Goal: Transaction & Acquisition: Purchase product/service

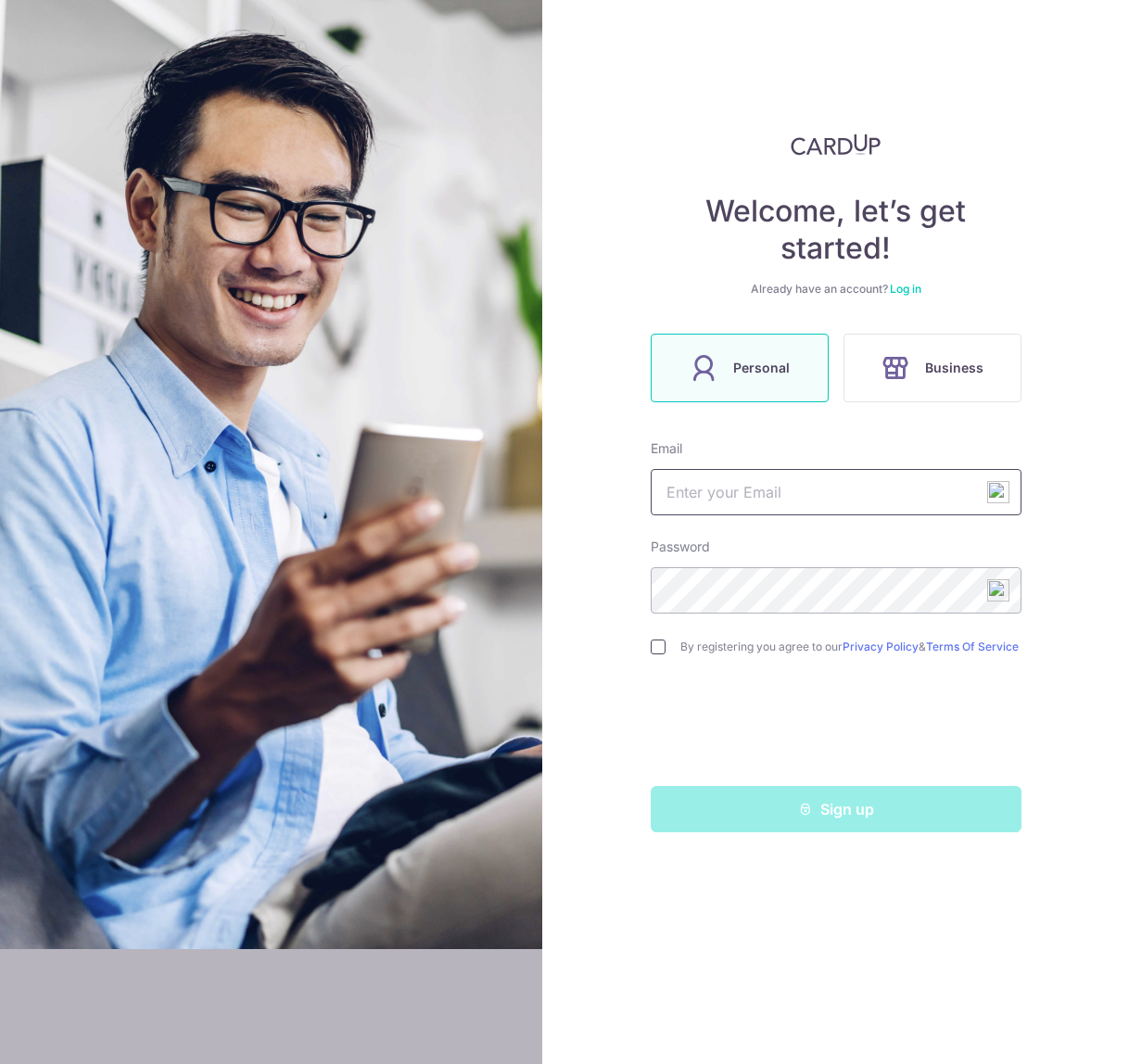
type input "[EMAIL_ADDRESS][DOMAIN_NAME]"
click at [657, 645] on input "checkbox" at bounding box center [658, 647] width 15 height 15
checkbox input "true"
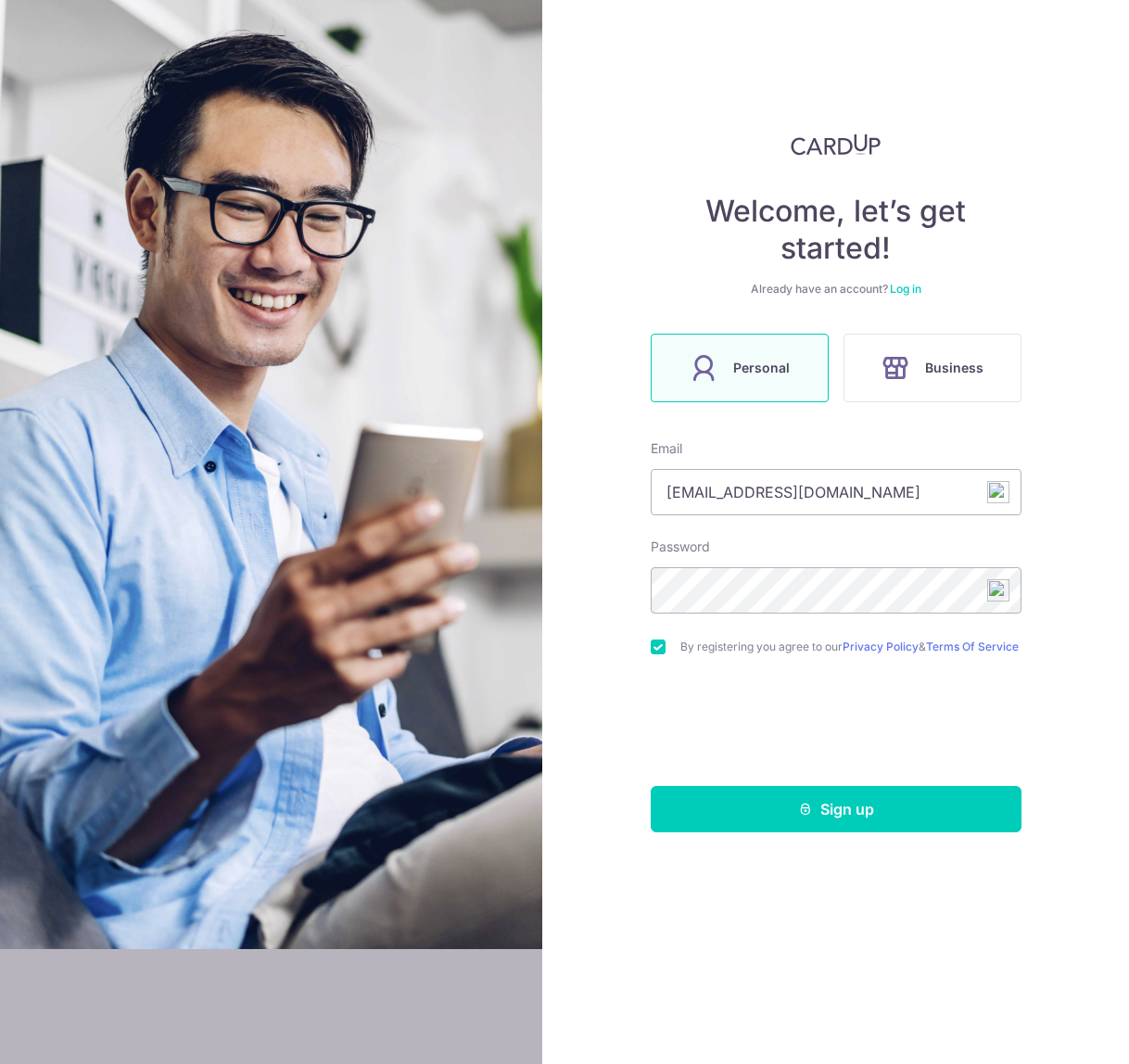
click at [909, 290] on link "Log in" at bounding box center [905, 289] width 31 height 14
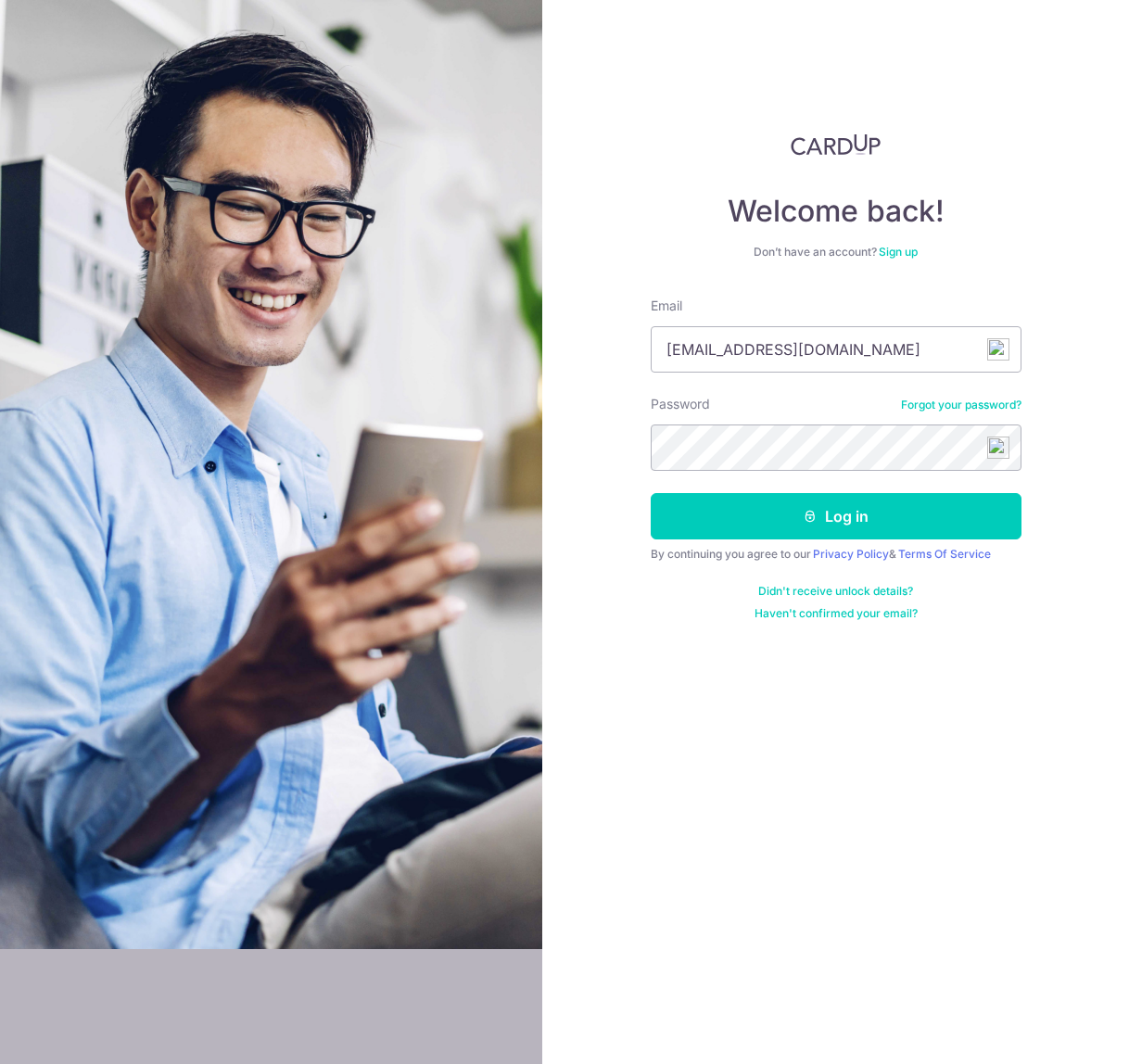
click at [997, 448] on img at bounding box center [998, 448] width 23 height 23
click at [939, 466] on form "Email bkzhen@gmail.com Password Forgot your password? Log in By continuing you …" at bounding box center [836, 458] width 371 height 324
click at [838, 527] on button "Log in" at bounding box center [836, 516] width 371 height 46
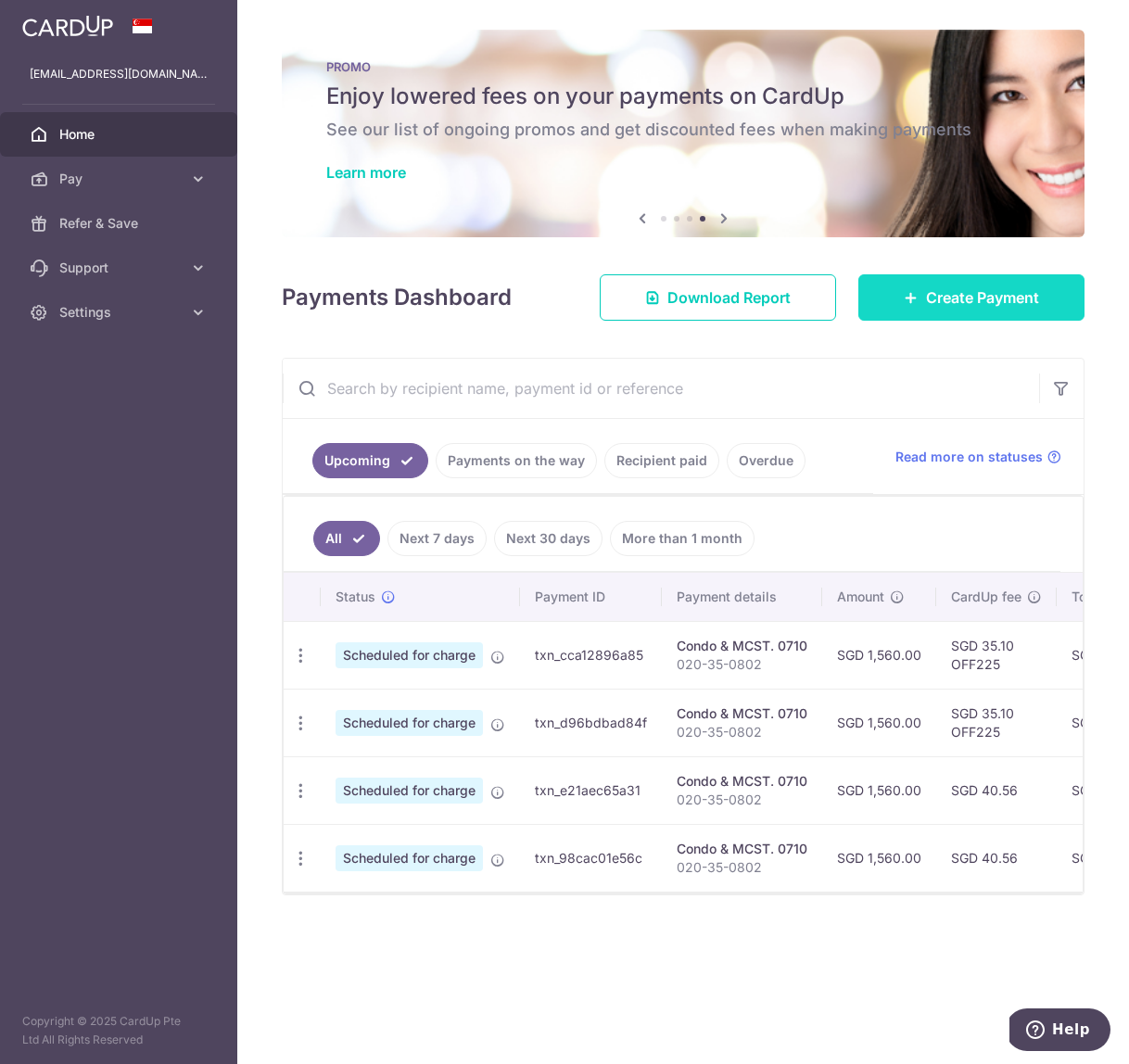
click at [913, 302] on icon at bounding box center [911, 298] width 15 height 15
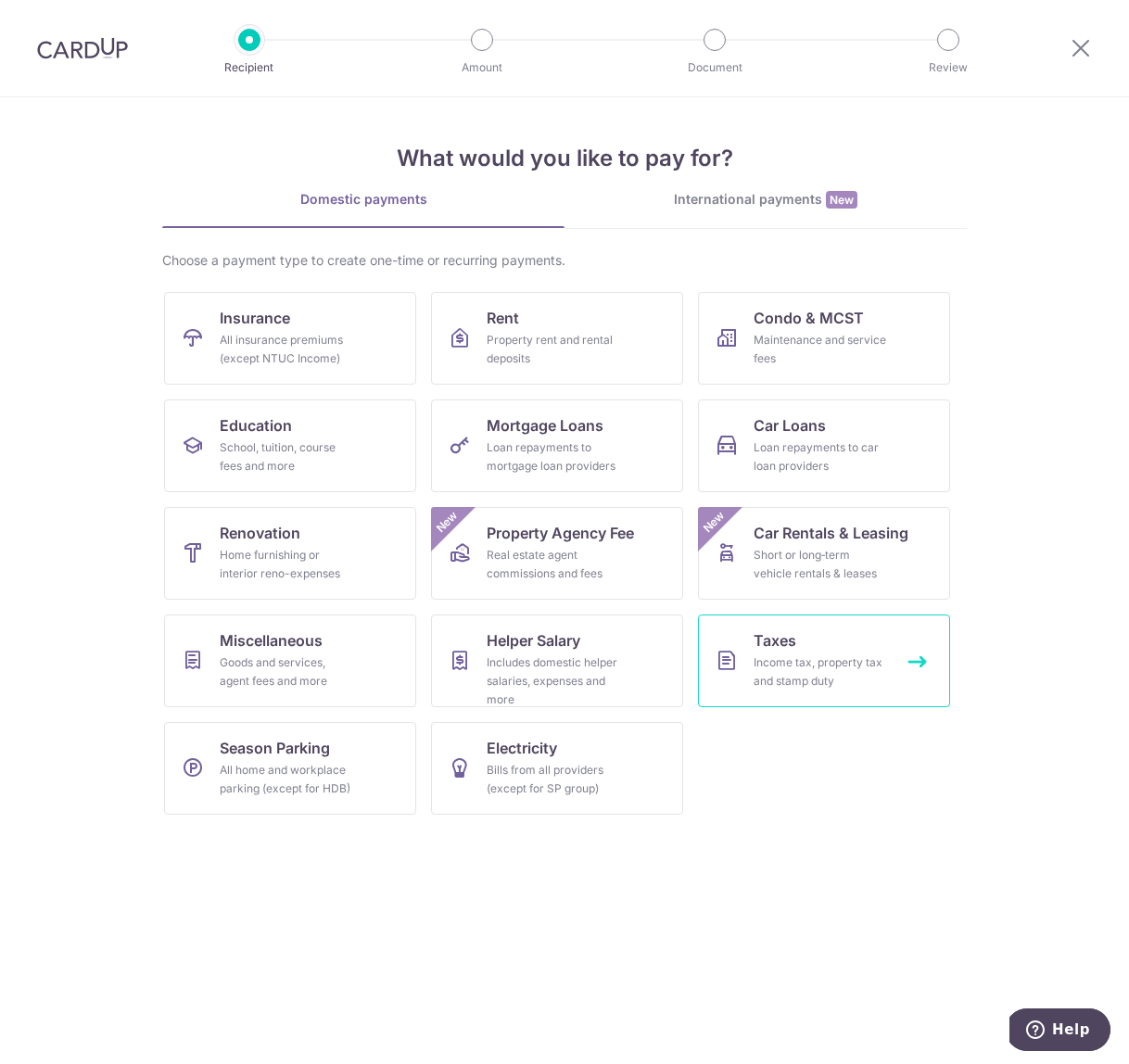
click at [798, 663] on div "Income tax, property tax and stamp duty" at bounding box center [820, 672] width 133 height 37
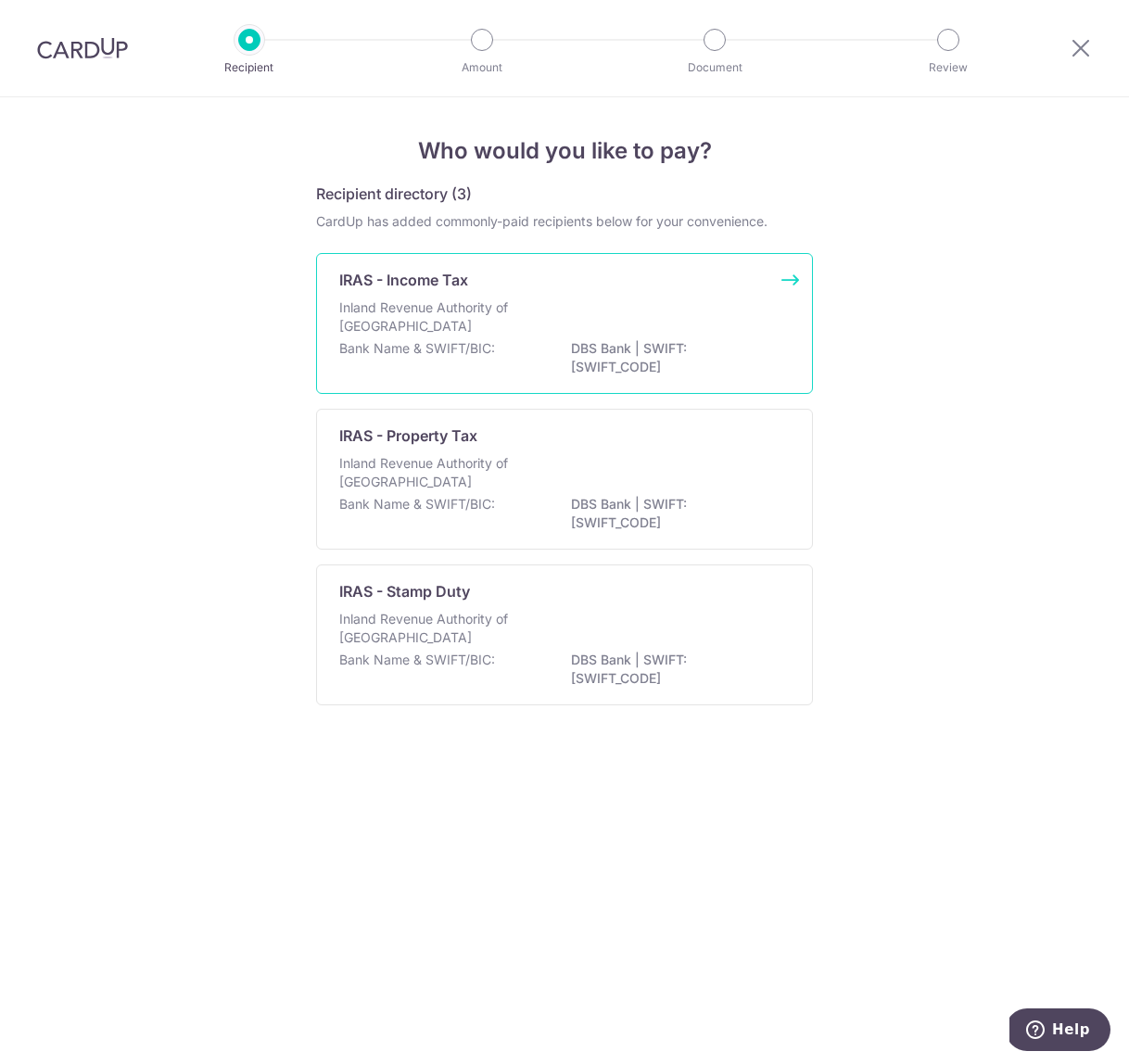
click at [506, 274] on div "IRAS - Income Tax" at bounding box center [554, 280] width 428 height 23
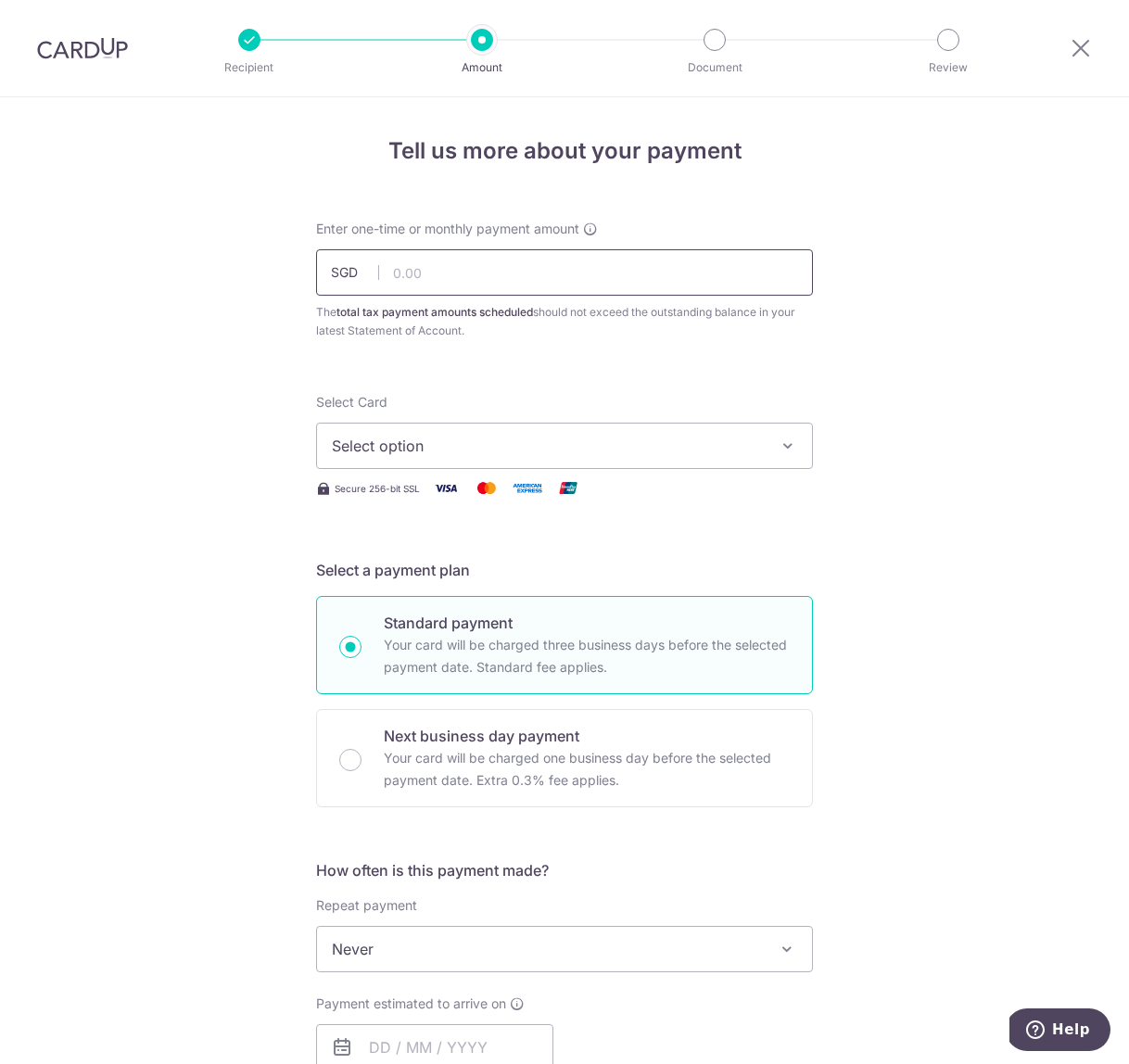
click at [441, 267] on input "text" at bounding box center [564, 272] width 497 height 46
type input "9,176.69"
click at [499, 437] on span "Select option" at bounding box center [548, 446] width 432 height 23
click at [342, 498] on icon at bounding box center [341, 498] width 19 height 19
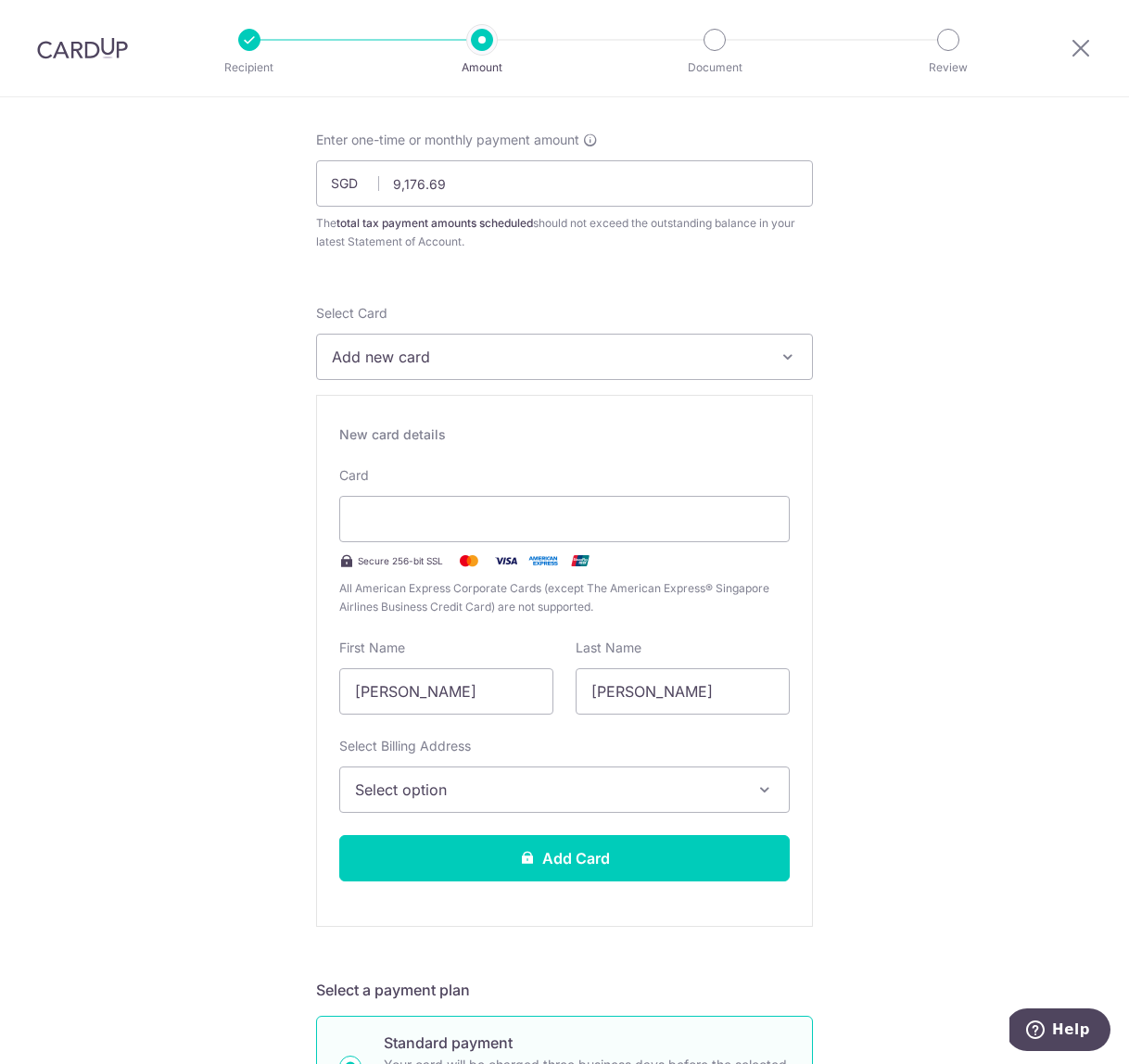
scroll to position [117, 0]
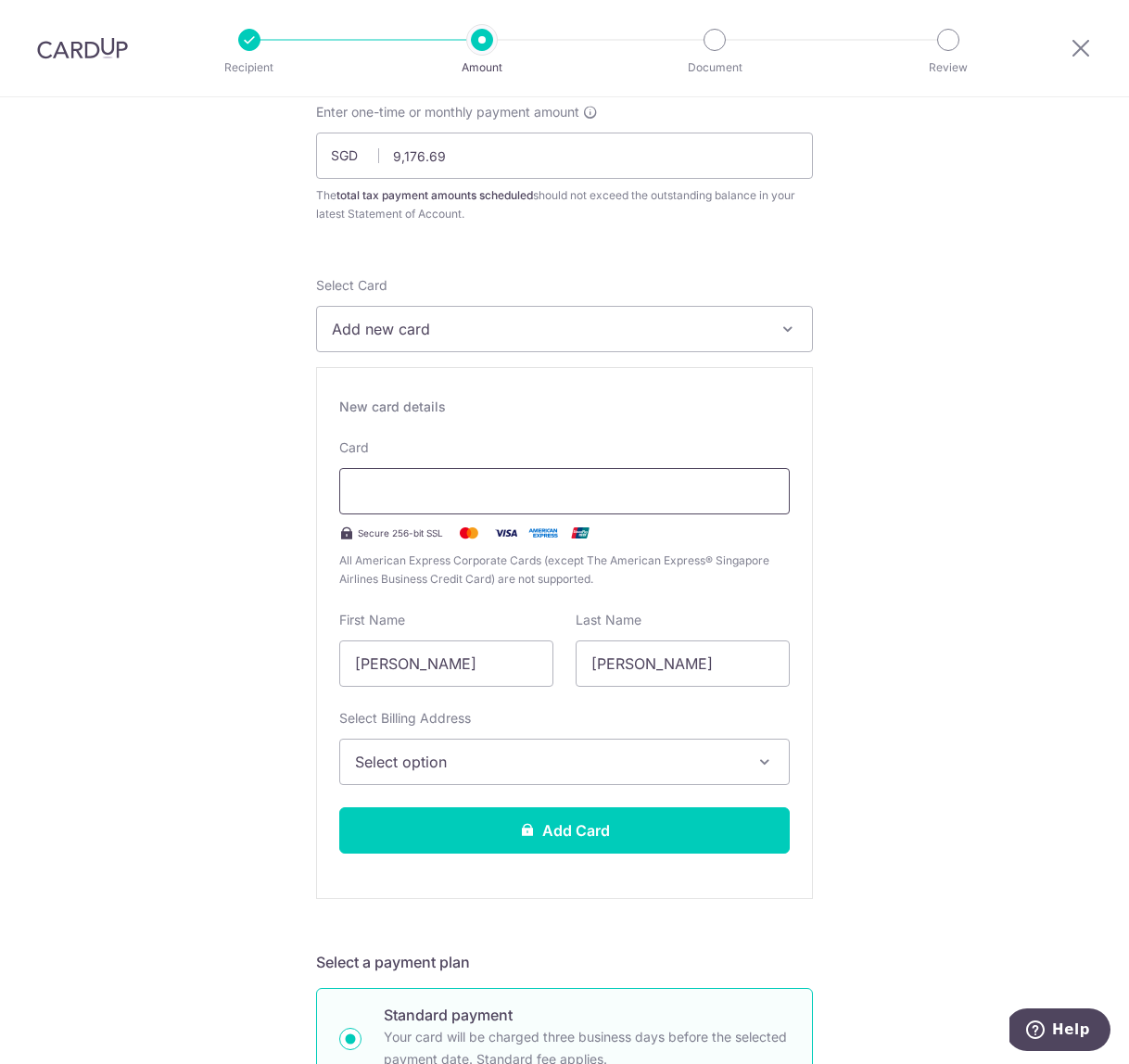
click at [517, 507] on div at bounding box center [564, 490] width 450 height 46
click at [521, 760] on span "Select option" at bounding box center [547, 762] width 386 height 23
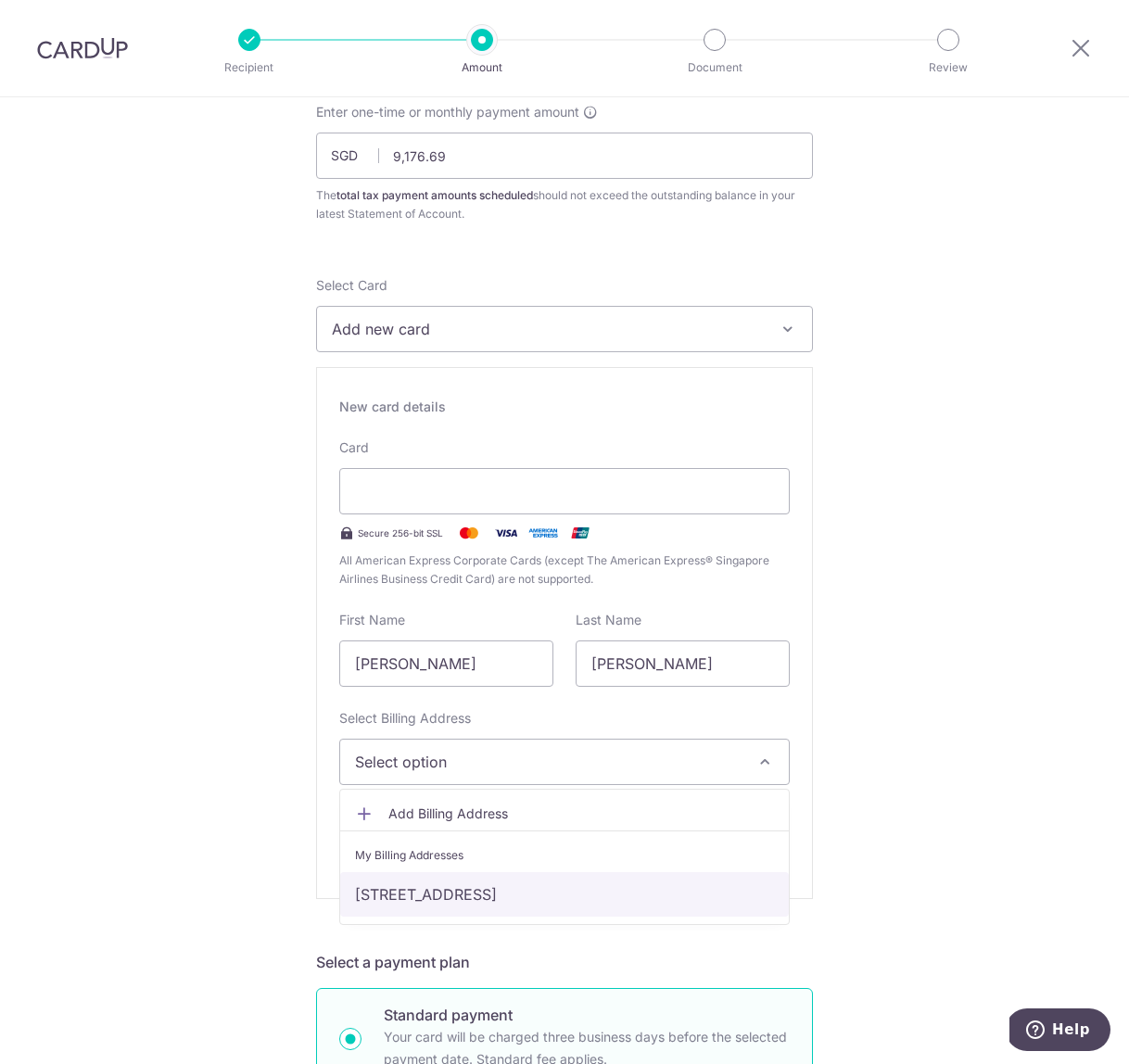
click at [501, 894] on link "[STREET_ADDRESS]" at bounding box center [565, 893] width 449 height 44
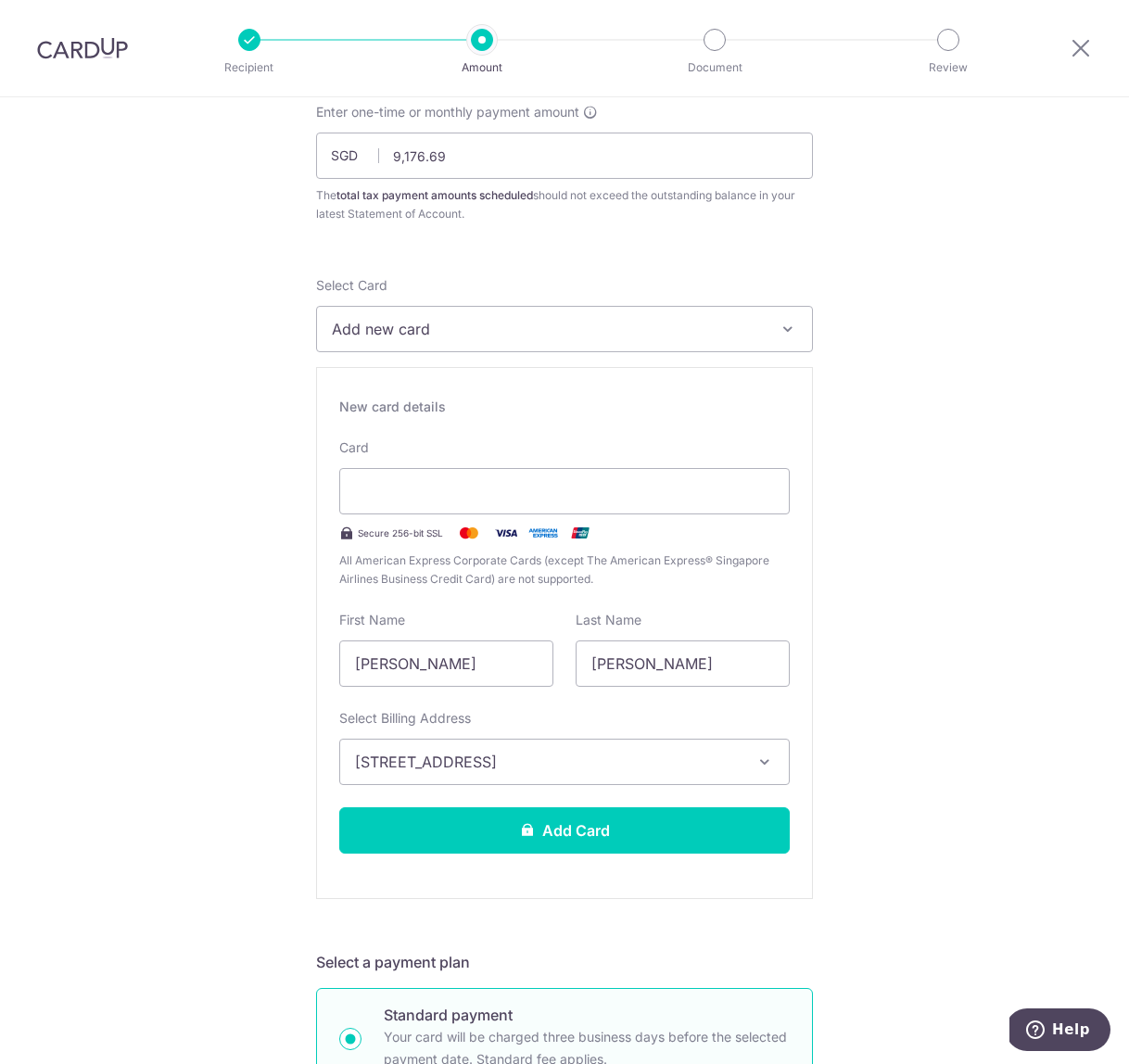
click at [586, 830] on button "Add Card" at bounding box center [564, 830] width 450 height 46
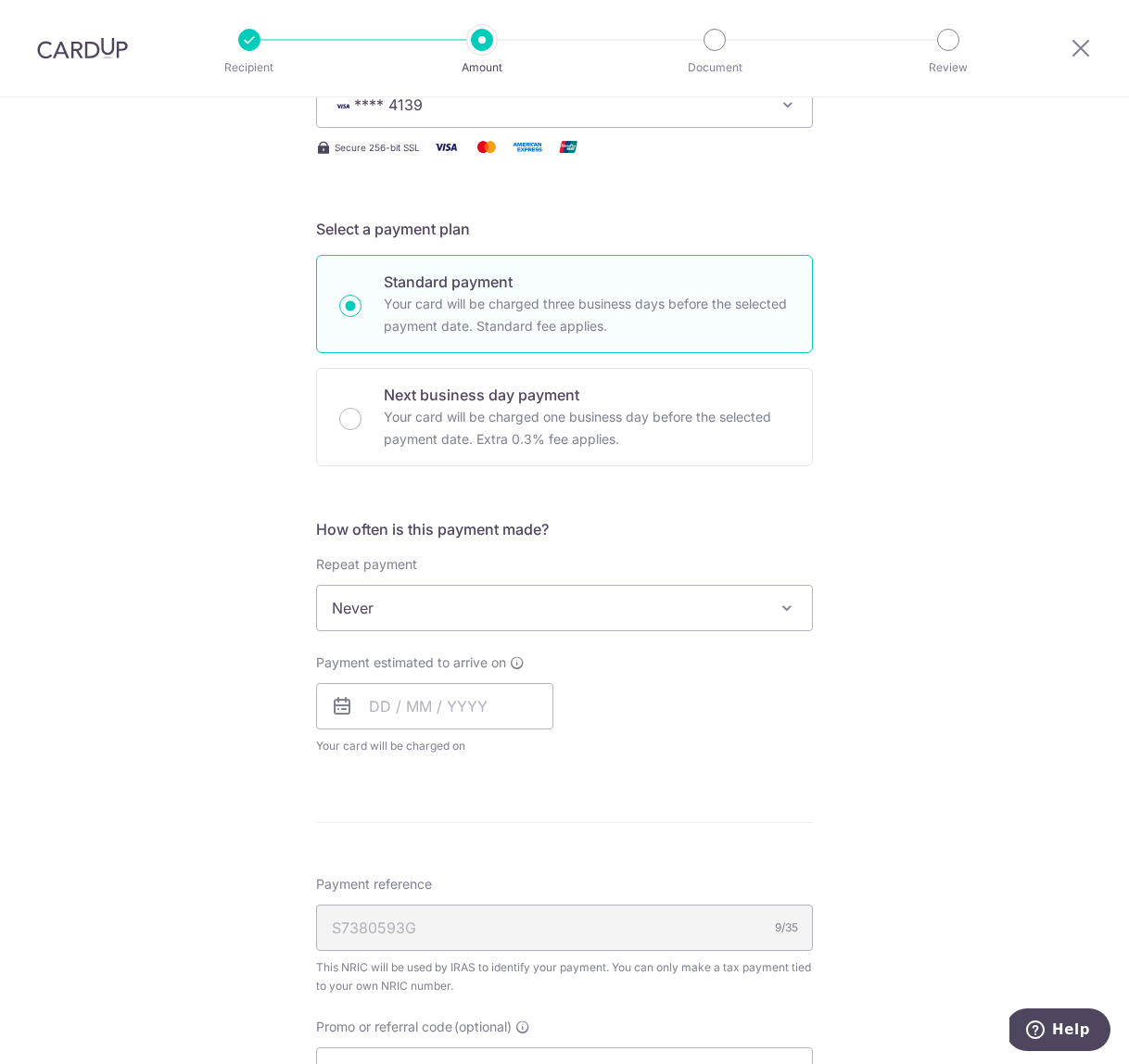
scroll to position [420, 0]
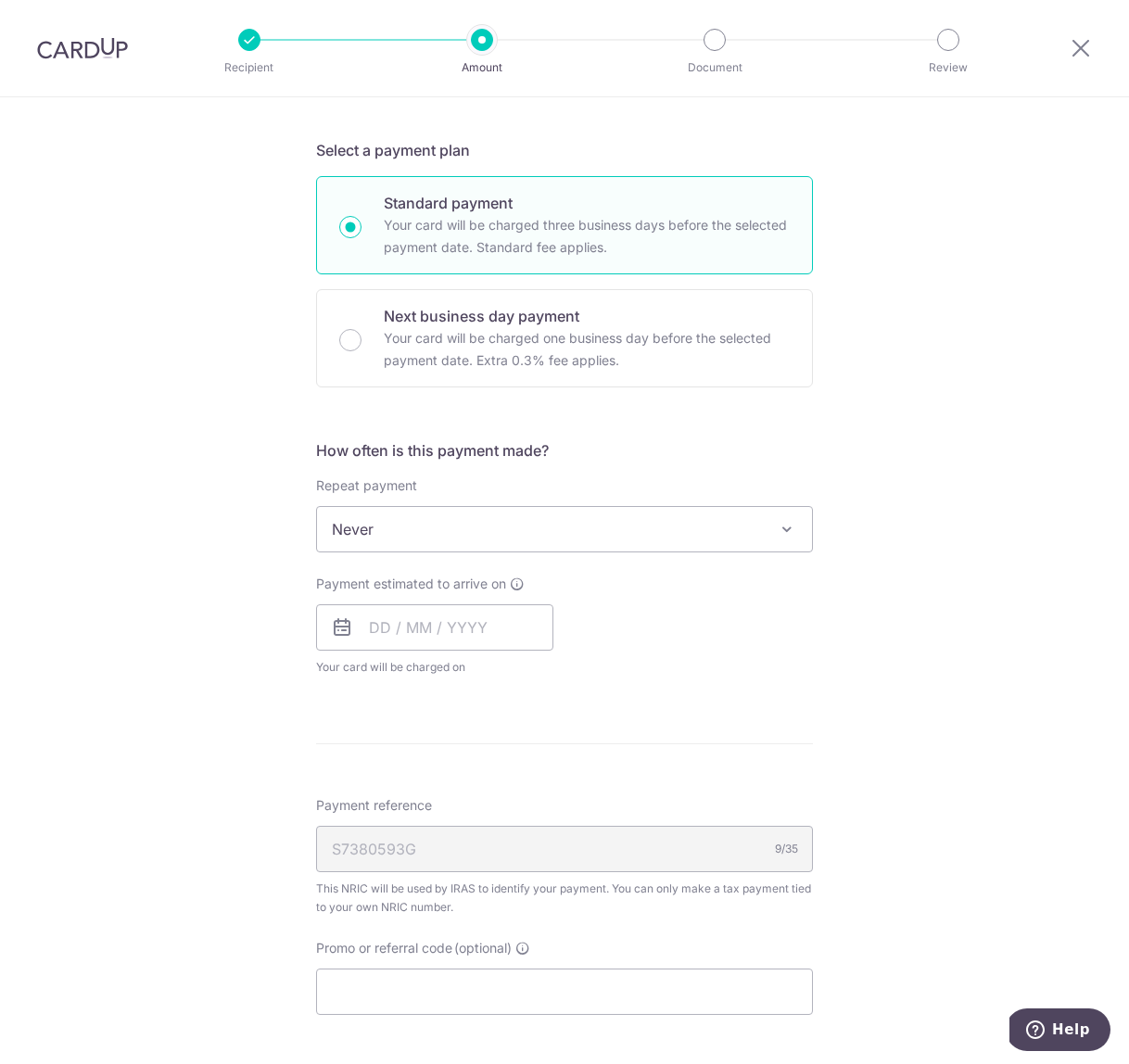
click at [449, 537] on span "Never" at bounding box center [564, 528] width 495 height 44
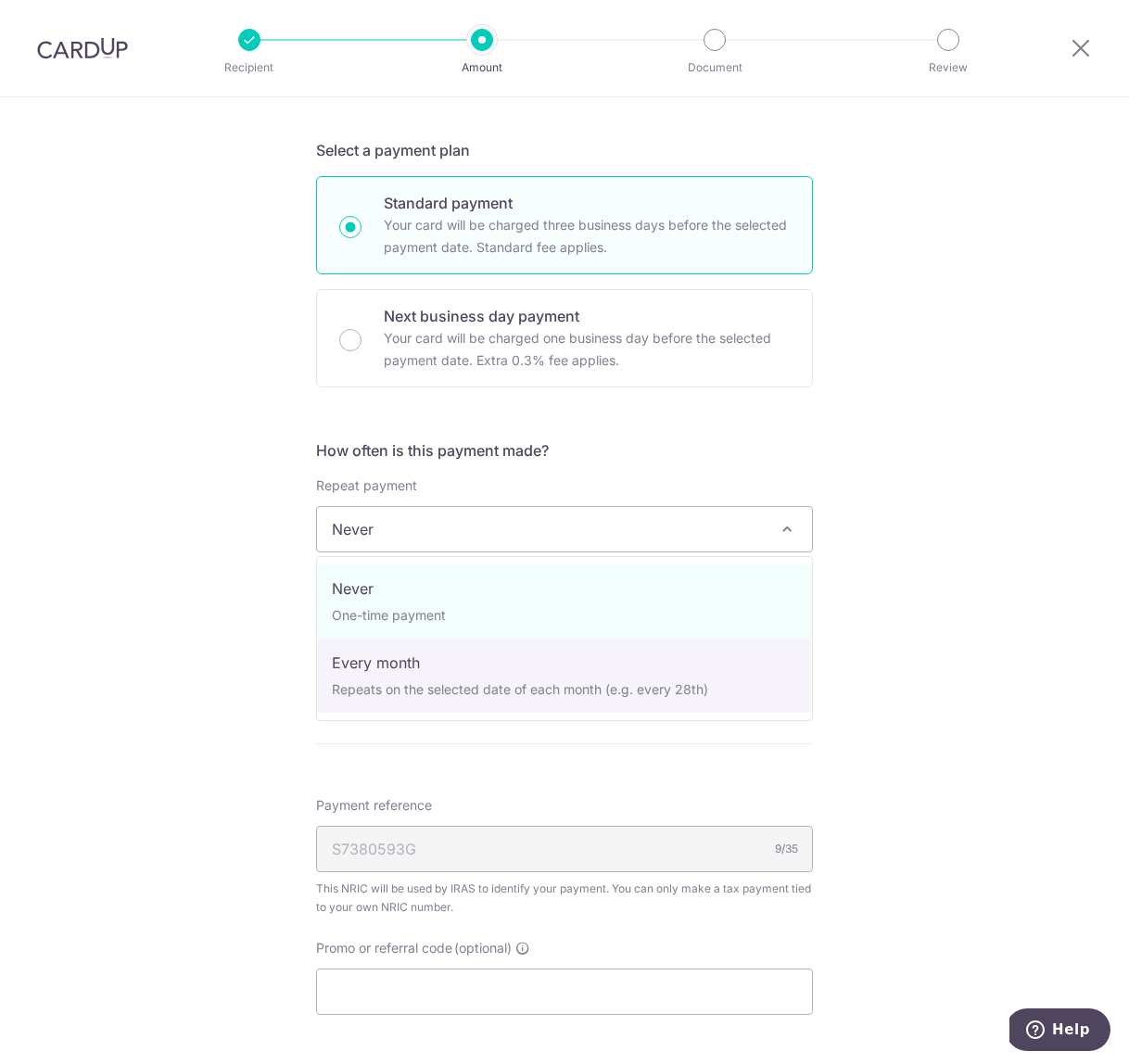
select select "3"
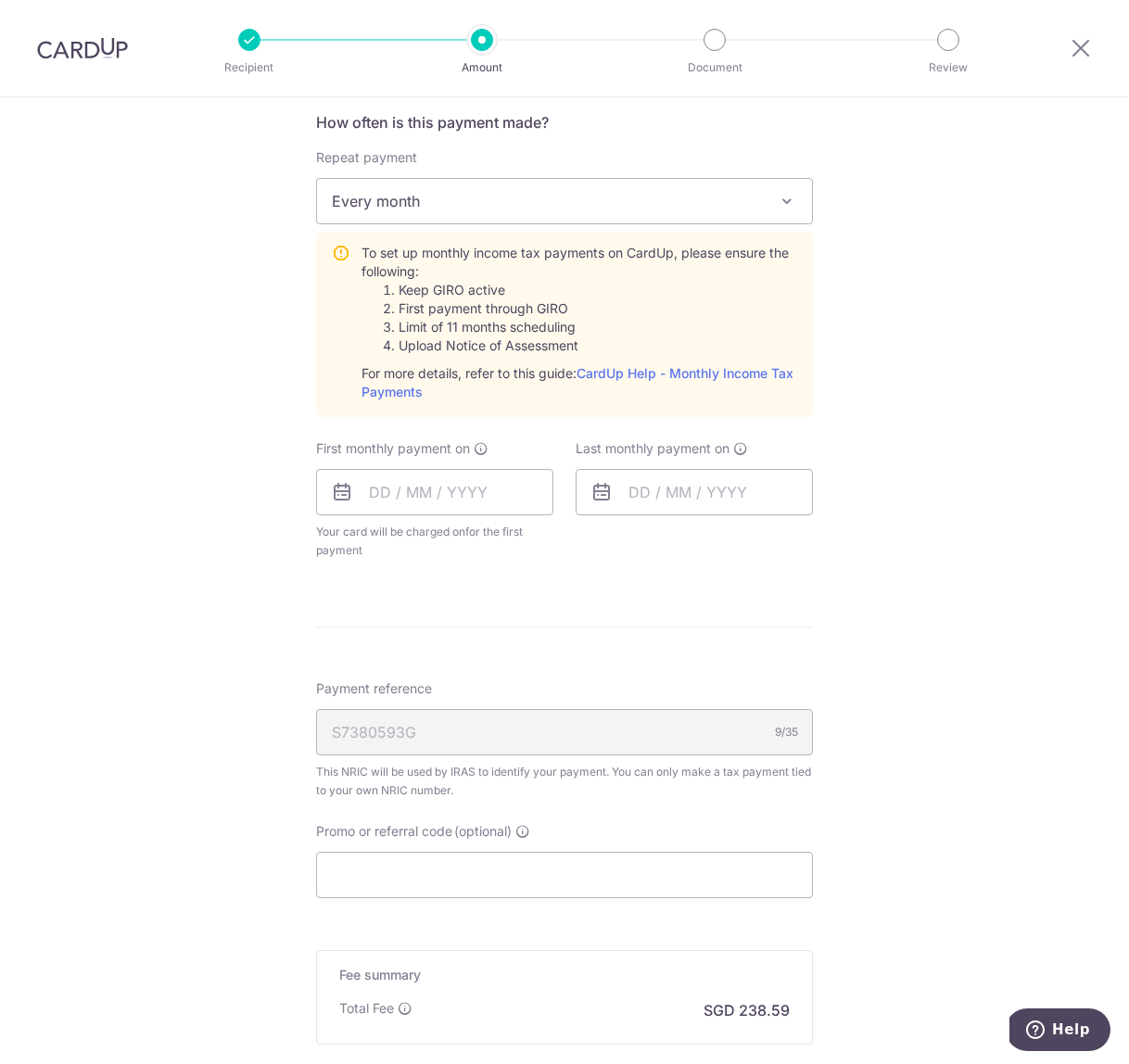
scroll to position [758, 0]
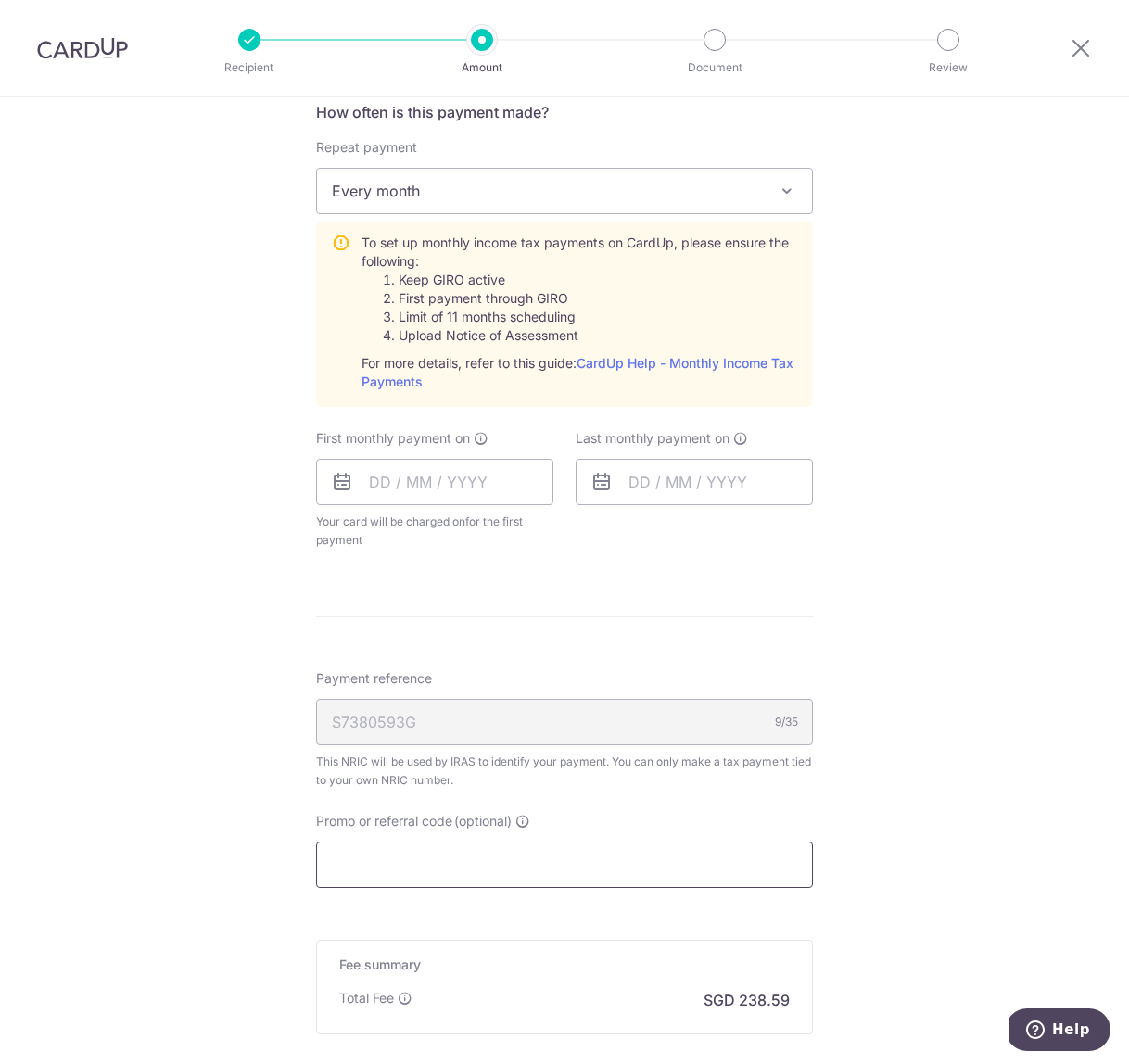
paste input "VTAX25R"
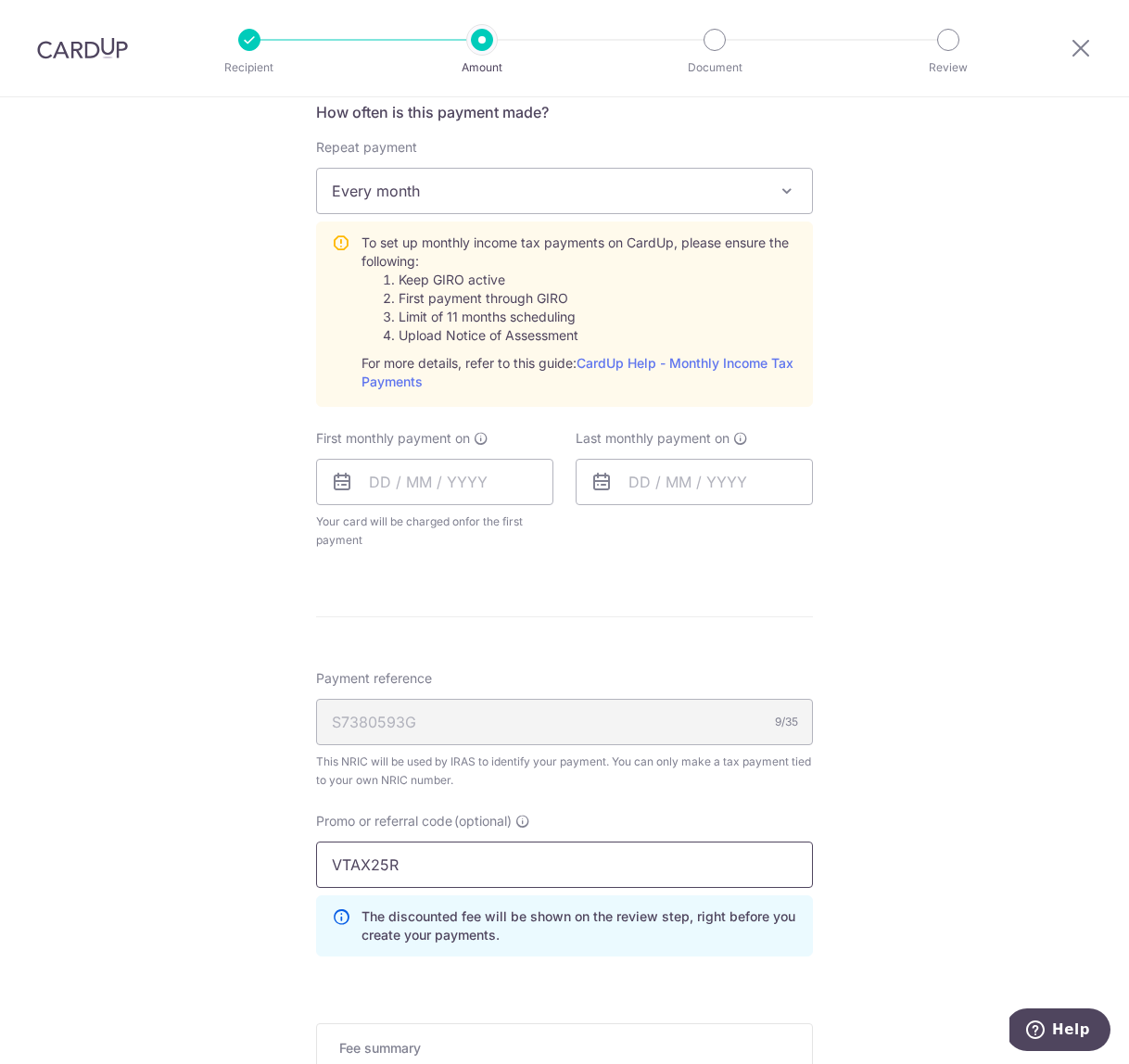
type input "VTAX25R"
click at [208, 840] on div "Tell us more about your payment Enter one-time or monthly payment amount SGD 9,…" at bounding box center [564, 347] width 1129 height 2016
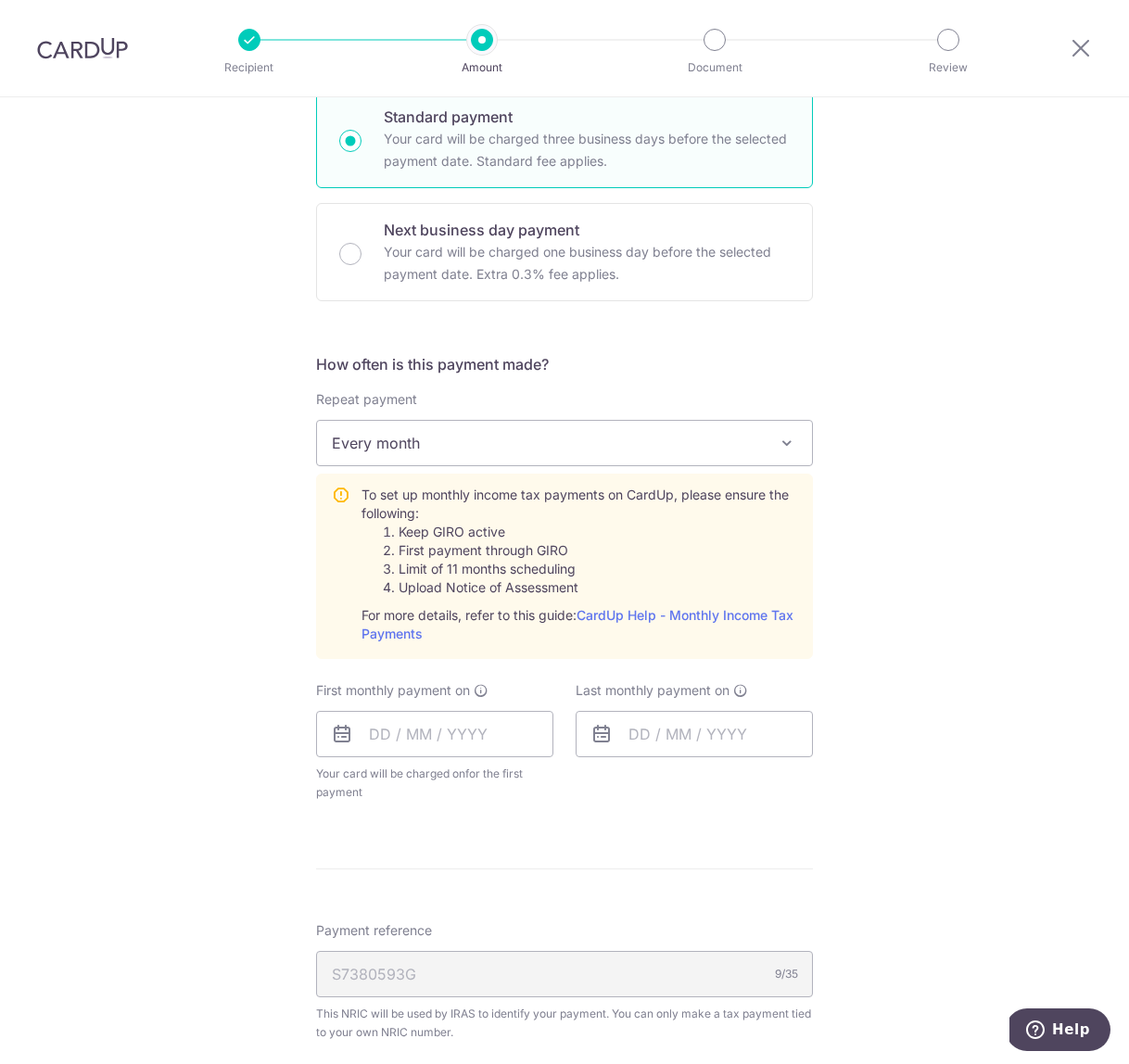
scroll to position [491, 0]
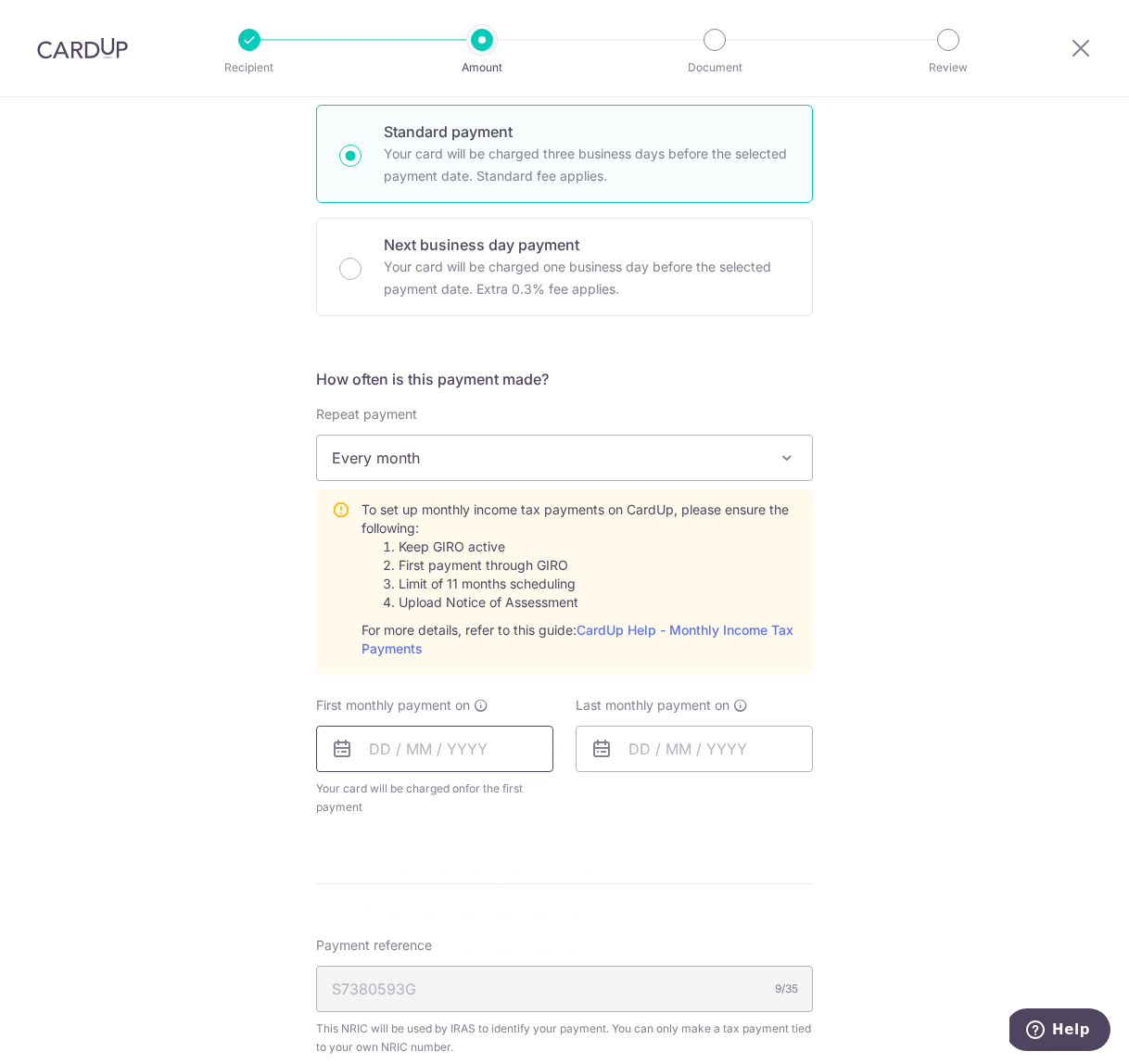
click at [397, 753] on input "text" at bounding box center [435, 748] width 238 height 46
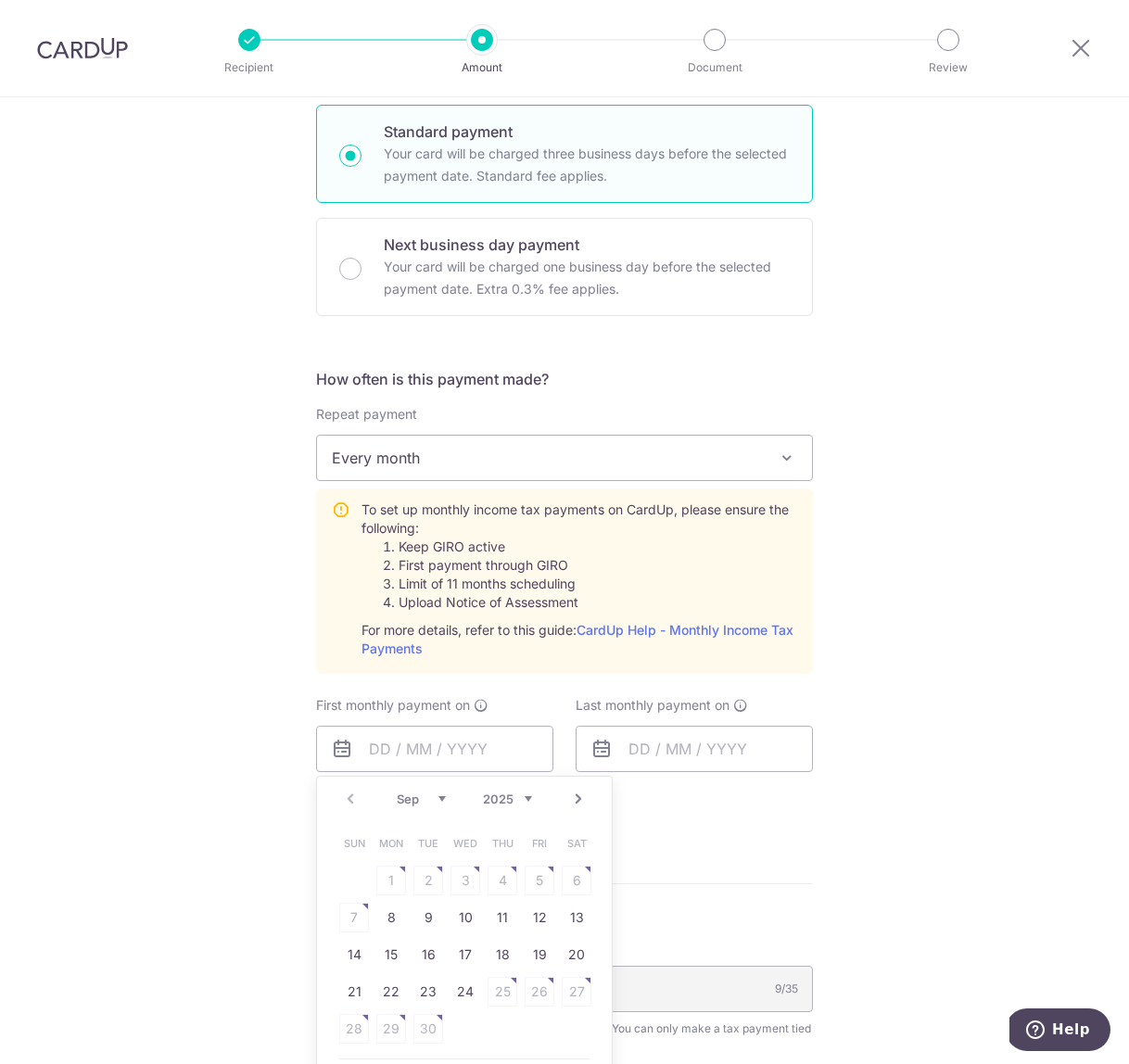
click at [114, 693] on div "Tell us more about your payment Enter one-time or monthly payment amount SGD 9,…" at bounding box center [564, 613] width 1129 height 2016
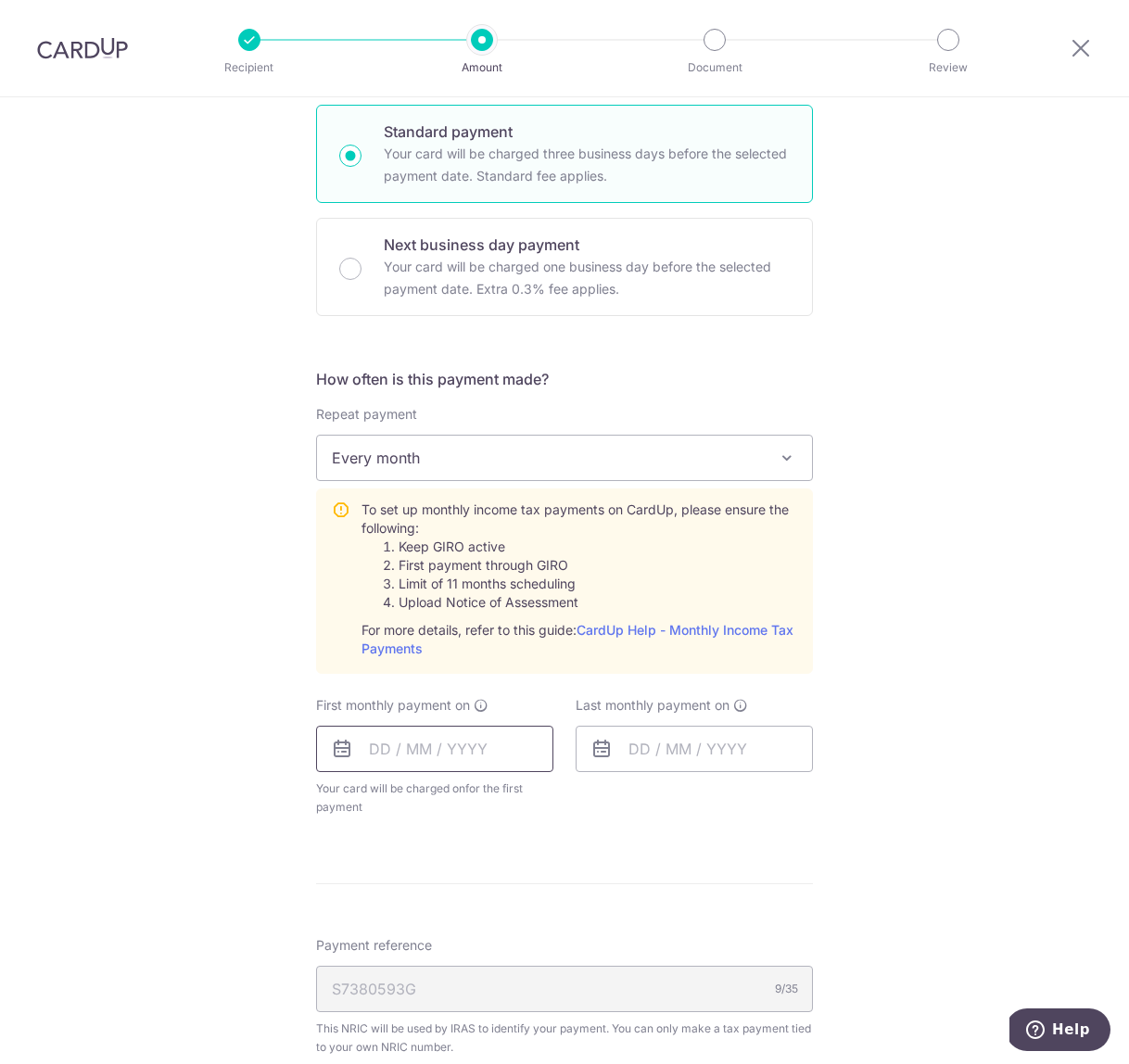
click at [382, 746] on input "text" at bounding box center [435, 748] width 238 height 46
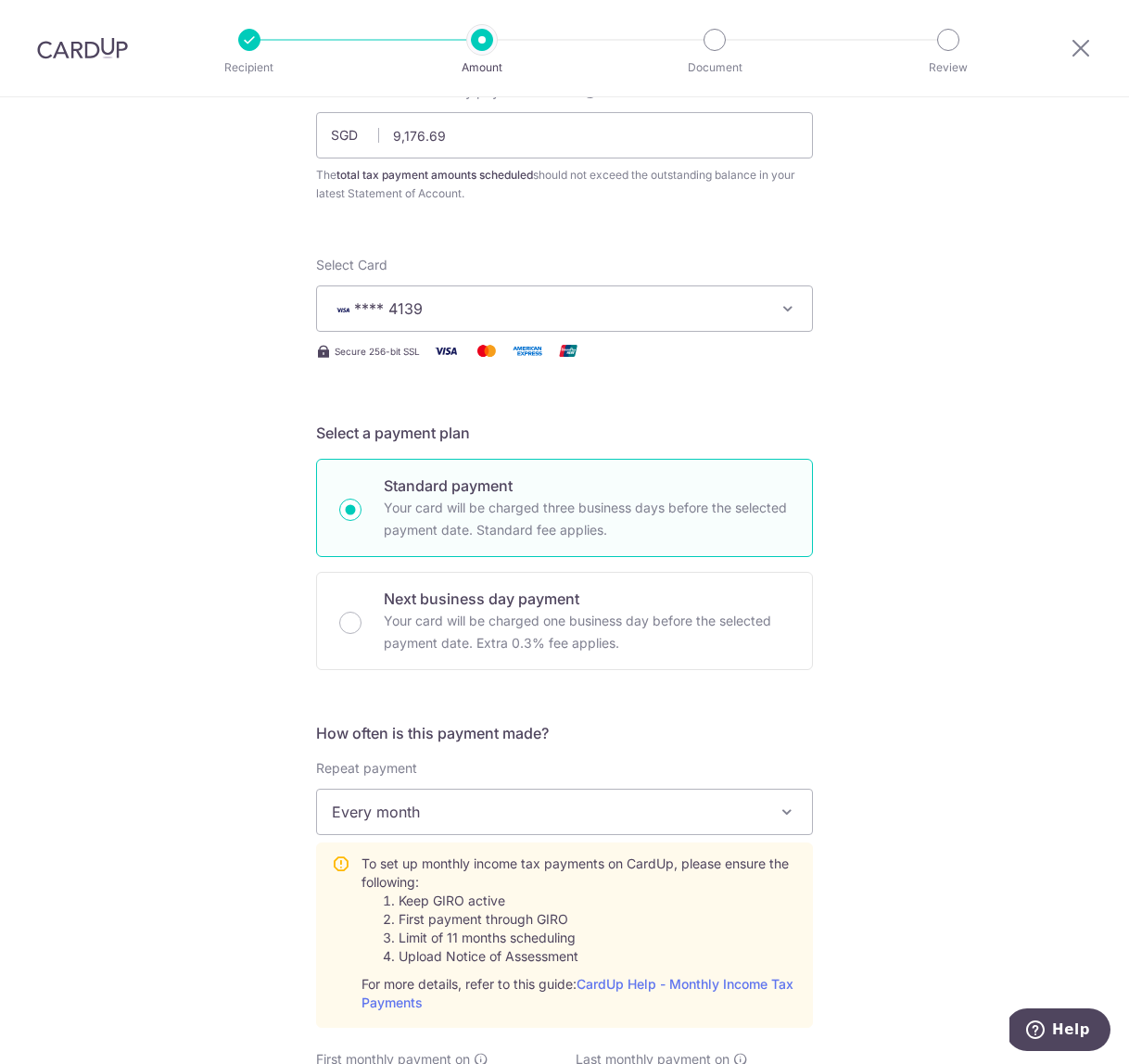
scroll to position [41, 0]
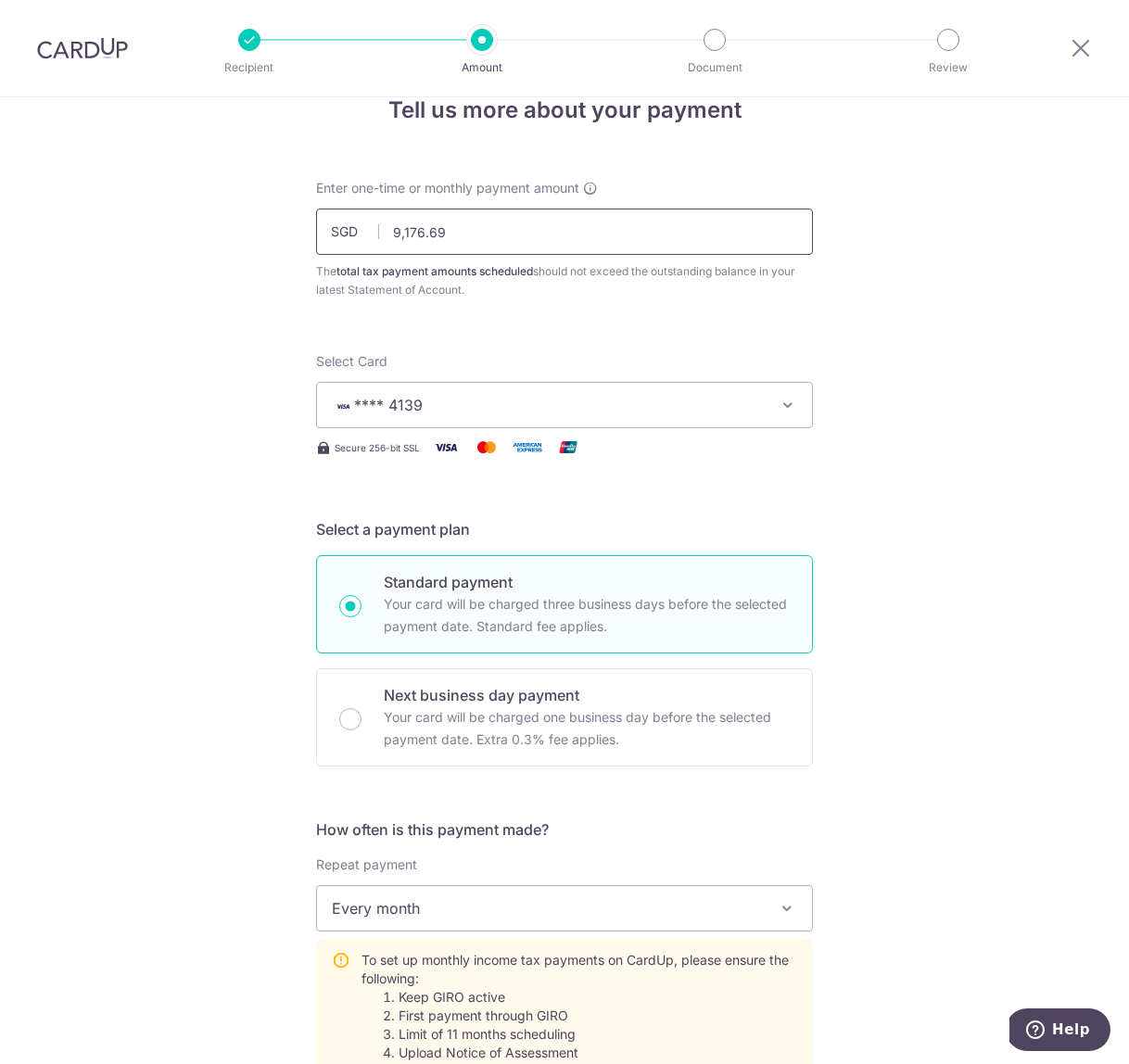
click at [415, 238] on input "9,176.69" at bounding box center [564, 231] width 497 height 46
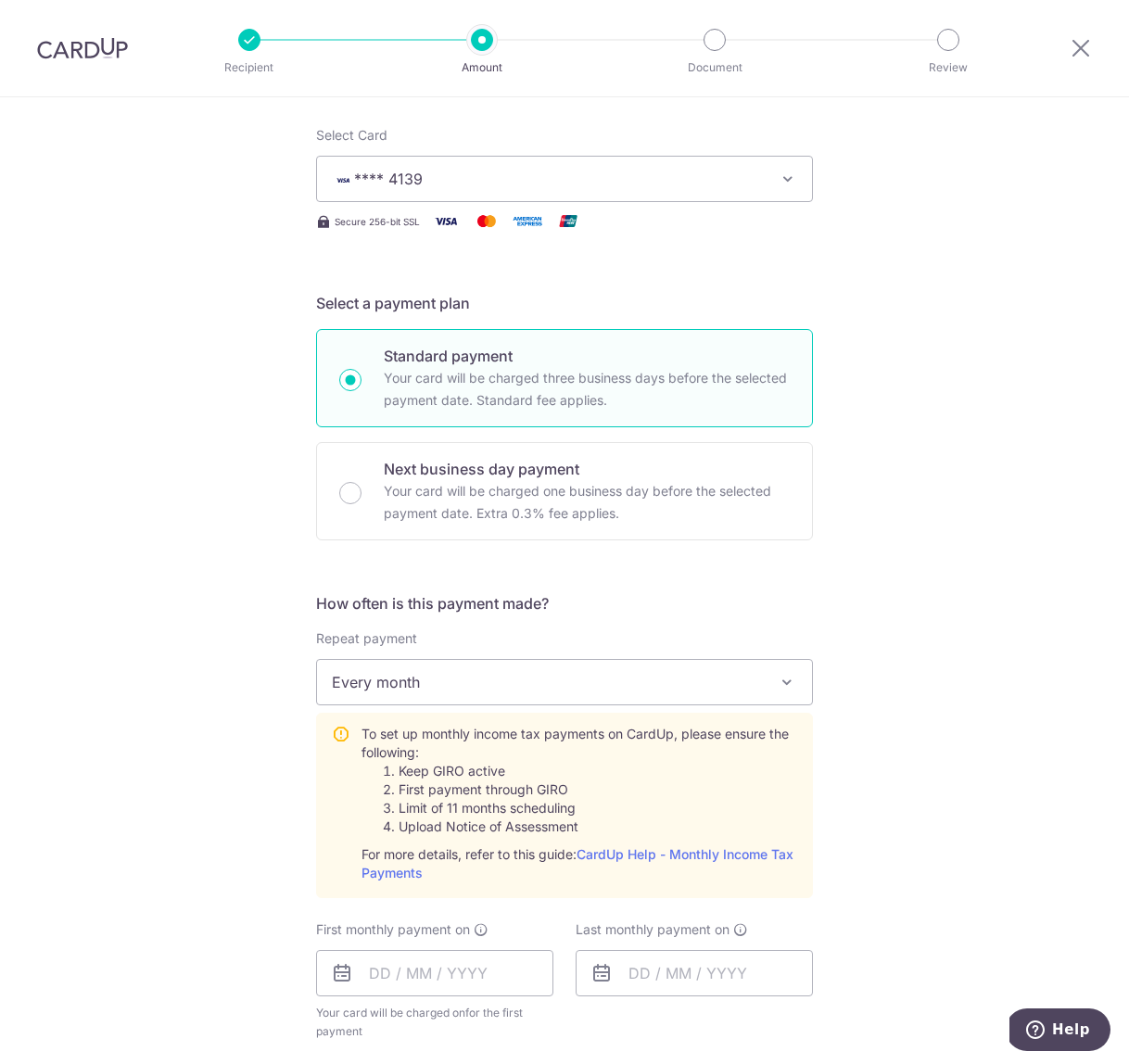
scroll to position [355, 0]
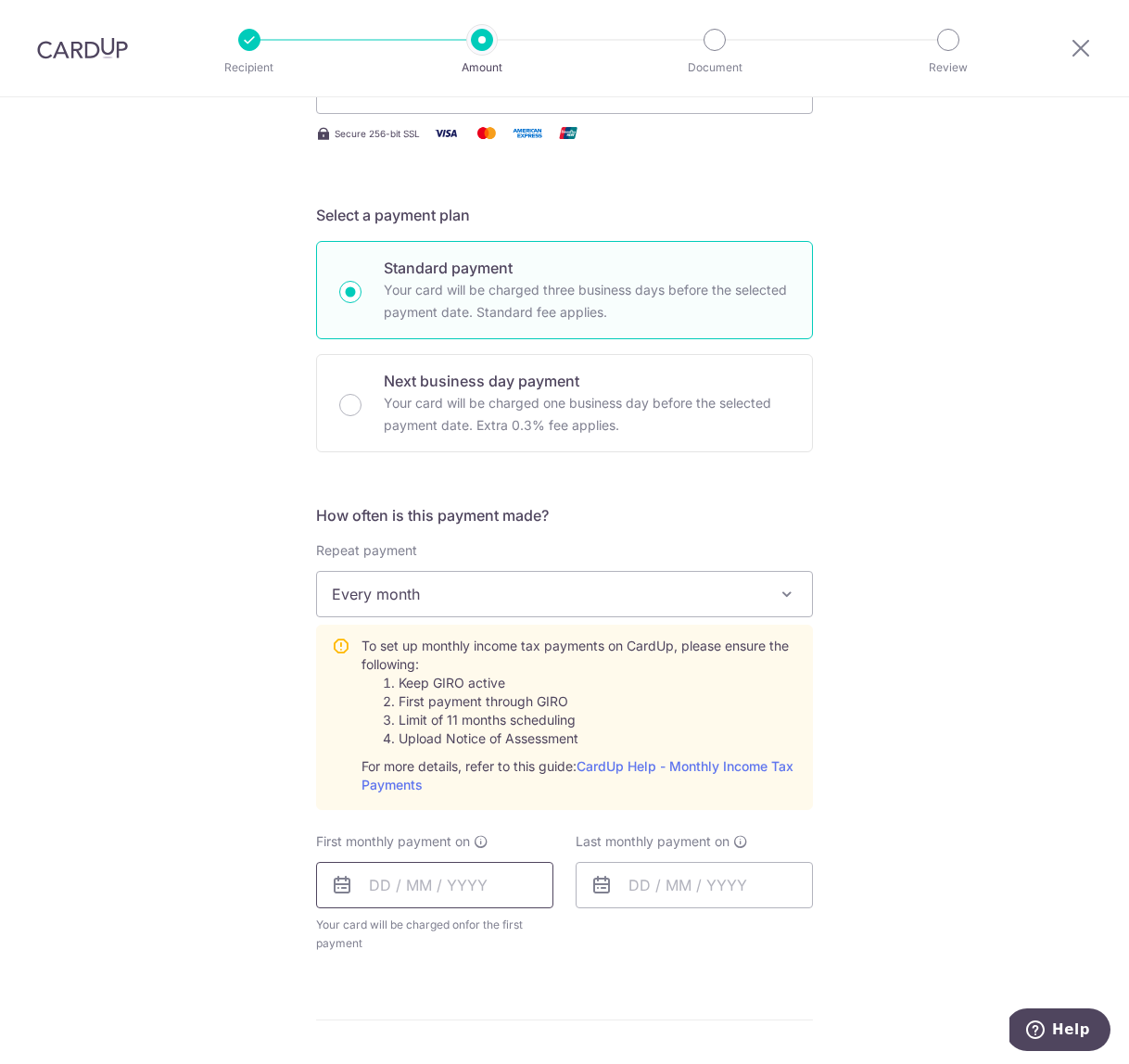
click at [378, 887] on input "text" at bounding box center [435, 885] width 238 height 46
type input "8,029.61"
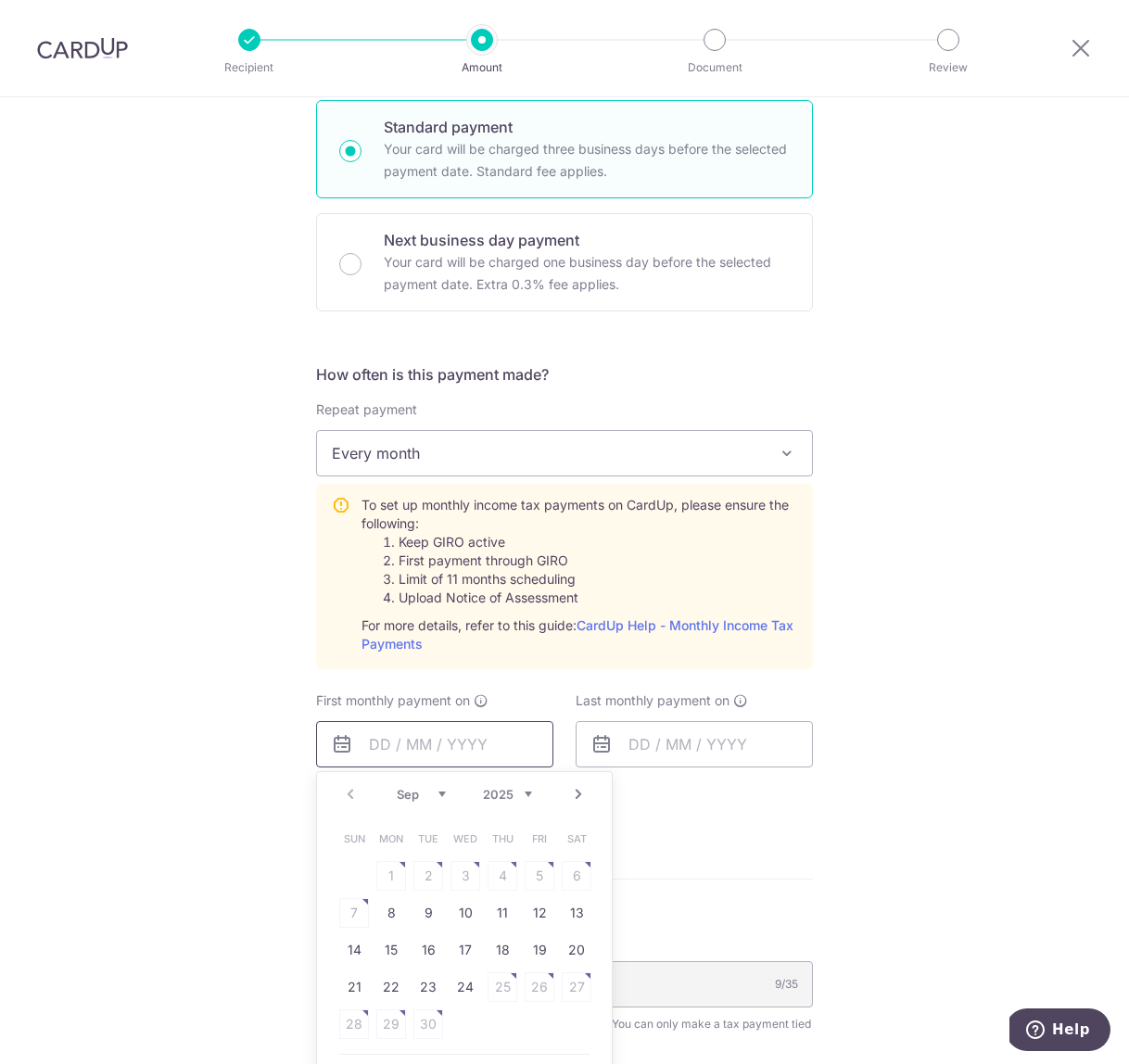
scroll to position [552, 0]
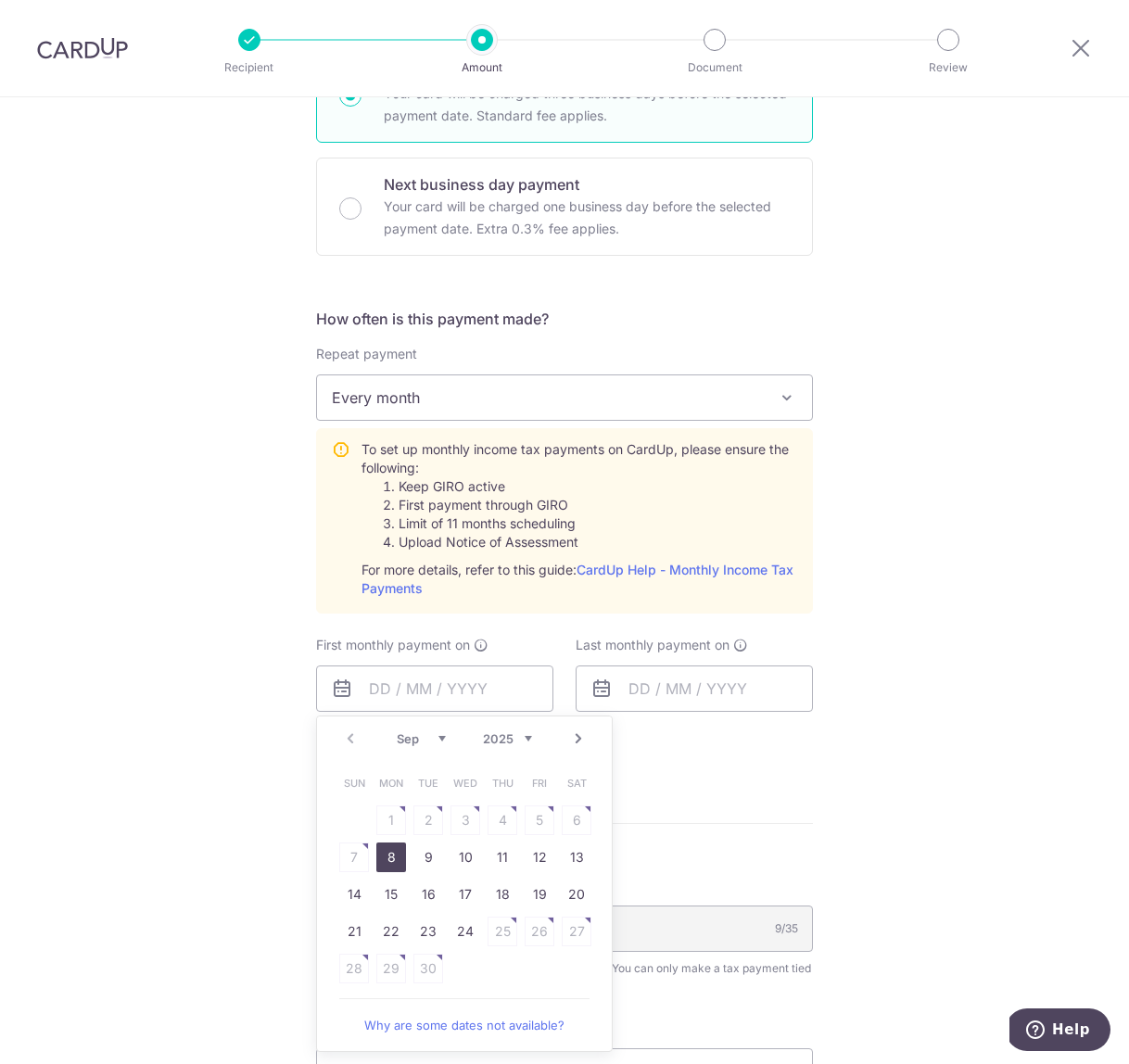
click at [396, 856] on link "8" at bounding box center [390, 856] width 29 height 29
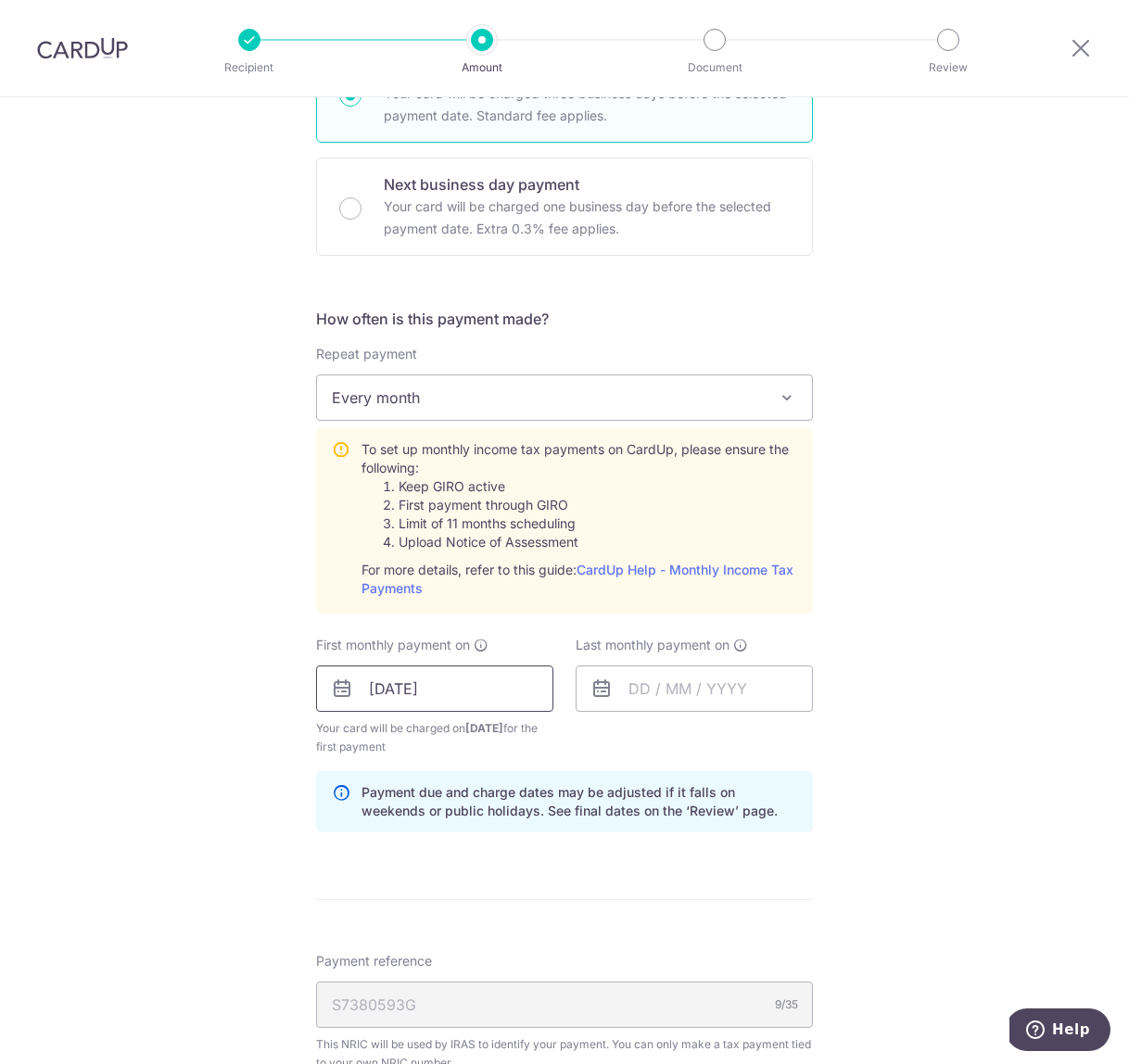
click at [389, 687] on input "[DATE]" at bounding box center [435, 688] width 238 height 46
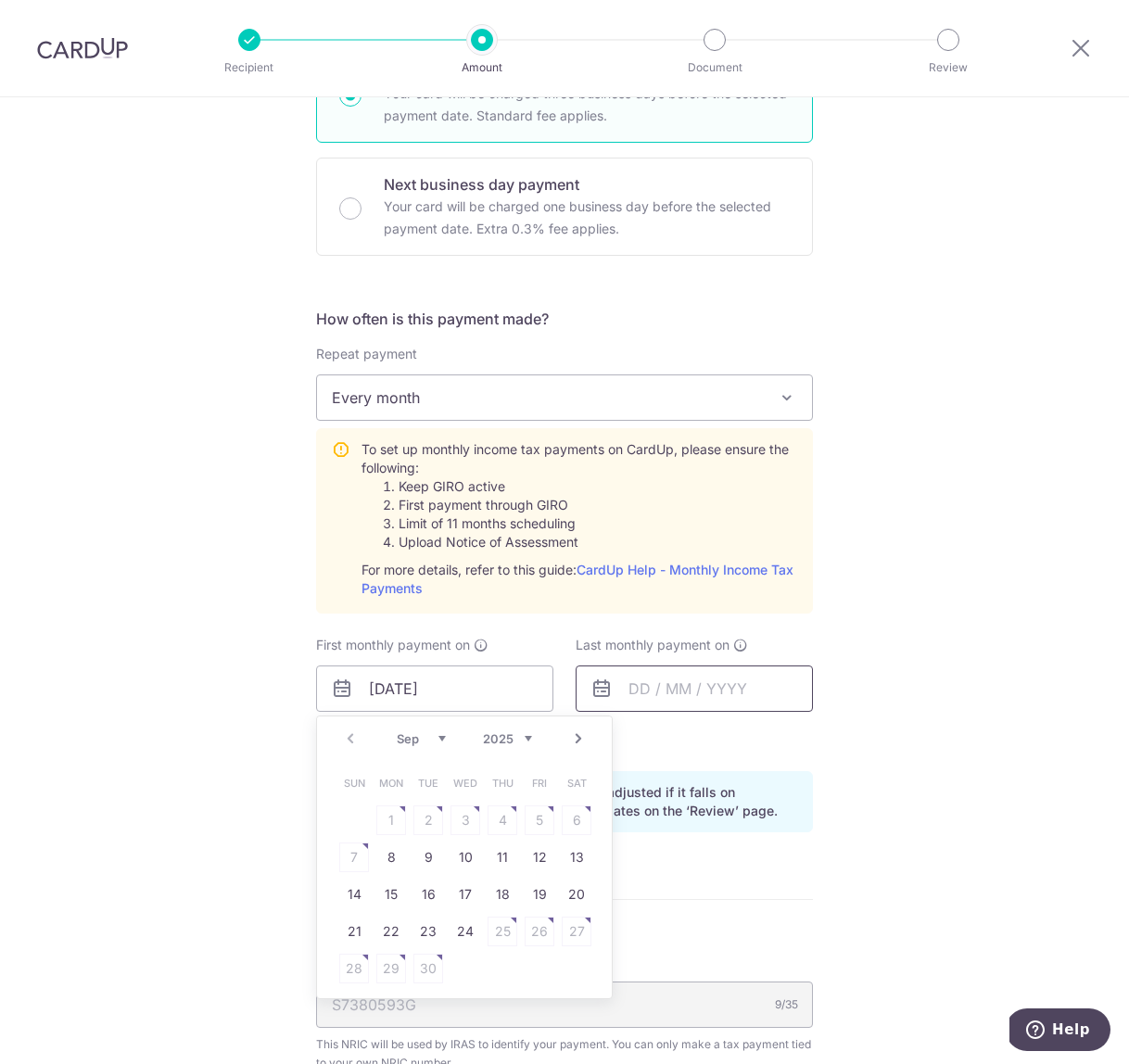
click at [650, 673] on input "text" at bounding box center [694, 688] width 238 height 46
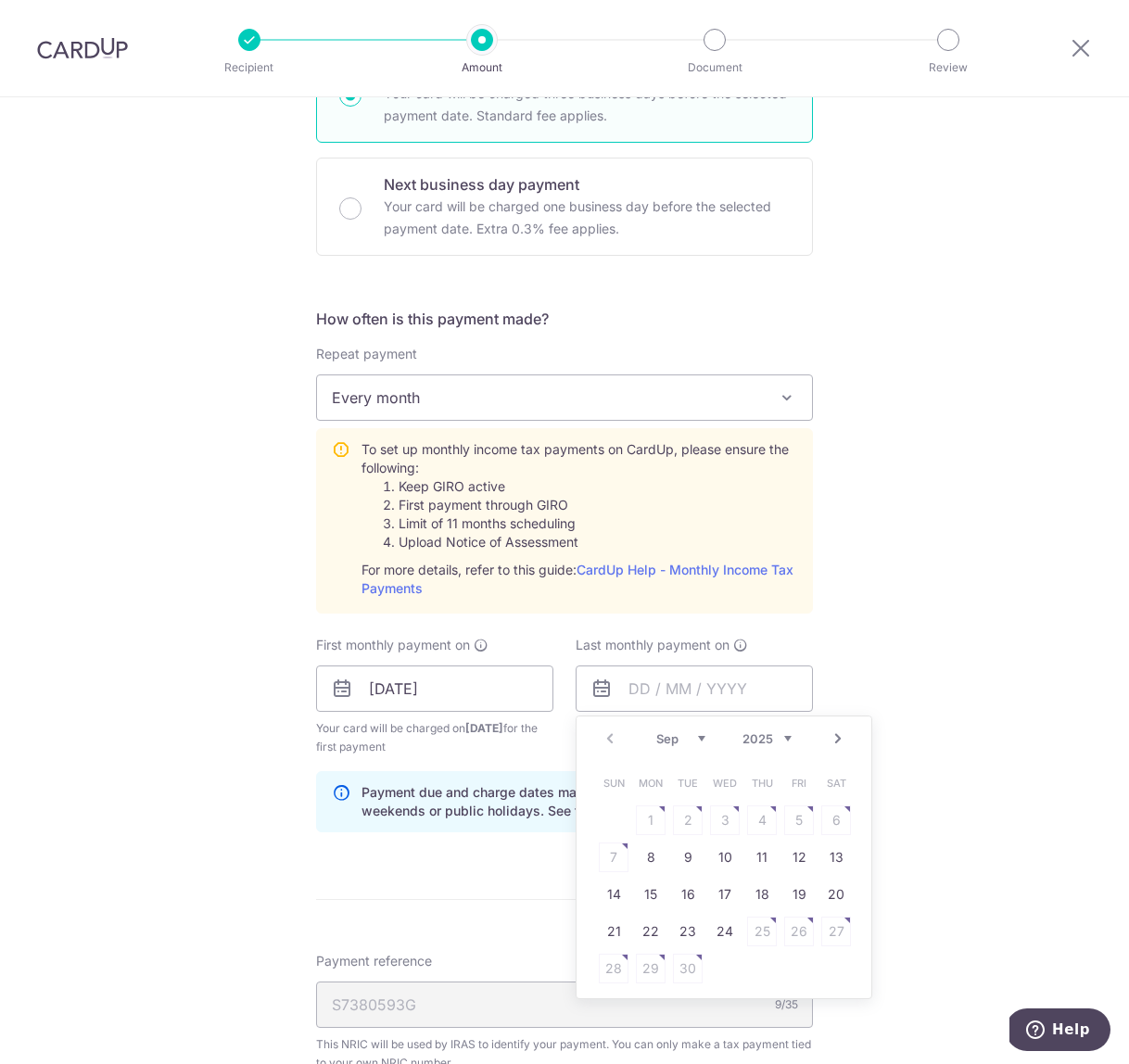
click at [787, 736] on select "2025 2026" at bounding box center [767, 739] width 49 height 15
click at [699, 739] on select "Jan Feb Mar Apr May Jun Jul Aug Sep Oct" at bounding box center [681, 739] width 49 height 15
click at [649, 855] on table "Sun Mon Tue Wed Thu Fri Sat 1 2 3 4 5 6 7 8 9 10 11 12 13 14 15 16 17 18 19 20 …" at bounding box center [724, 876] width 259 height 223
click at [681, 855] on table "Sun Mon Tue Wed Thu Fri Sat 1 2 3 4 5 6 7 8 9 10 11 12 13 14 15 16 17 18 19 20 …" at bounding box center [724, 876] width 259 height 223
click at [656, 894] on table "Sun Mon Tue Wed Thu Fri Sat 1 2 3 4 5 6 7 8 9 10 11 12 13 14 15 16 17 18 19 20 …" at bounding box center [724, 876] width 259 height 223
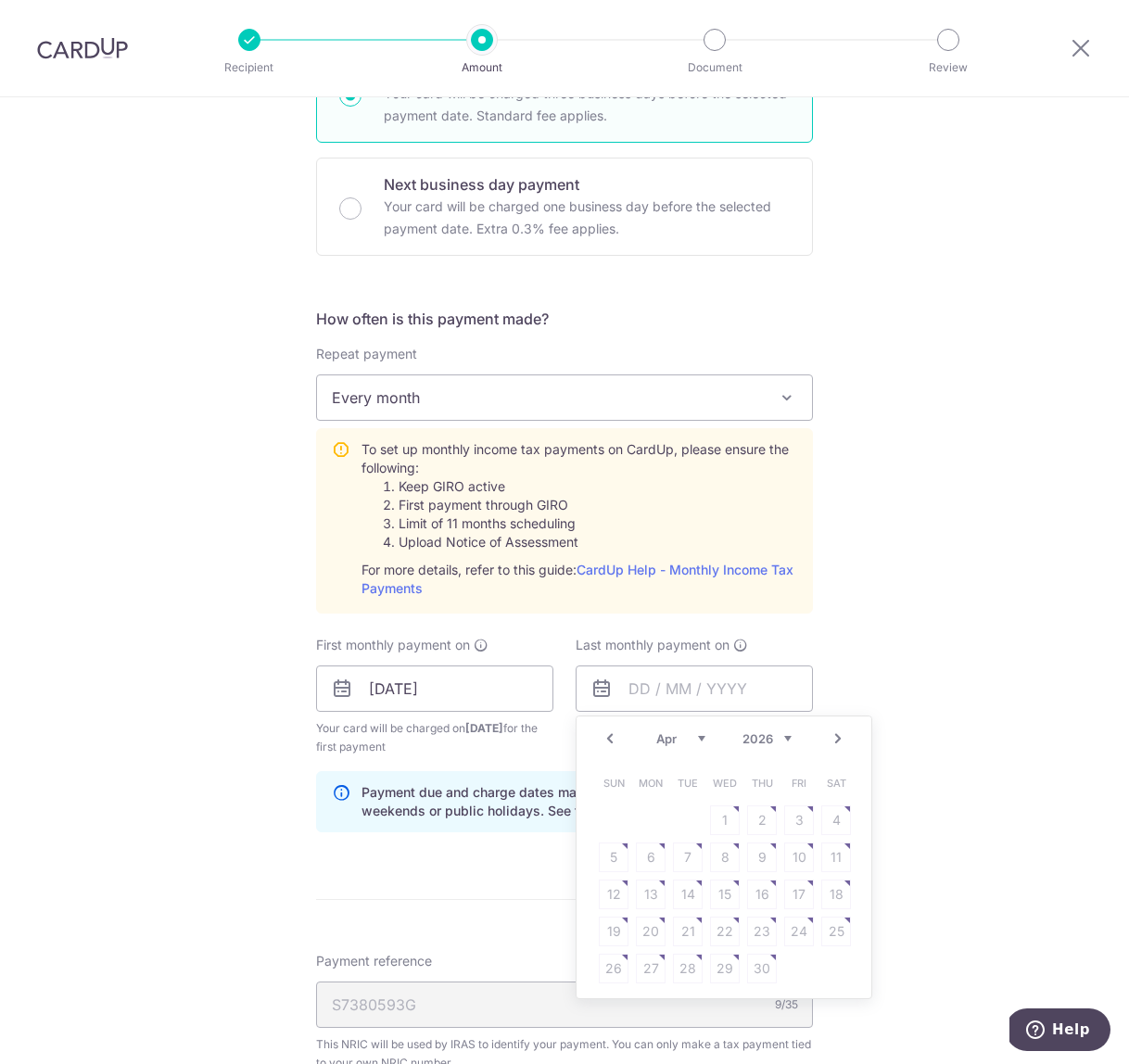
drag, startPoint x: 686, startPoint y: 894, endPoint x: 708, endPoint y: 886, distance: 23.4
click at [686, 894] on table "Sun Mon Tue Wed Thu Fri Sat 1 2 3 4 5 6 7 8 9 10 11 12 13 14 15 16 17 18 19 20 …" at bounding box center [724, 876] width 259 height 223
click at [707, 856] on table "Sun Mon Tue Wed Thu Fri Sat 1 2 3 4 5 6 7 8 9 10 11 12 13 14 15 16 17 18 19 20 …" at bounding box center [724, 876] width 259 height 223
click at [640, 682] on input "text" at bounding box center [694, 688] width 238 height 46
click at [891, 666] on div "Tell us more about your payment Enter one-time or monthly payment amount SGD 8,…" at bounding box center [564, 591] width 1129 height 2091
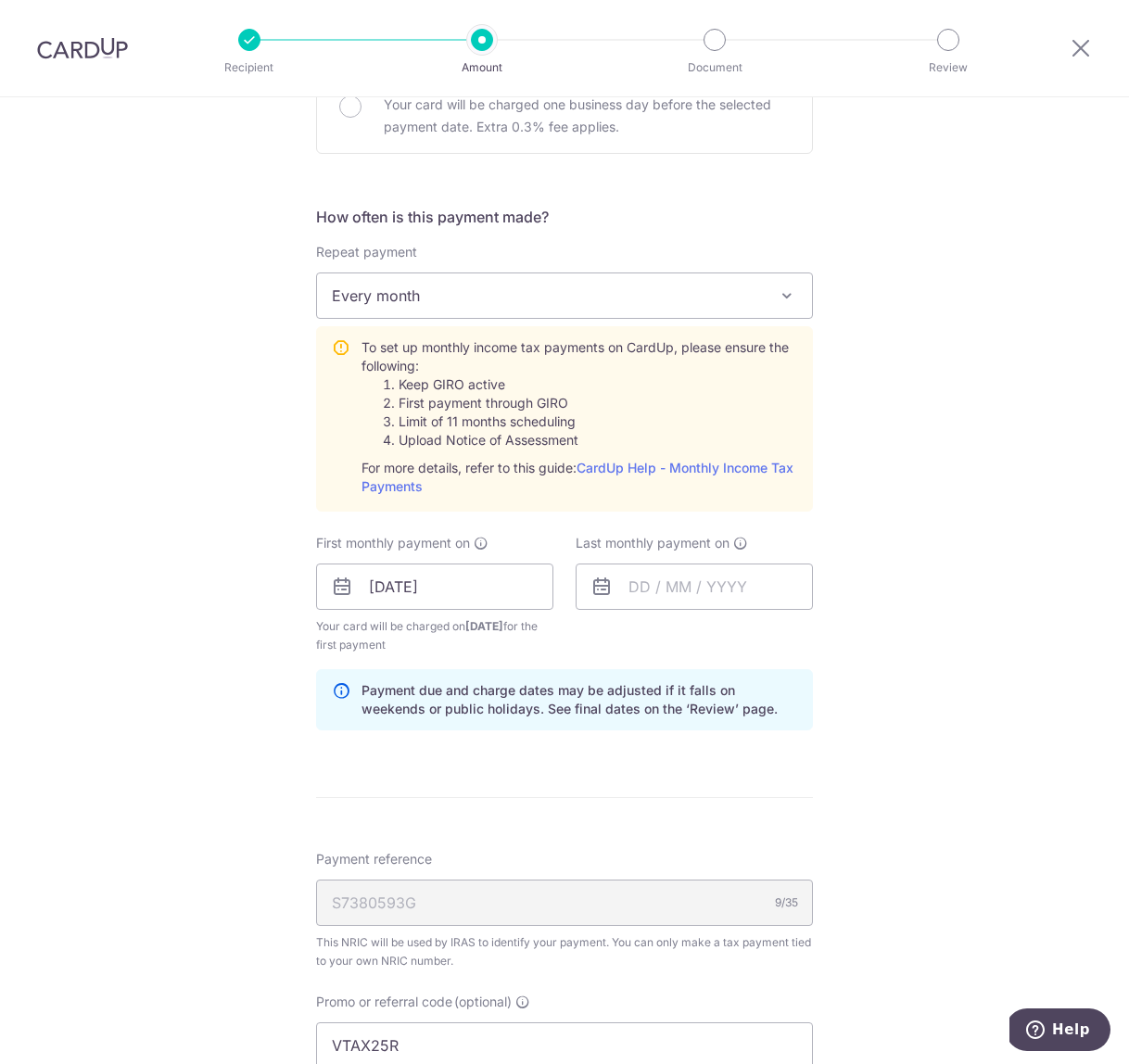
scroll to position [655, 0]
click at [641, 572] on input "text" at bounding box center [694, 586] width 238 height 46
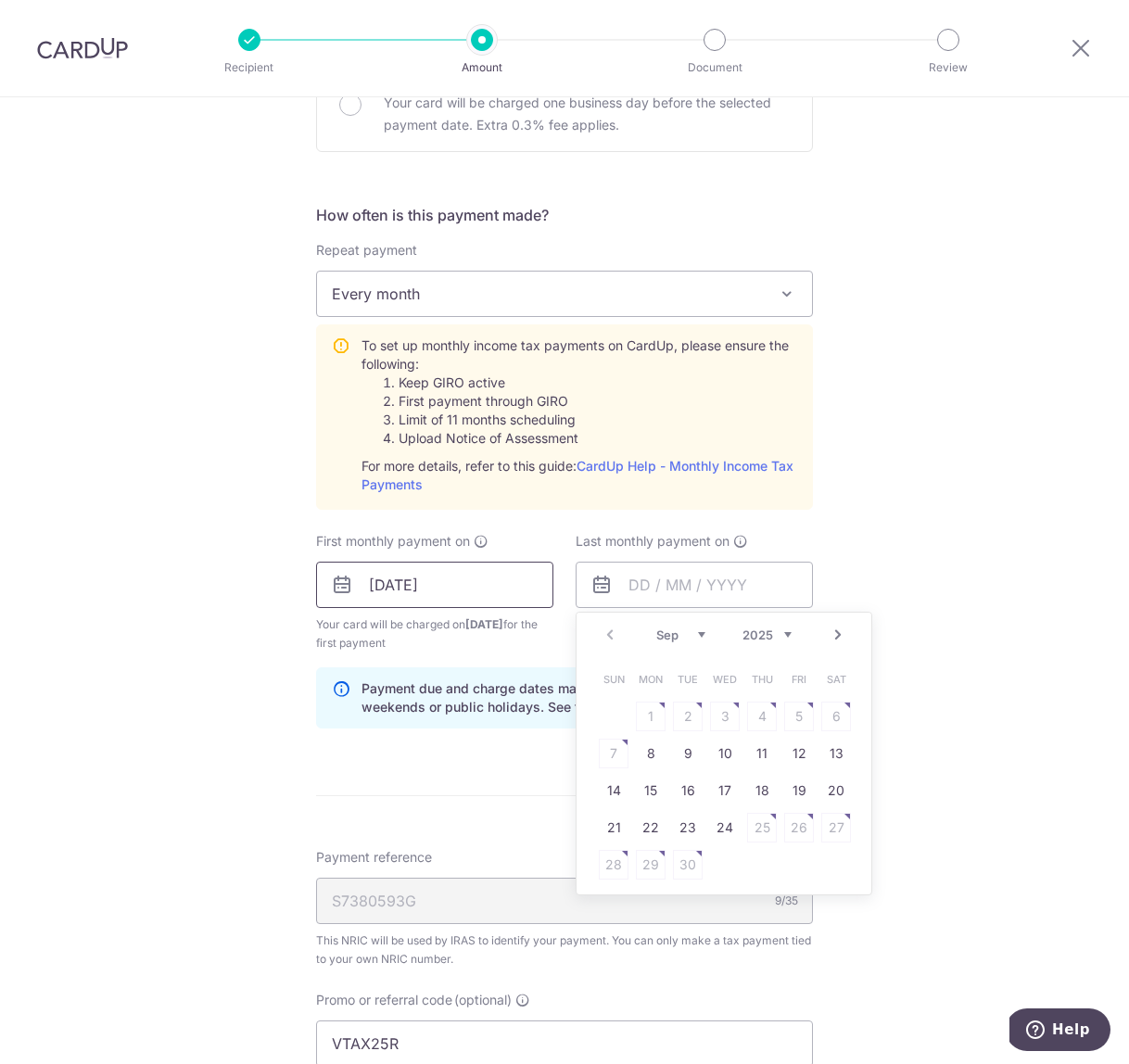
click at [387, 591] on input "07/09/2025" at bounding box center [435, 584] width 238 height 46
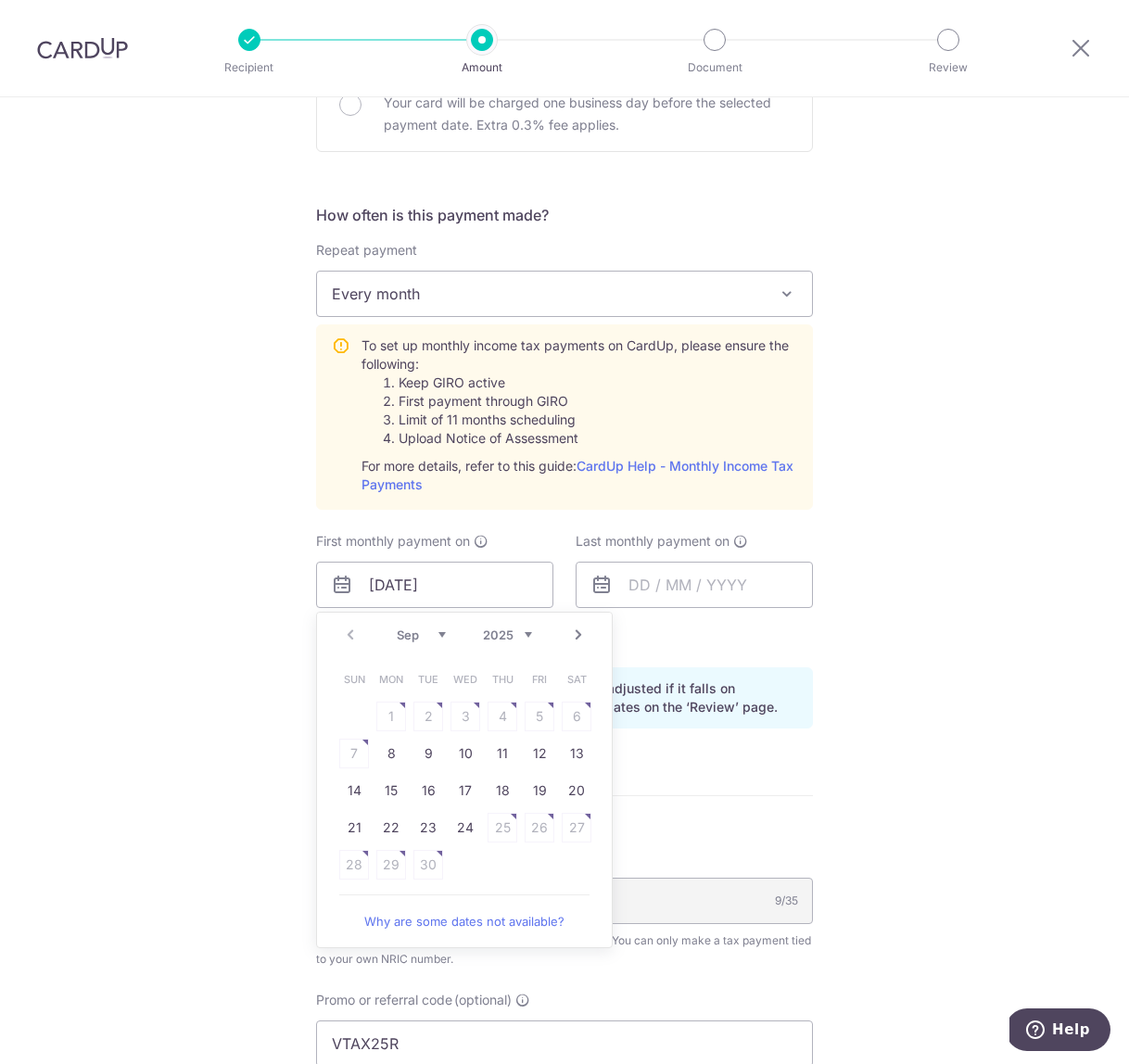
click at [757, 773] on form "Enter one-time or monthly payment amount SGD 8,029.61 8029.61 The total tax pay…" at bounding box center [564, 505] width 497 height 1882
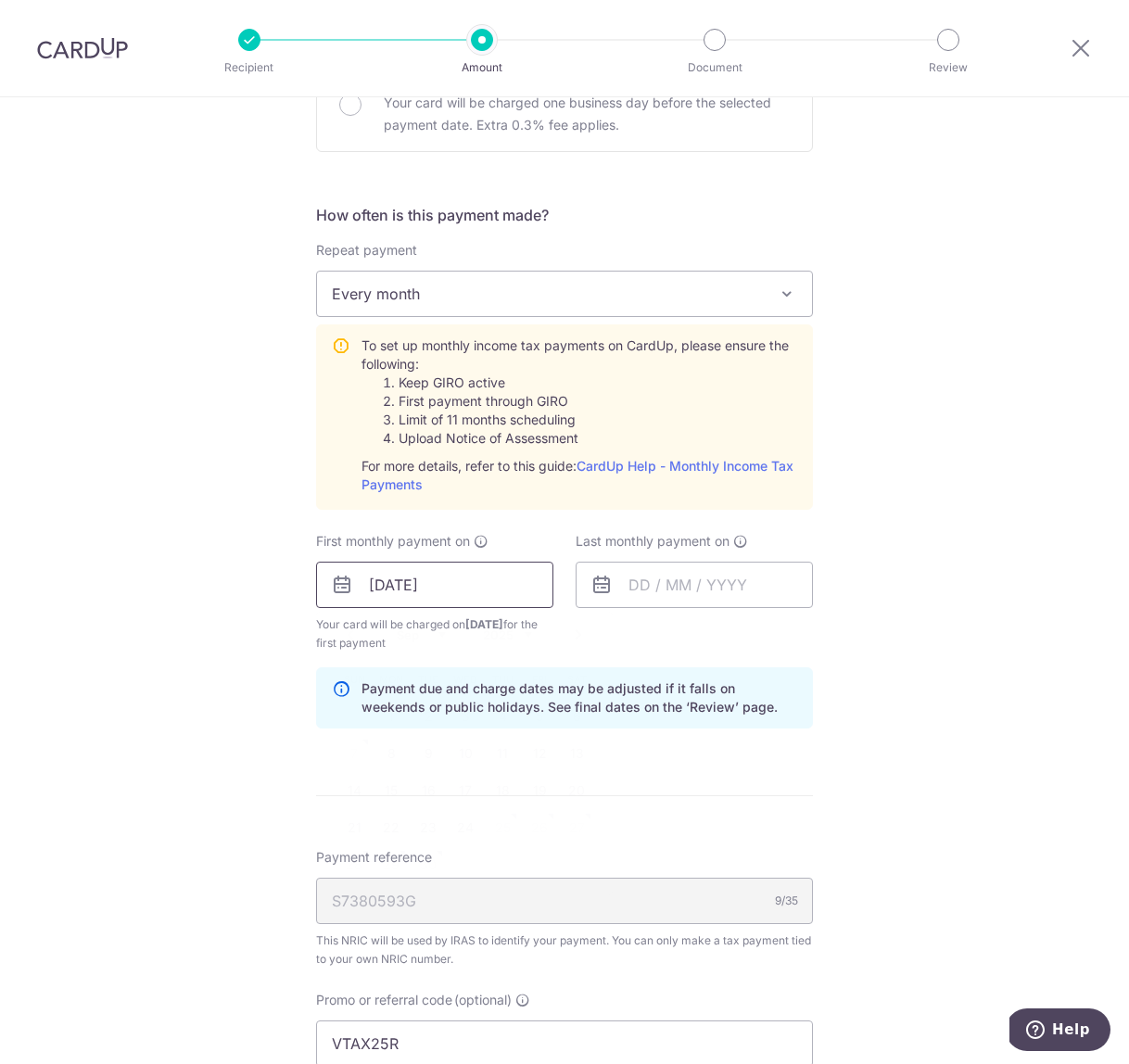
click at [447, 590] on input "07/09/2025" at bounding box center [435, 584] width 238 height 46
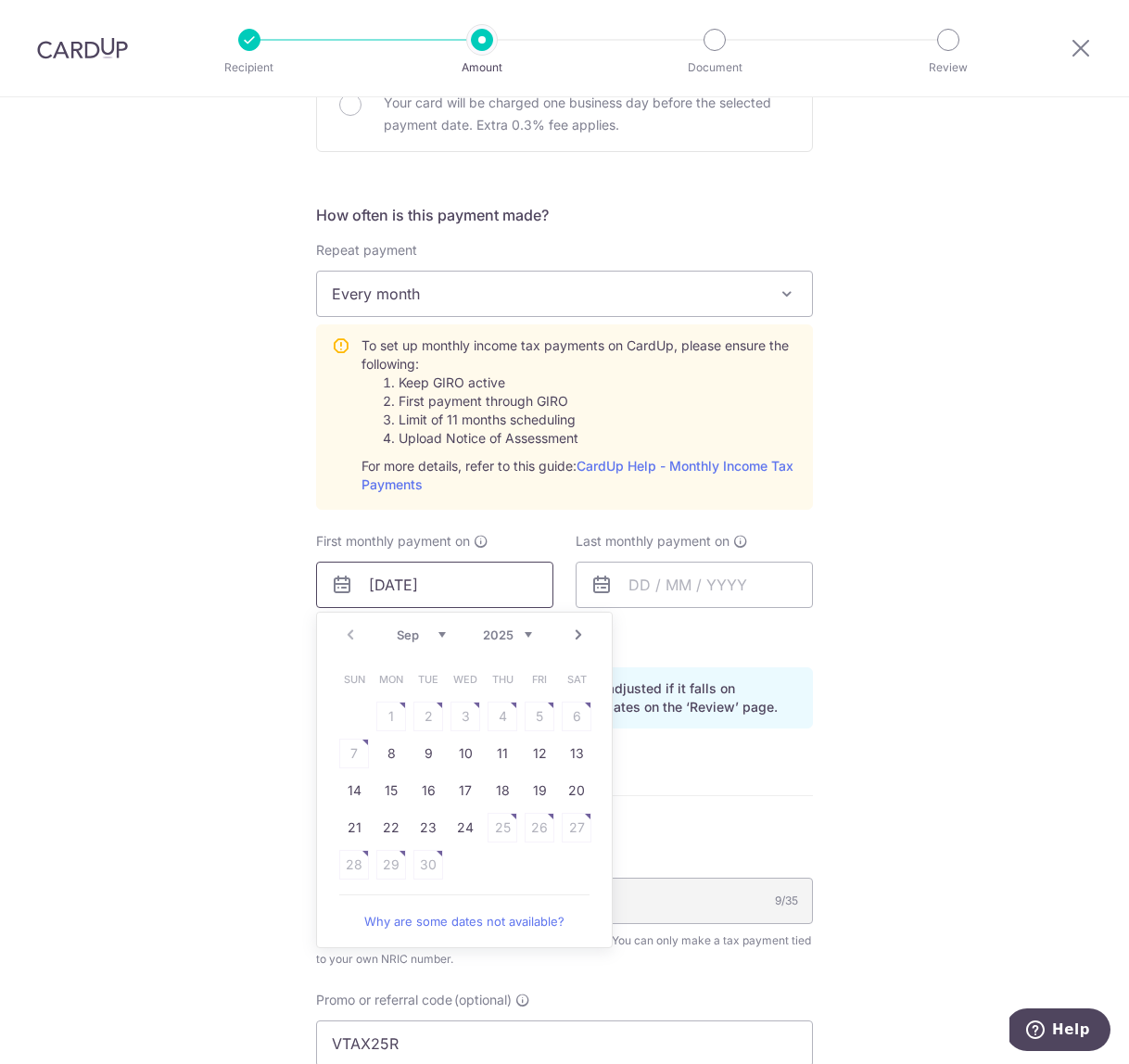
click at [385, 582] on input "07/09/2025" at bounding box center [435, 584] width 238 height 46
click at [388, 754] on link "8" at bounding box center [390, 753] width 29 height 29
type input "[DATE]"
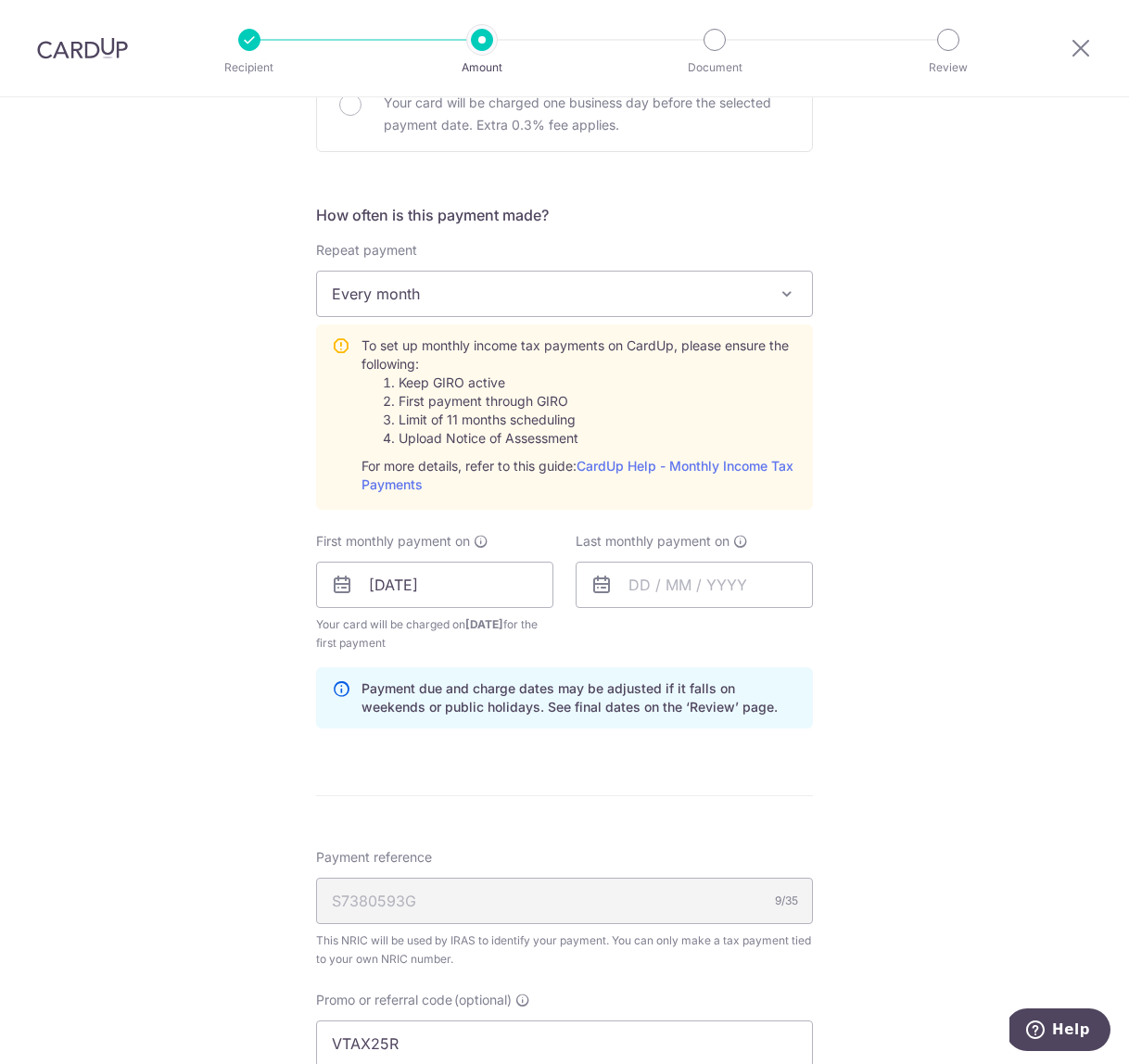
click at [688, 635] on div "Last monthly payment on" at bounding box center [693, 592] width 259 height 121
click at [639, 591] on input "text" at bounding box center [694, 584] width 238 height 46
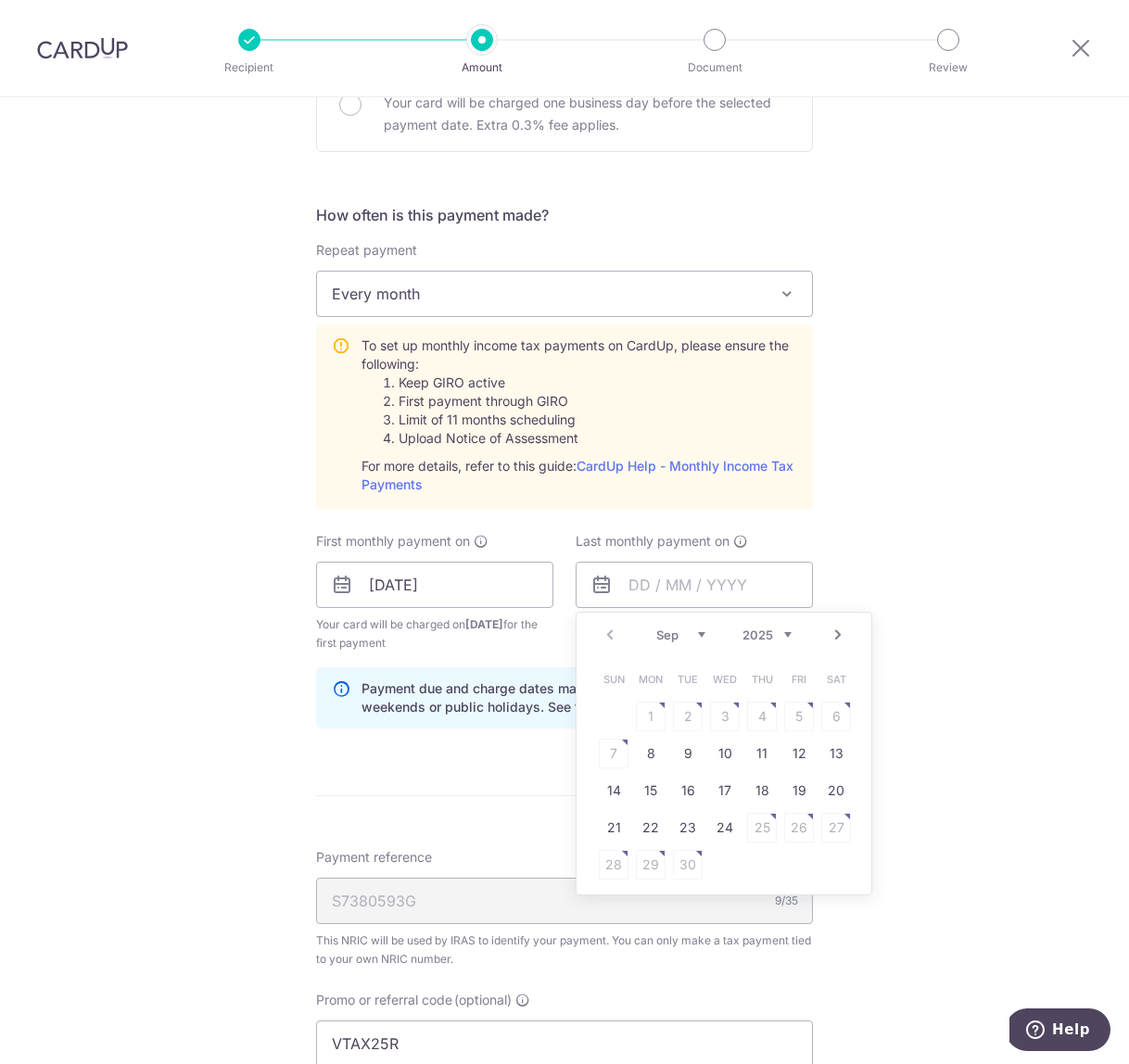
click at [788, 635] on select "2025 2026" at bounding box center [767, 635] width 49 height 15
click at [699, 635] on select "Jan Feb Mar Apr May Jun Jul Aug Sep Oct" at bounding box center [681, 635] width 49 height 15
click at [704, 634] on select "Jan Feb Mar Apr May Jun Jul Aug Sep Oct" at bounding box center [681, 635] width 49 height 15
click at [644, 793] on link "11" at bounding box center [650, 790] width 29 height 29
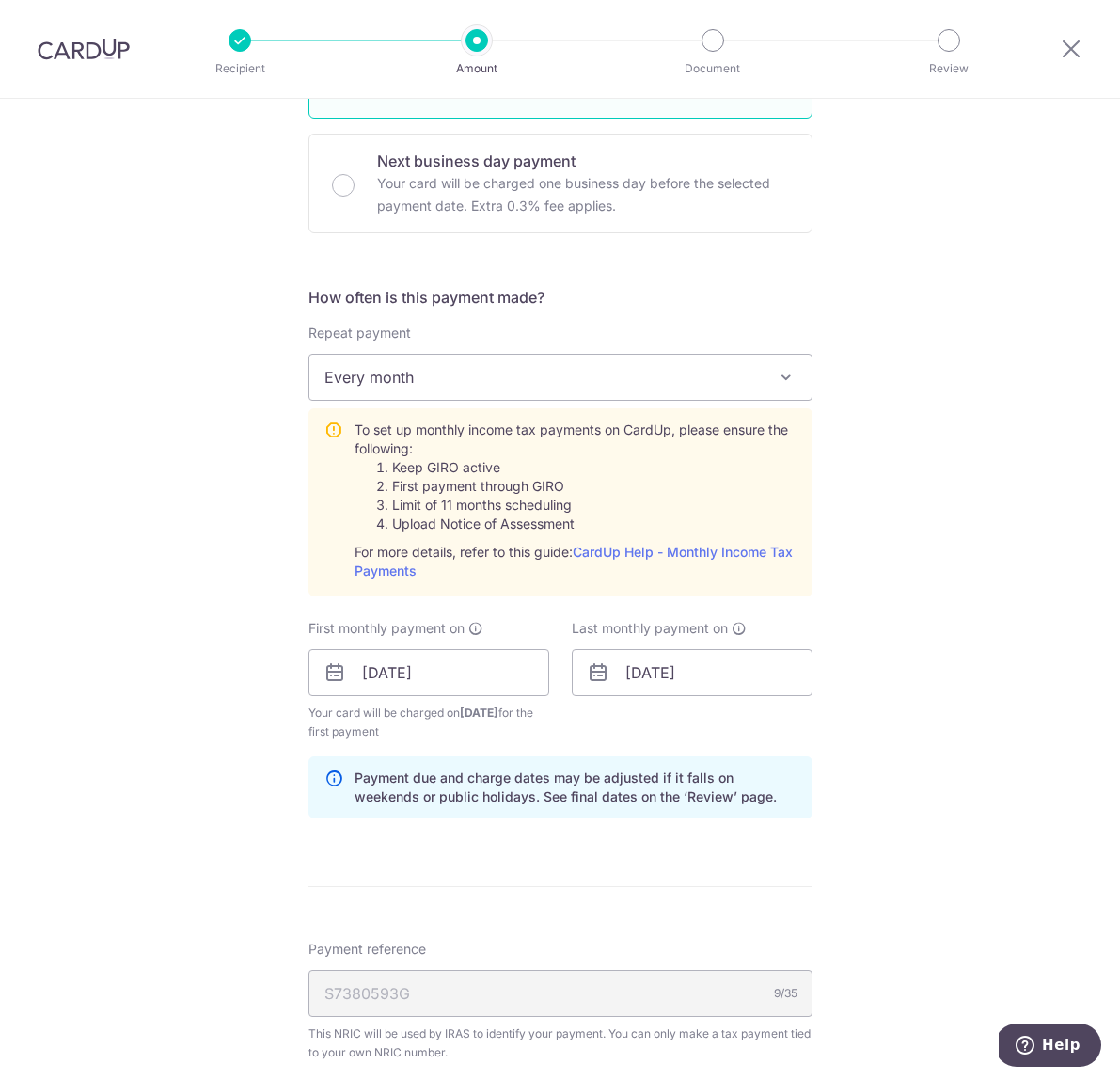
scroll to position [585, 0]
click at [664, 551] on link "CardUp Help - Monthly Income Tax Payments" at bounding box center [573, 562] width 438 height 34
click at [661, 675] on input "11/05/2026" at bounding box center [692, 673] width 241 height 47
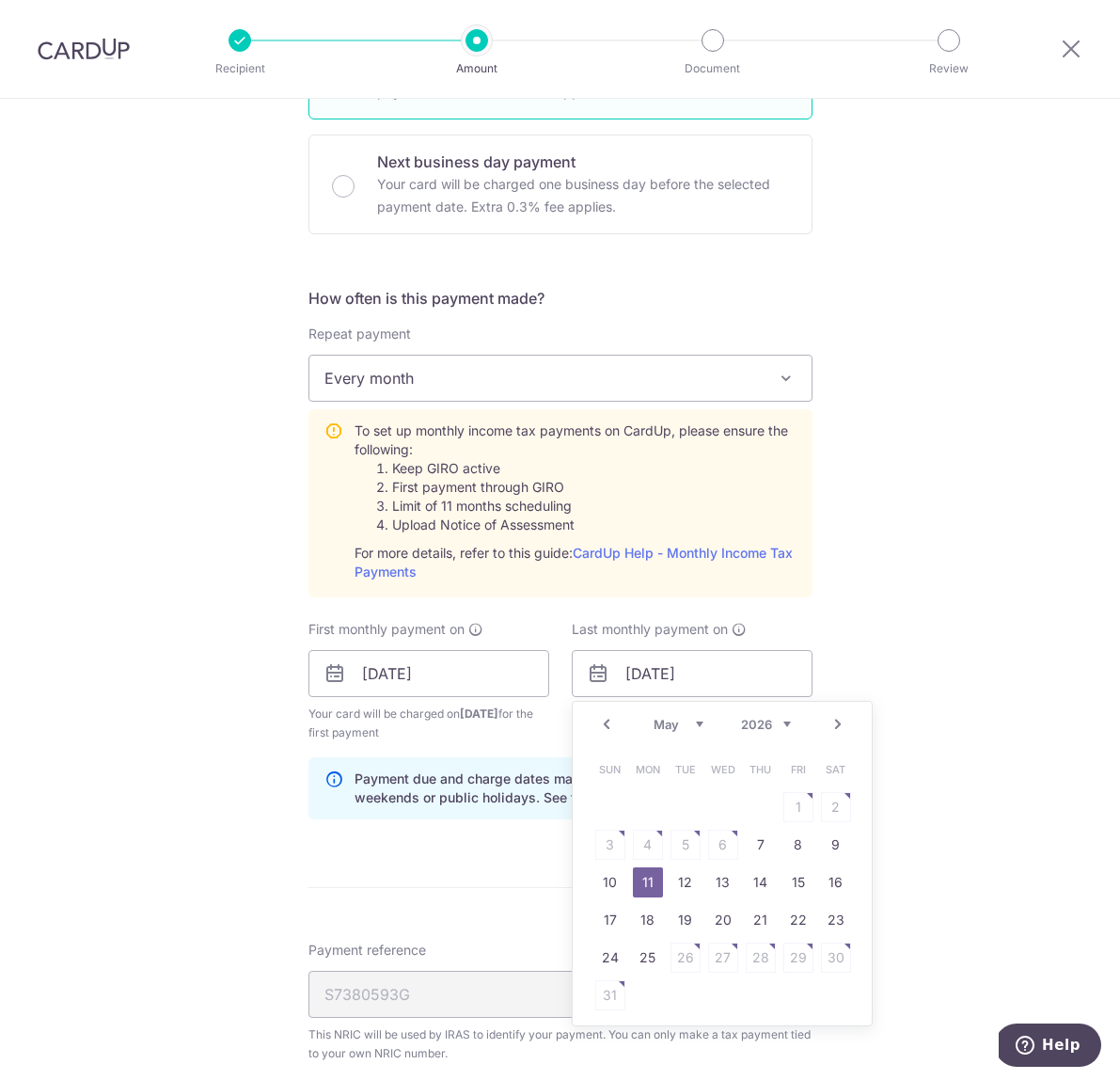
click at [695, 725] on select "Jan Feb Mar Apr May Jun Jul Aug Sep Oct" at bounding box center [679, 725] width 50 height 15
click at [648, 909] on link "17" at bounding box center [647, 919] width 30 height 30
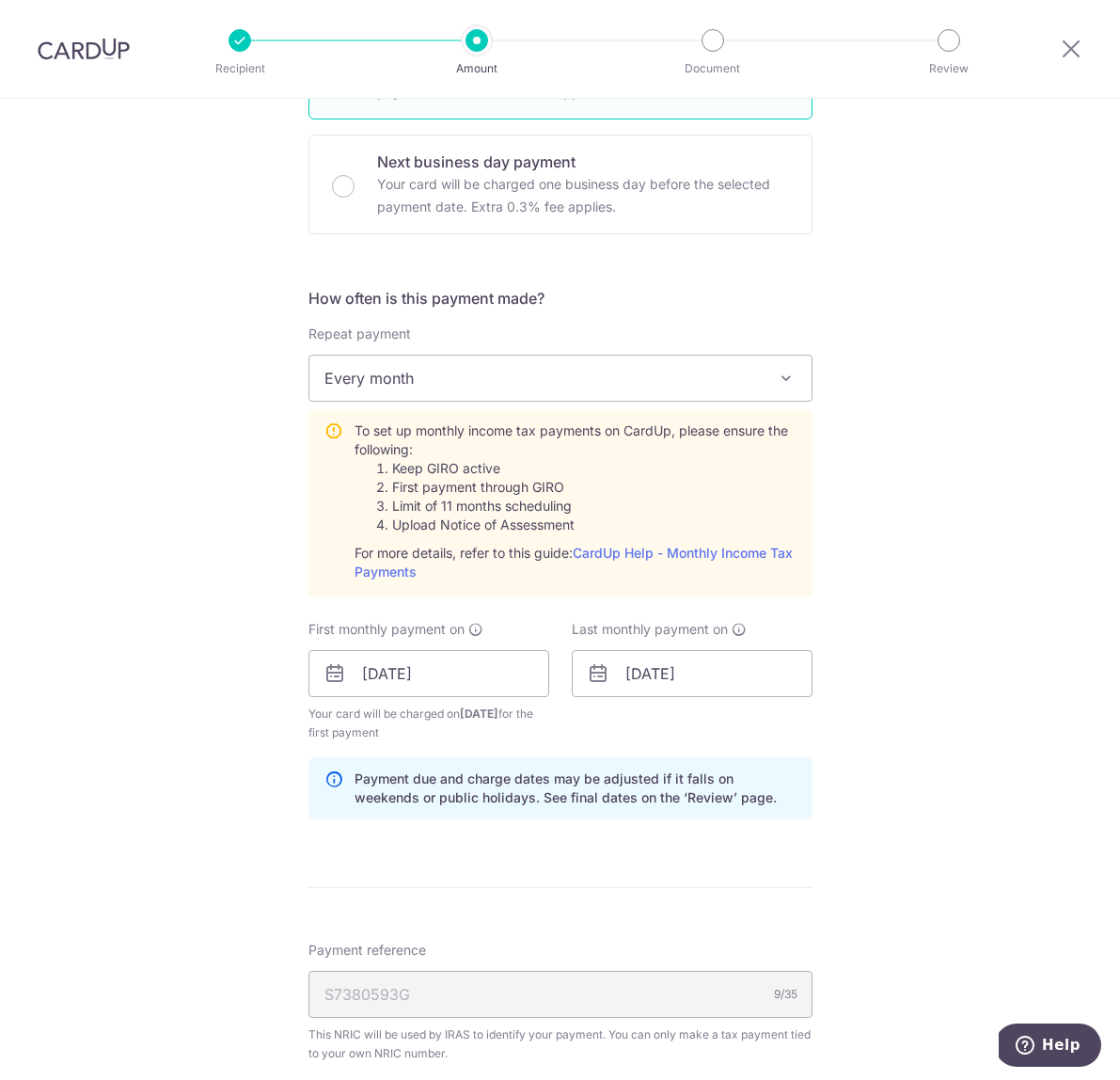
click at [811, 800] on div "Payment due and charge dates may be adjusted if it falls on weekends or public …" at bounding box center [560, 788] width 504 height 62
click at [664, 672] on input "17/08/2026" at bounding box center [692, 673] width 241 height 47
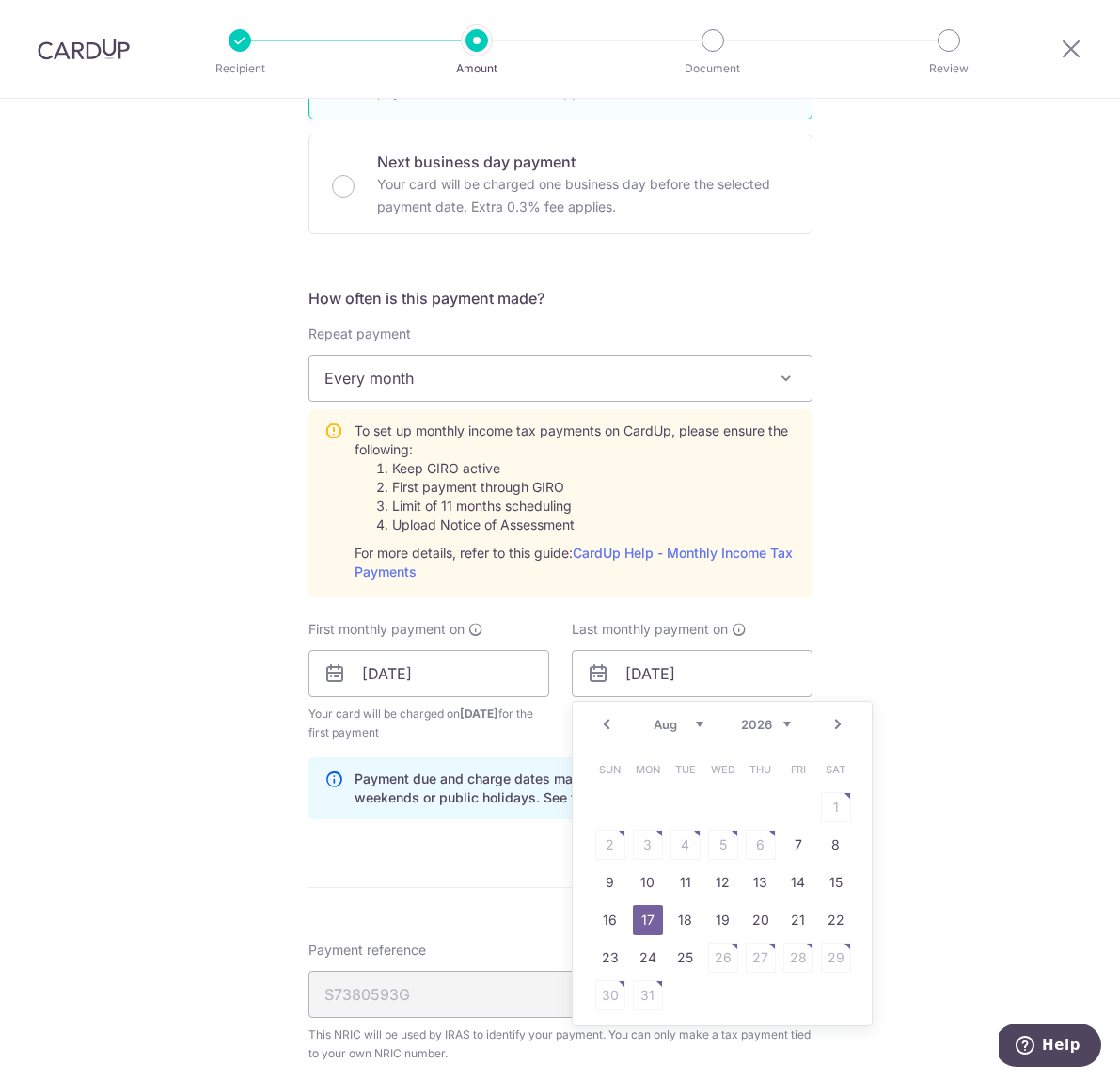
click at [701, 723] on select "Jan Feb Mar Apr May Jun Jul Aug Sep Oct" at bounding box center [679, 725] width 50 height 15
click at [651, 868] on link "11" at bounding box center [647, 882] width 30 height 30
type input "11/05/2026"
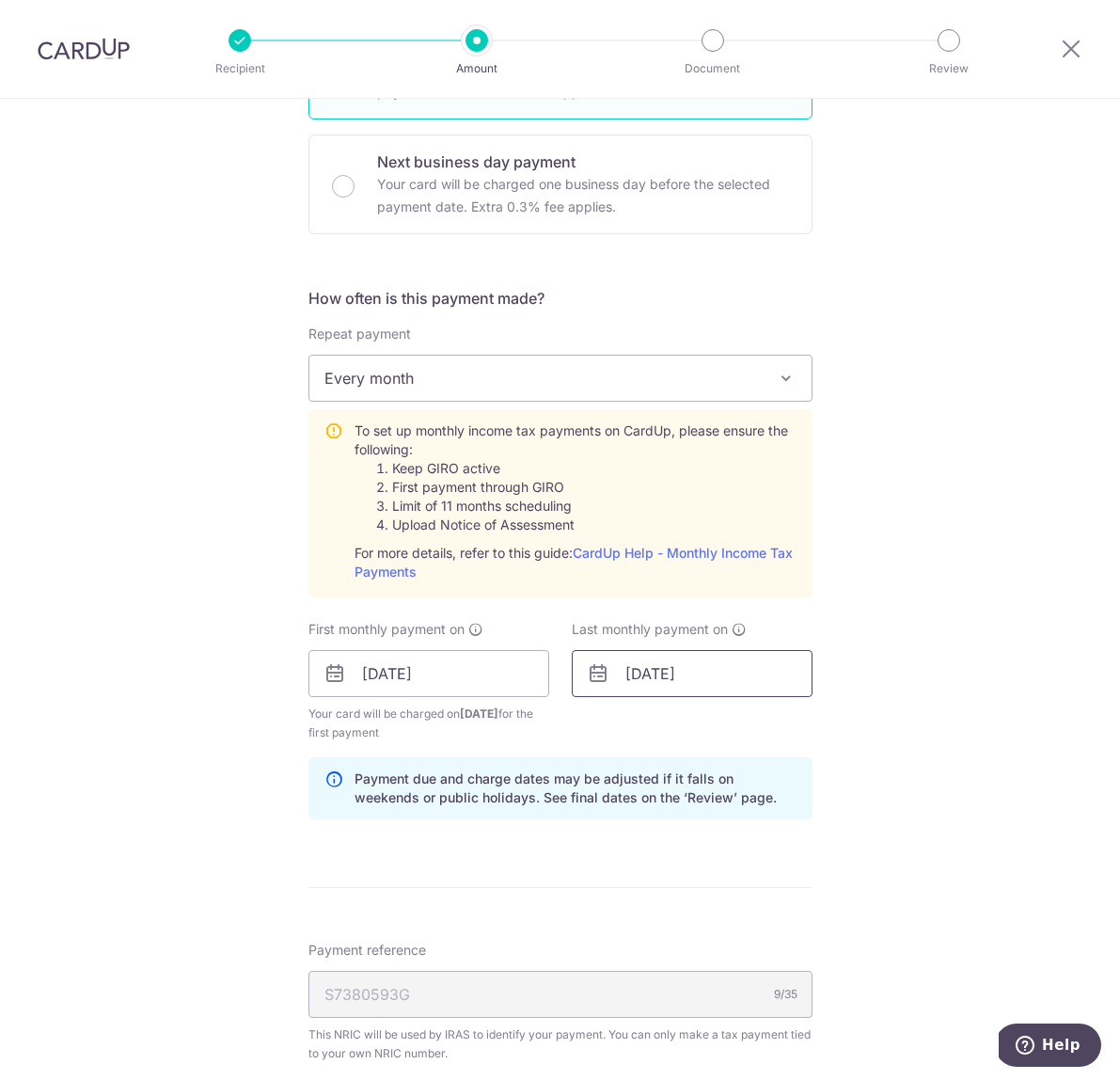
click at [656, 678] on input "11/05/2026" at bounding box center [692, 673] width 241 height 47
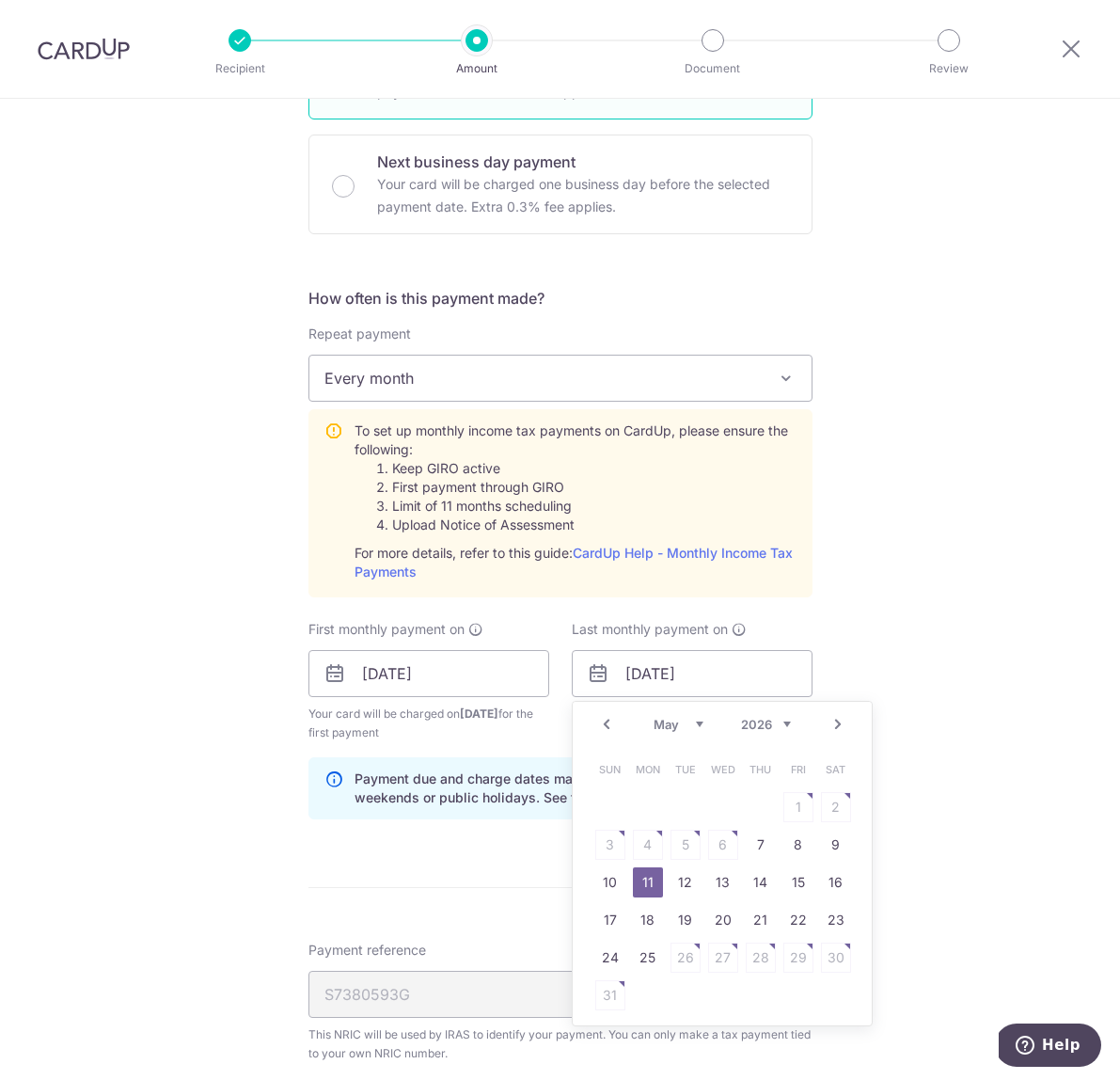
click at [694, 723] on select "Jan Feb Mar Apr May Jun Jul Aug Sep Oct" at bounding box center [679, 725] width 50 height 15
click at [696, 721] on select "Jan Feb Mar Apr May Jun Jul Aug Sep Oct" at bounding box center [679, 725] width 50 height 15
click at [695, 723] on select "Jan Feb Mar Apr May Jun Jul Aug Sep Oct" at bounding box center [679, 725] width 50 height 15
click at [642, 883] on link "11" at bounding box center [647, 882] width 30 height 30
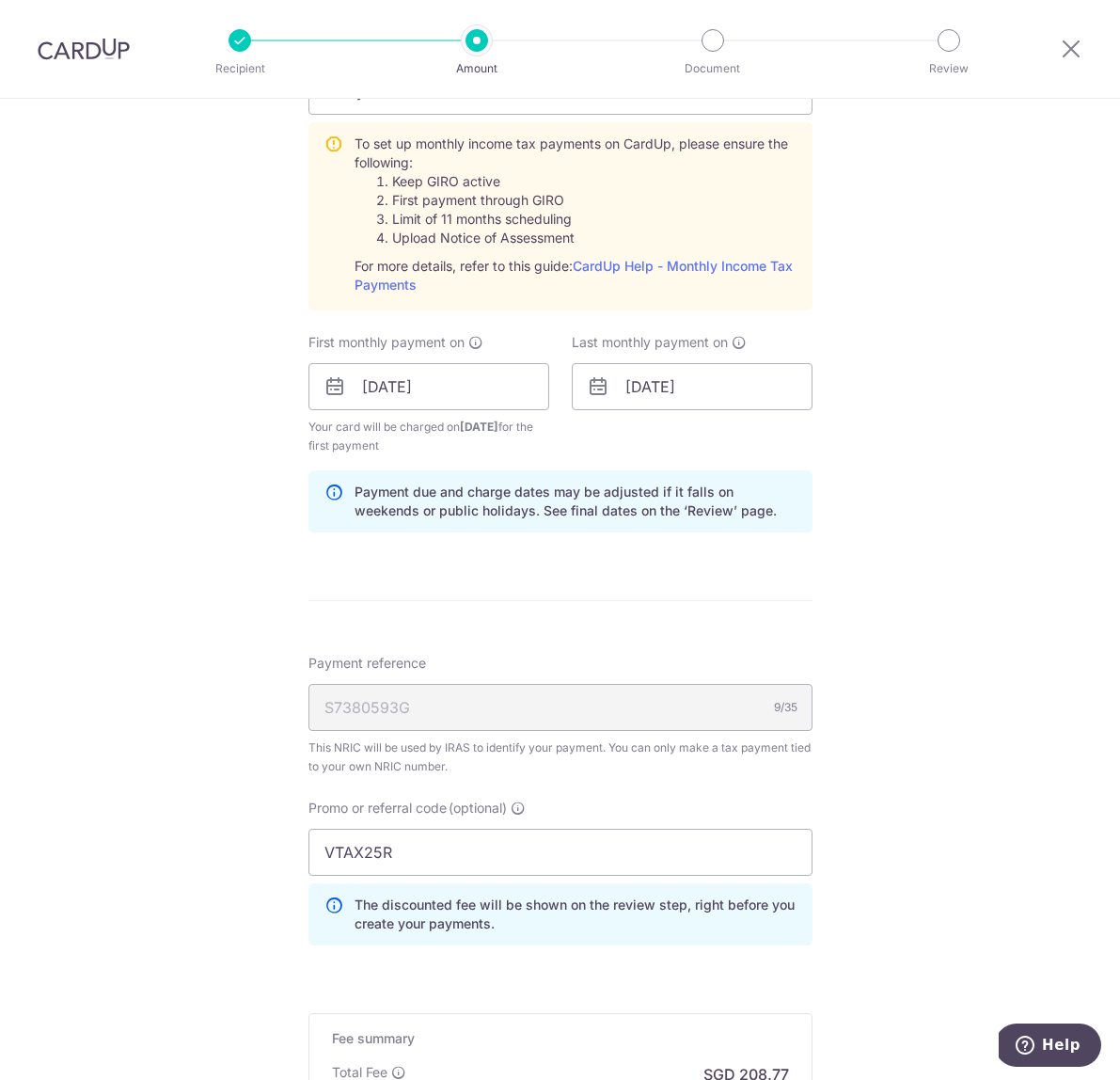
scroll to position [1060, 0]
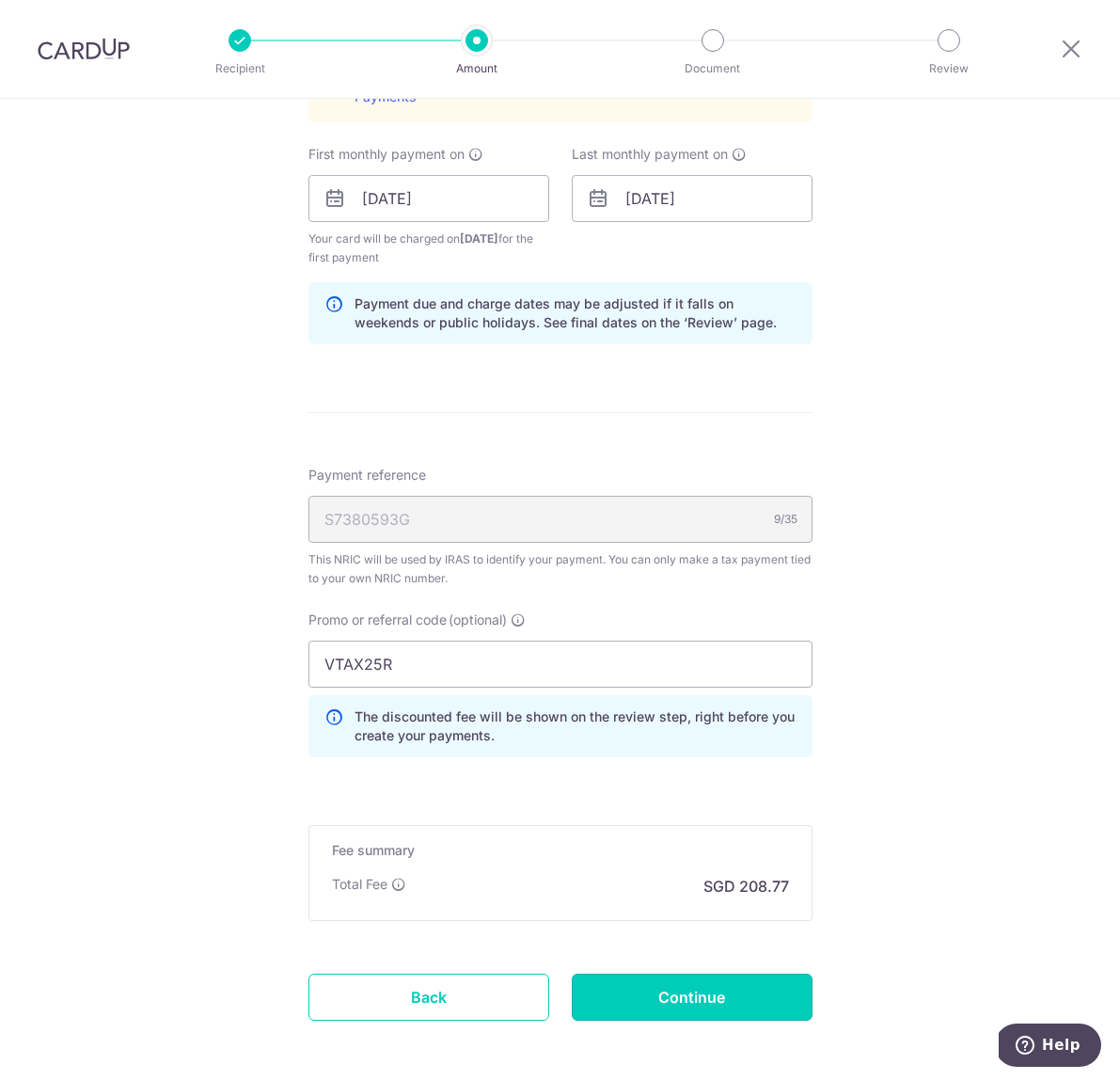
click at [688, 990] on input "Continue" at bounding box center [692, 997] width 241 height 47
type input "Create Schedule"
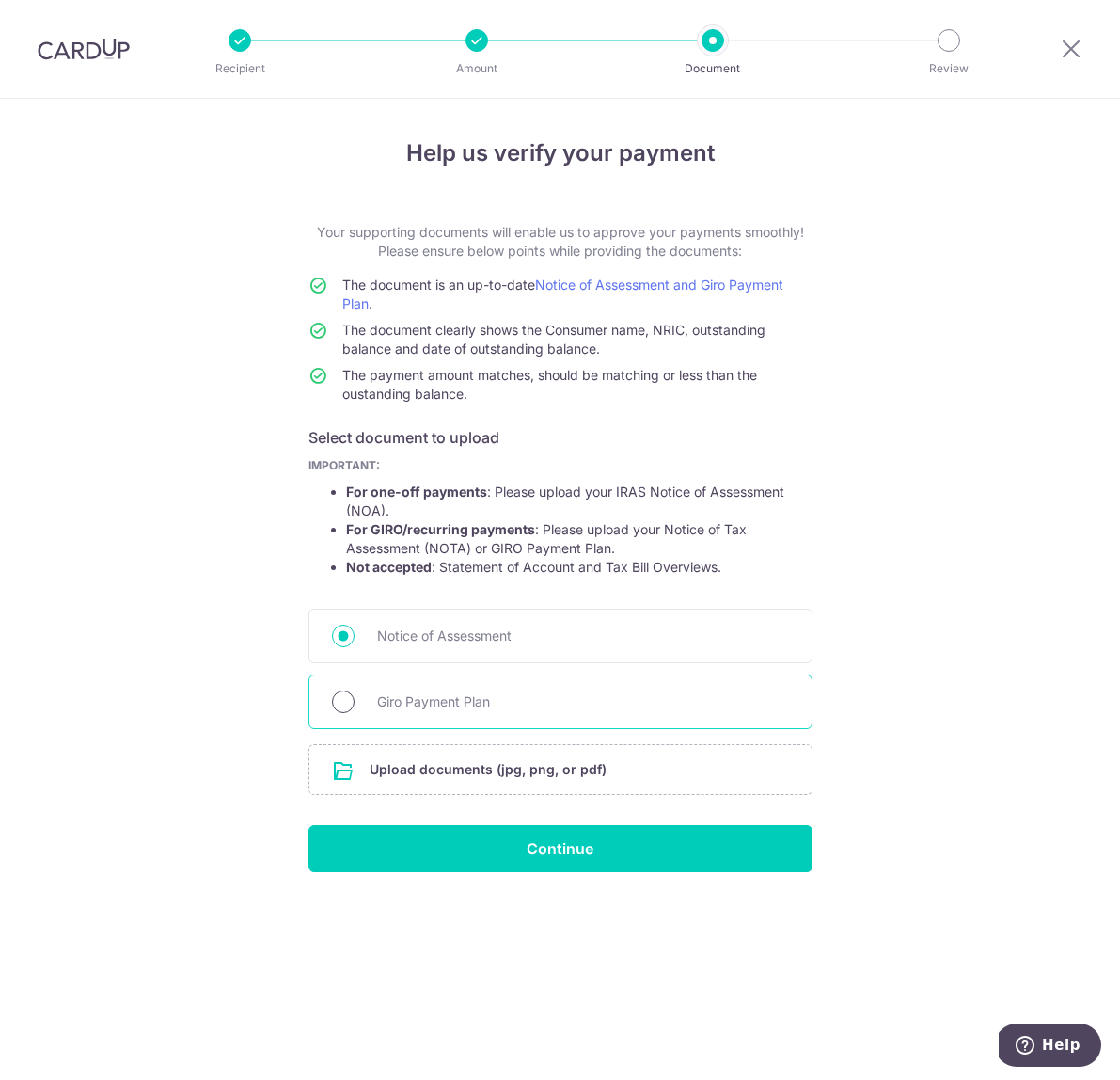
click at [342, 703] on input "Giro Payment Plan" at bounding box center [344, 702] width 23 height 23
radio input "true"
click at [432, 775] on input "file" at bounding box center [560, 769] width 503 height 49
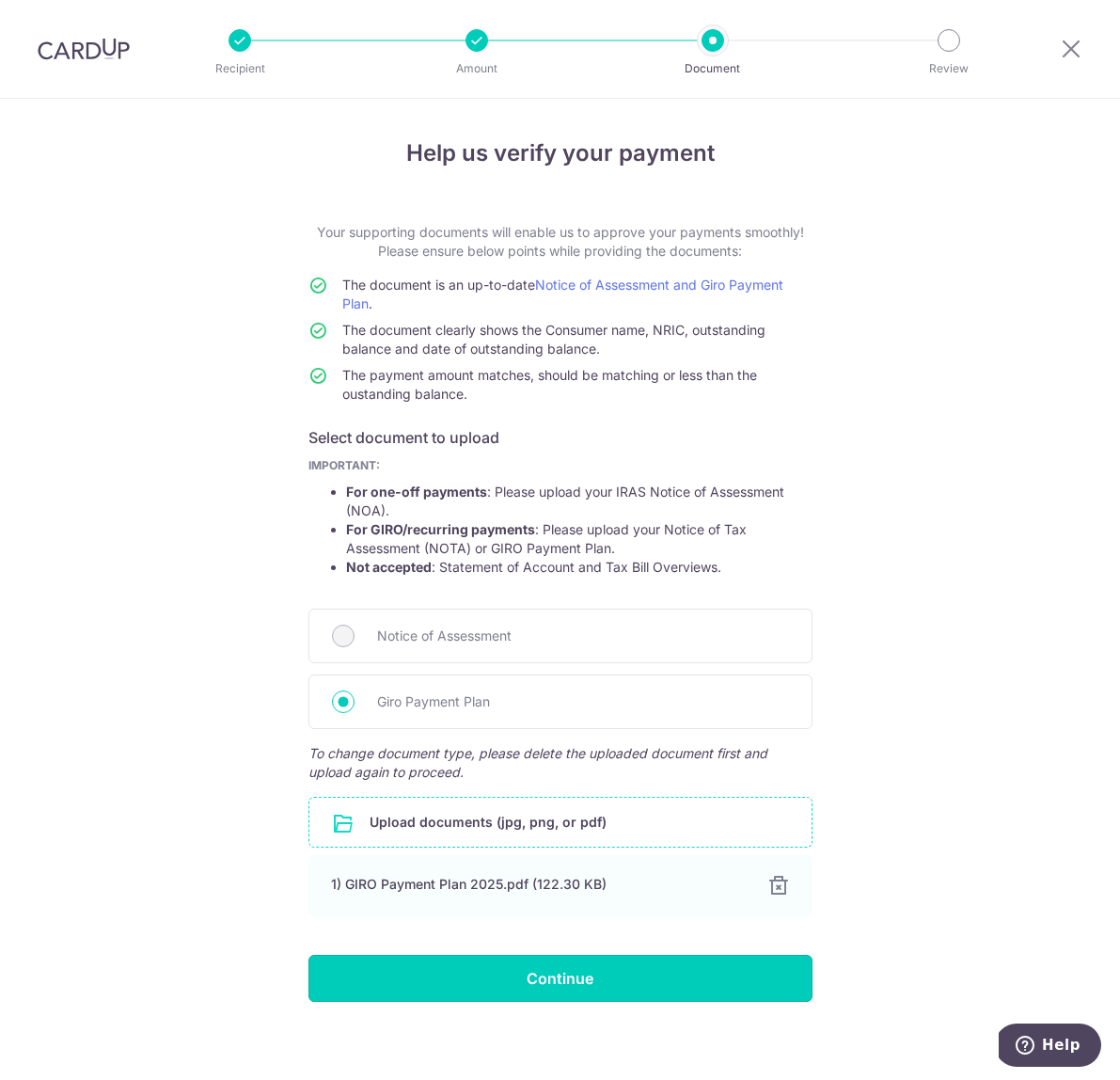
click at [497, 979] on input "Continue" at bounding box center [560, 978] width 504 height 47
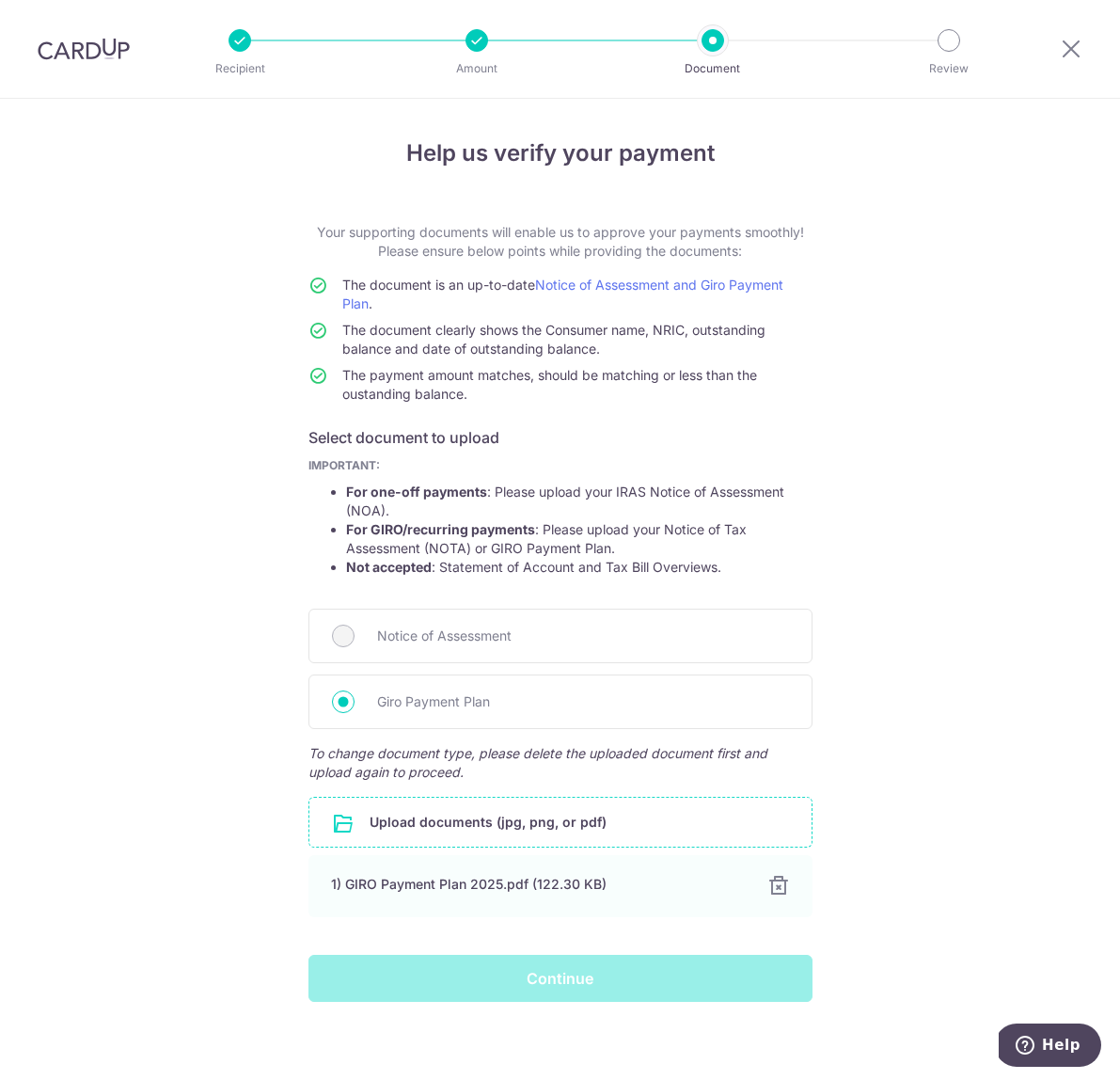
scroll to position [11, 0]
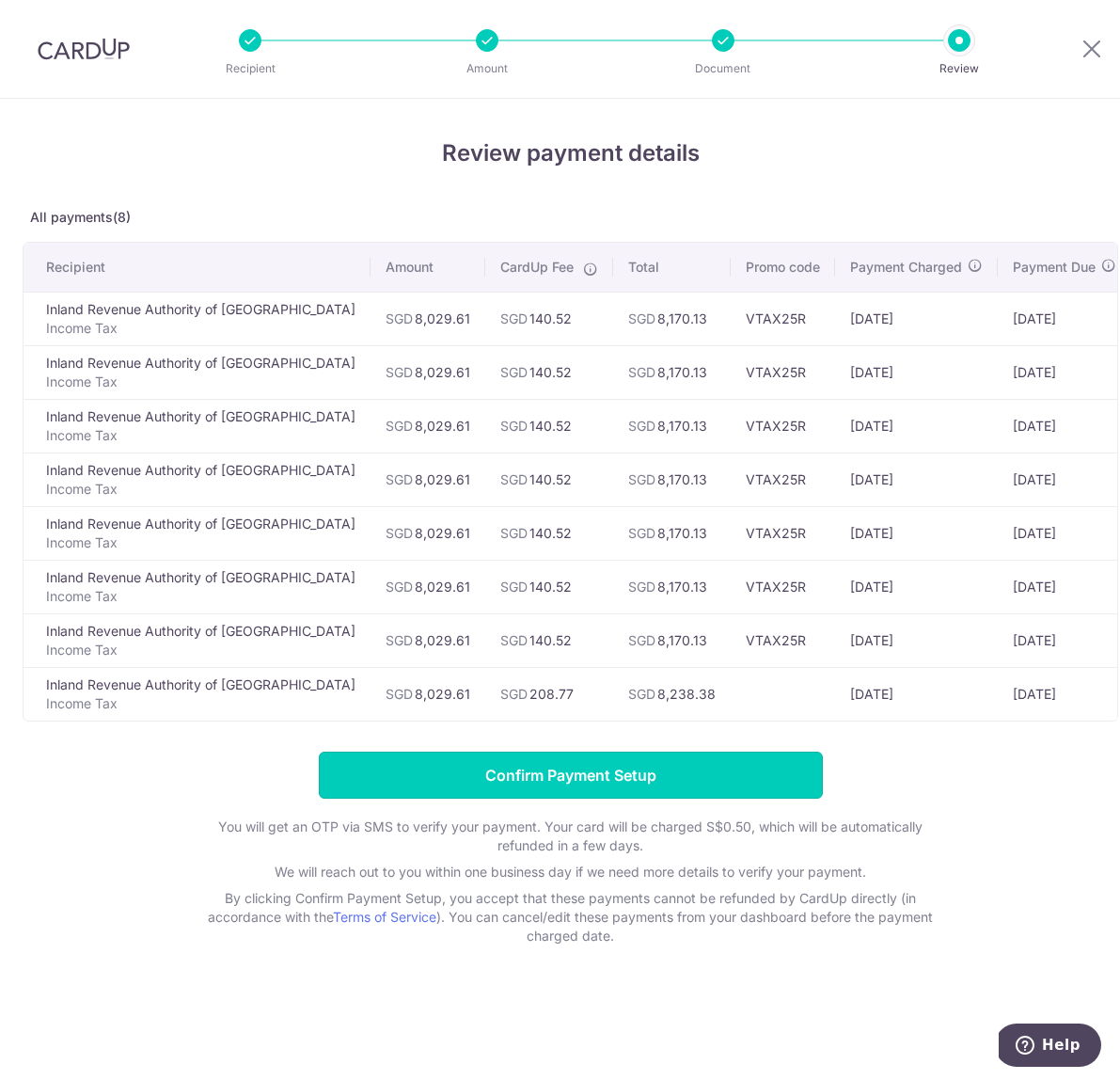
click at [531, 772] on input "Confirm Payment Setup" at bounding box center [571, 775] width 504 height 47
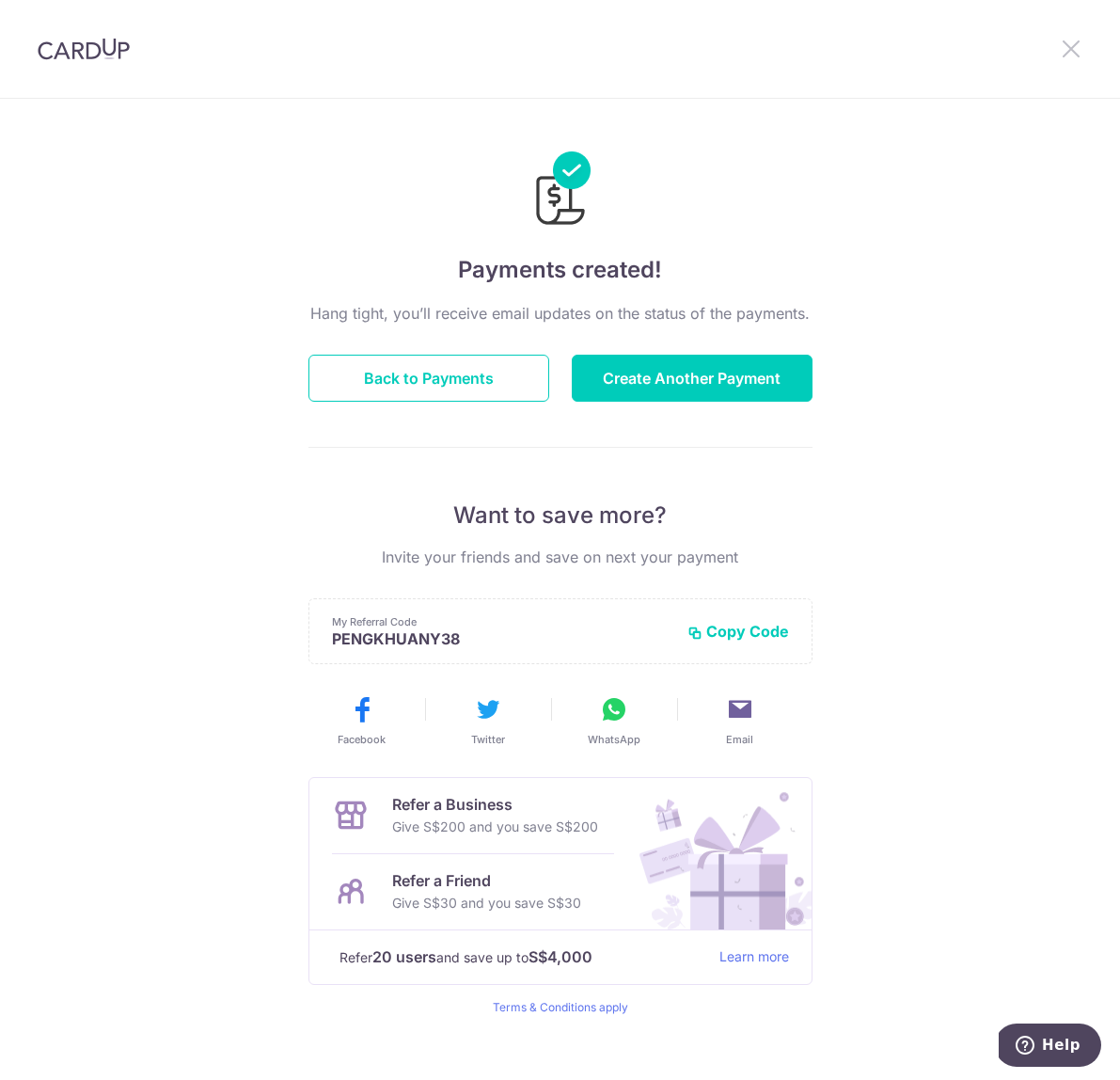
click at [1072, 45] on icon at bounding box center [1071, 48] width 23 height 24
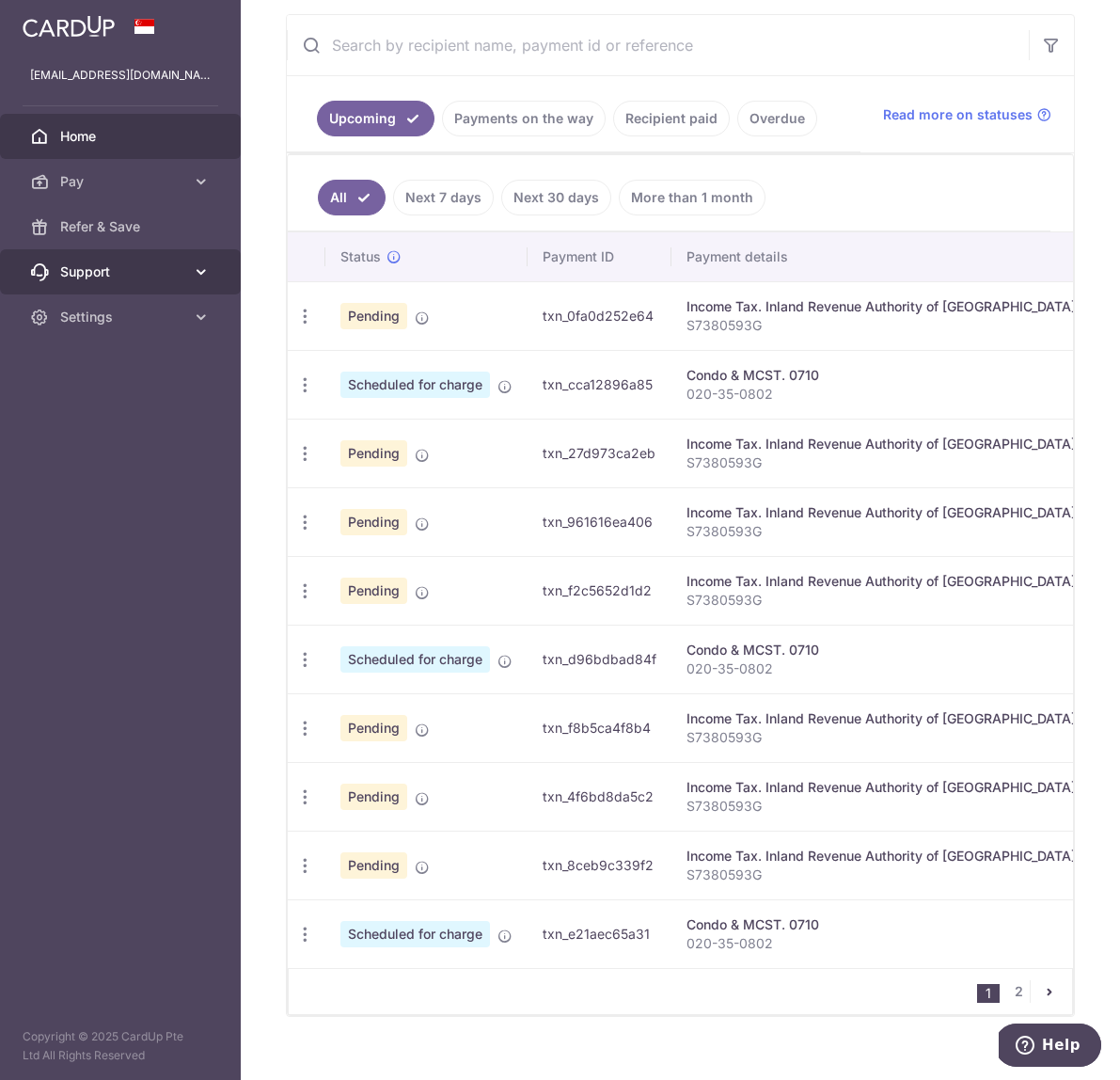
click at [97, 271] on span "Support" at bounding box center [123, 272] width 124 height 19
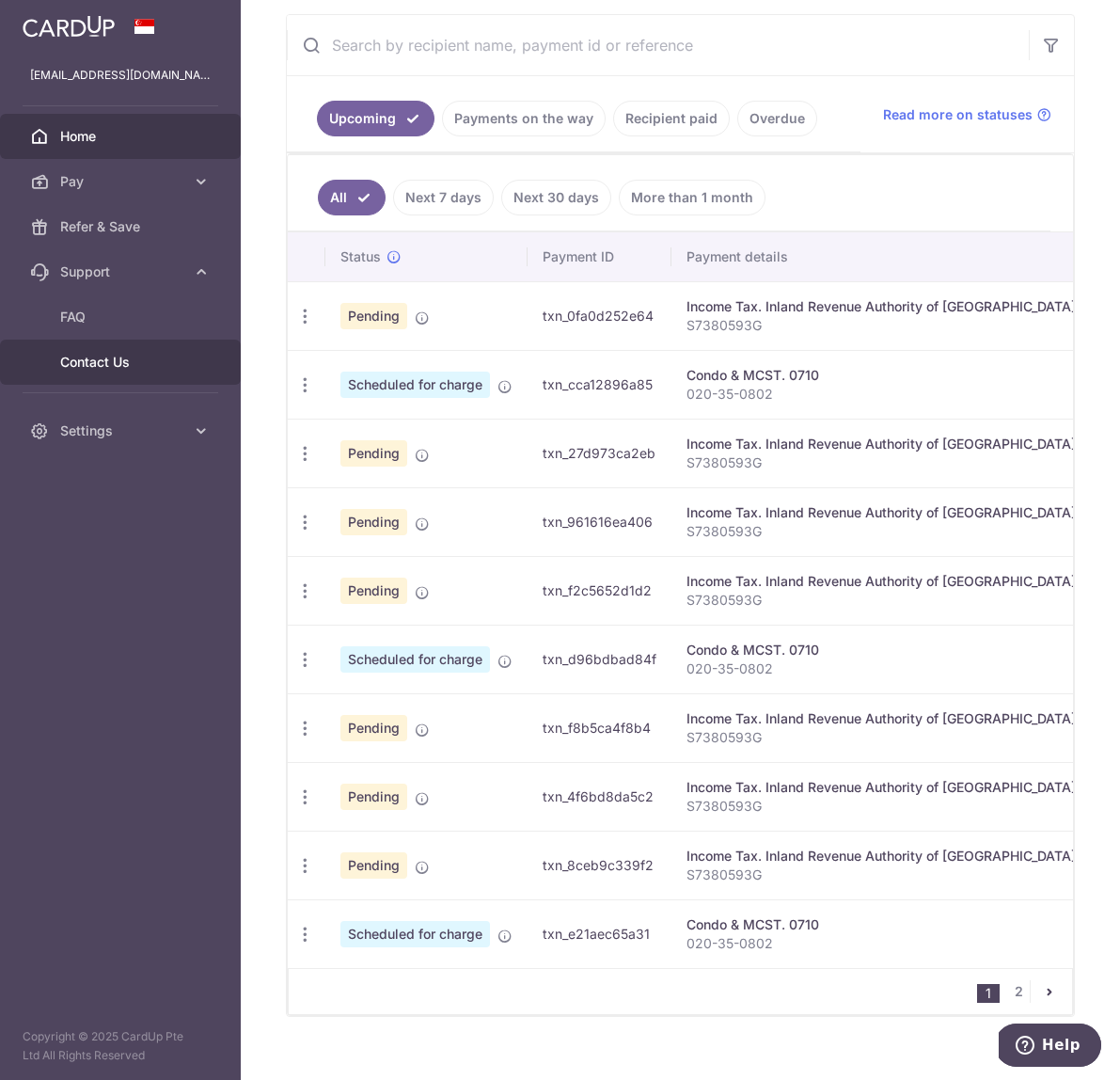
click at [98, 370] on span "Contact Us" at bounding box center [123, 362] width 124 height 19
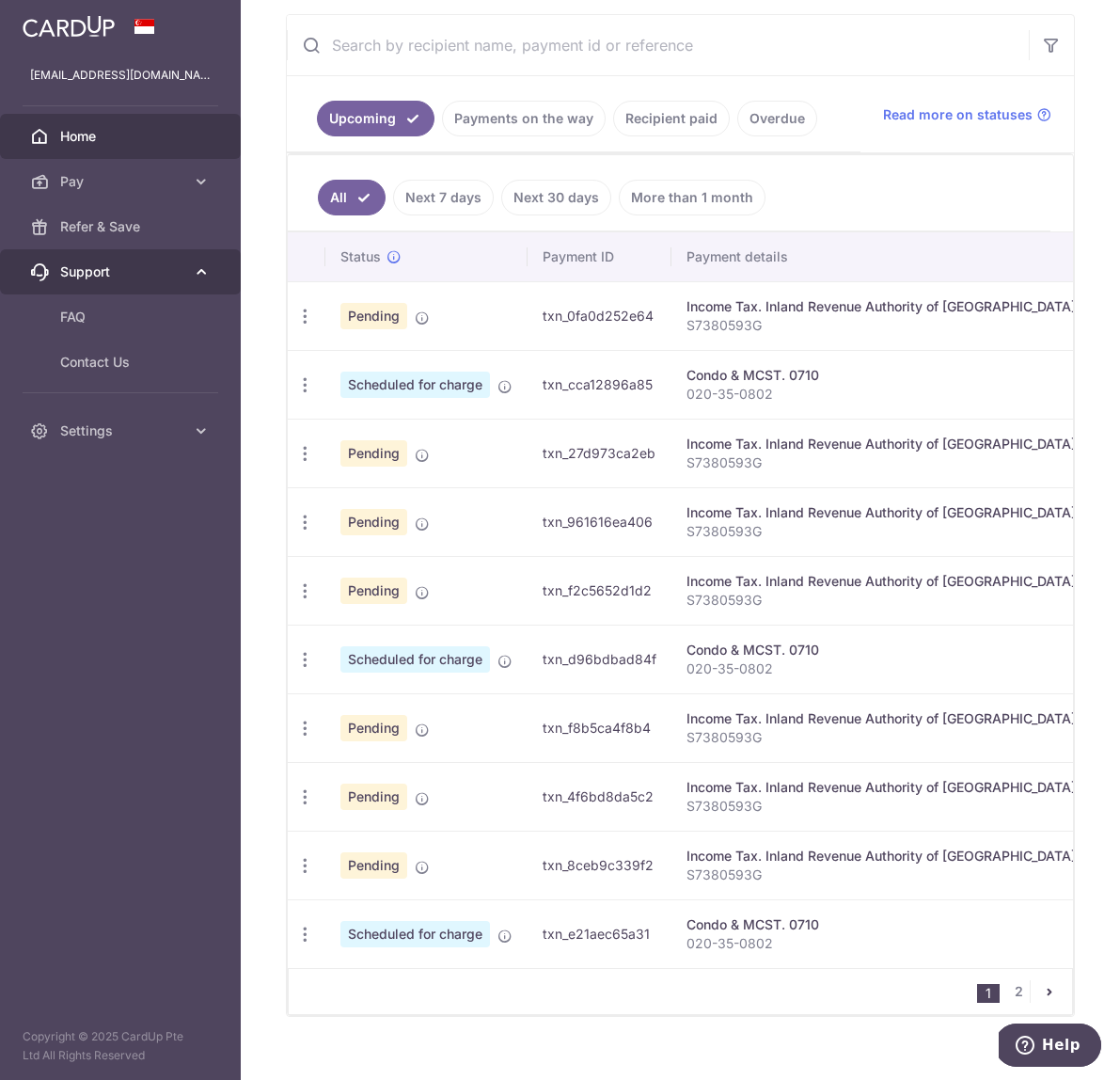
click at [184, 275] on span "Support" at bounding box center [123, 272] width 124 height 19
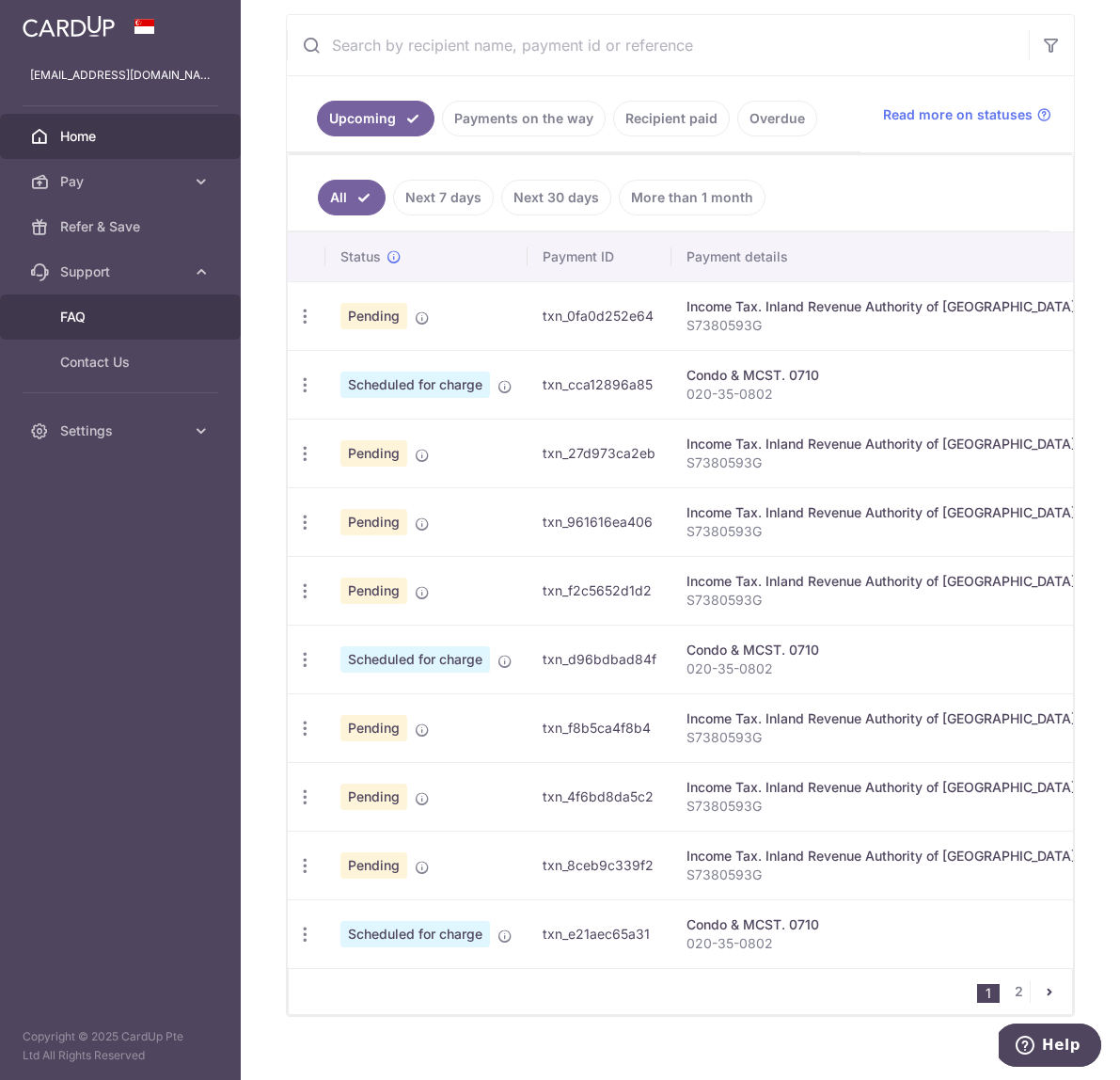
click at [125, 316] on span "FAQ" at bounding box center [123, 317] width 124 height 19
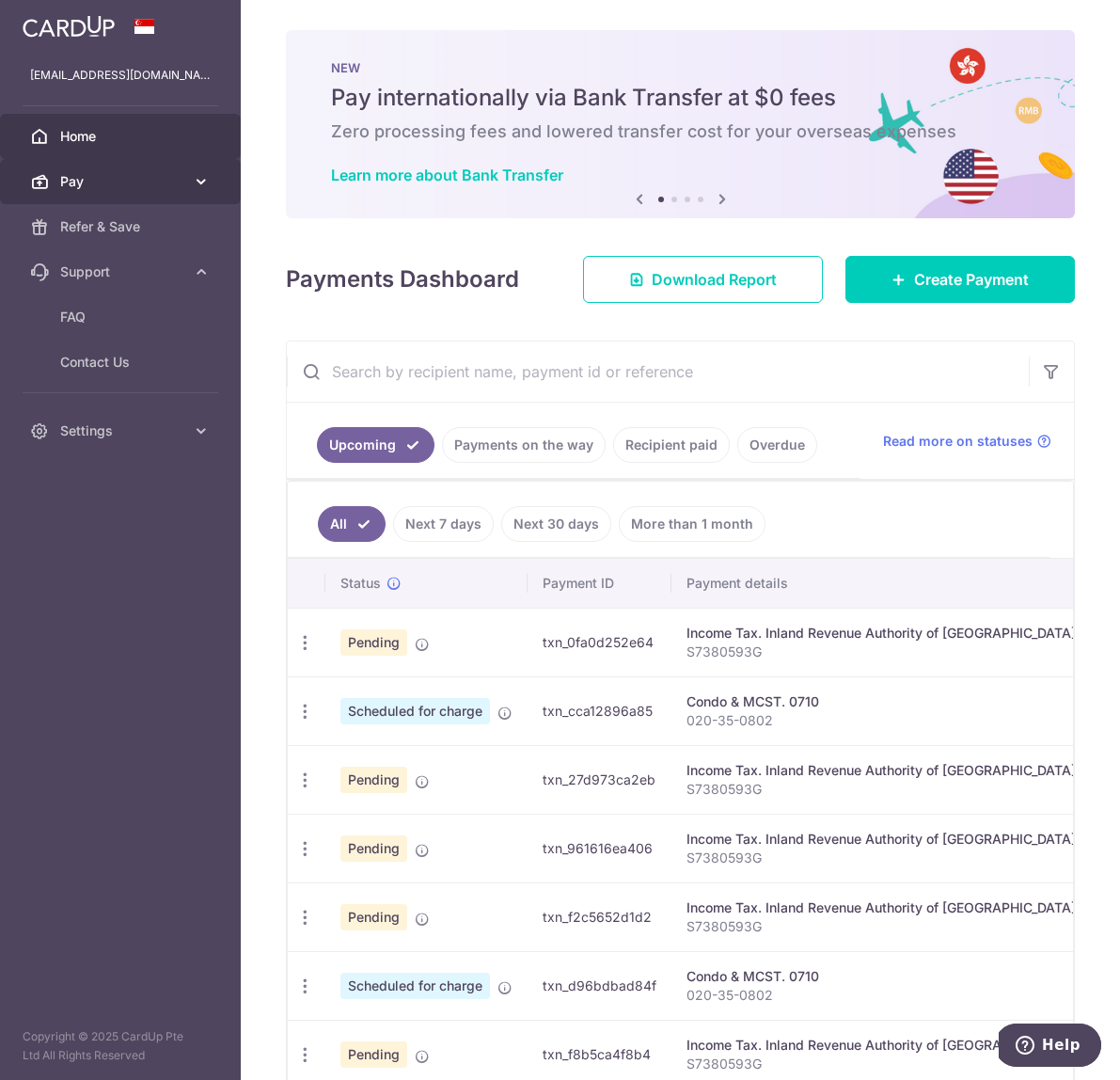
click at [202, 185] on icon at bounding box center [201, 182] width 19 height 19
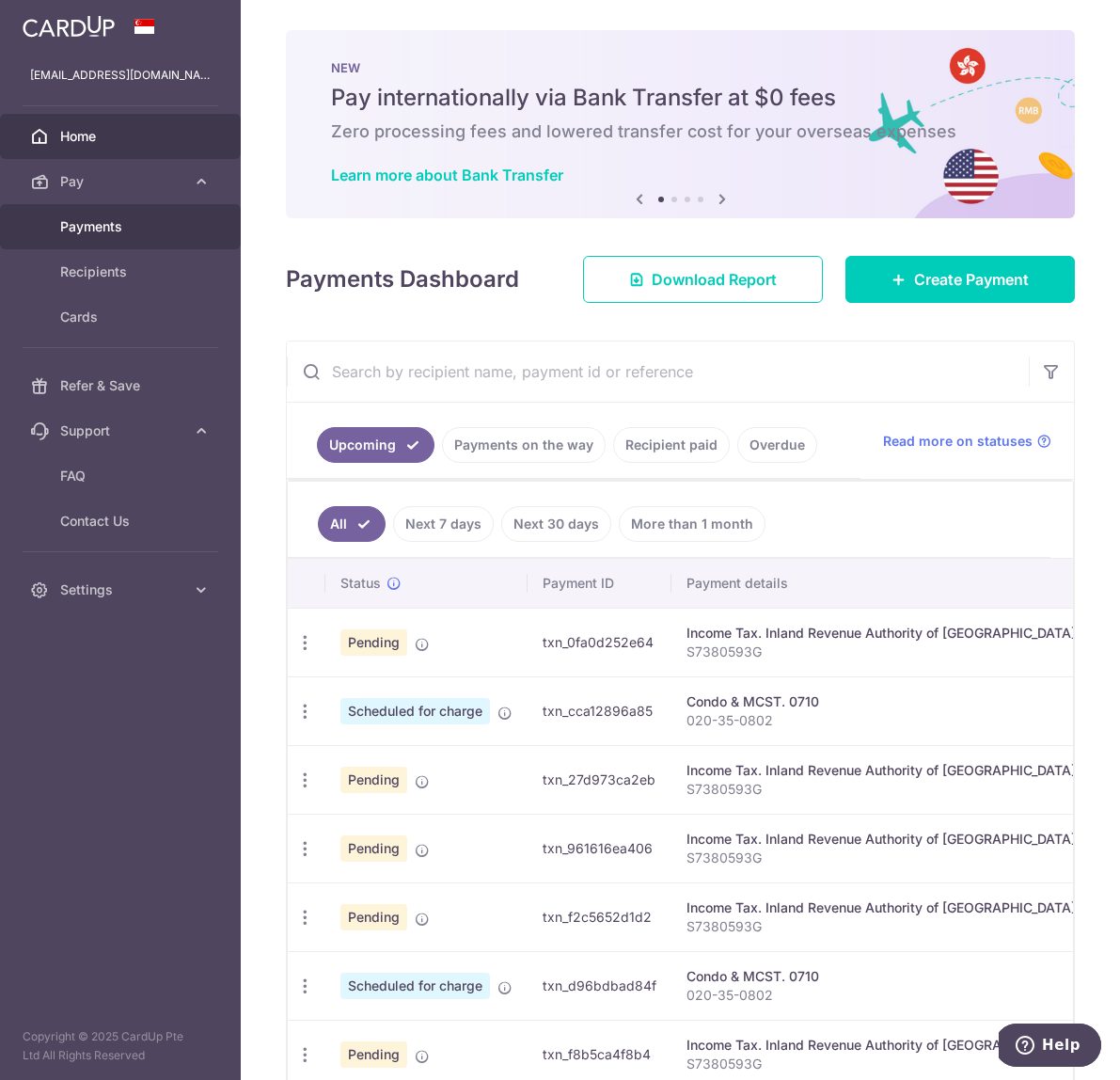
click at [115, 229] on span "Payments" at bounding box center [123, 227] width 124 height 19
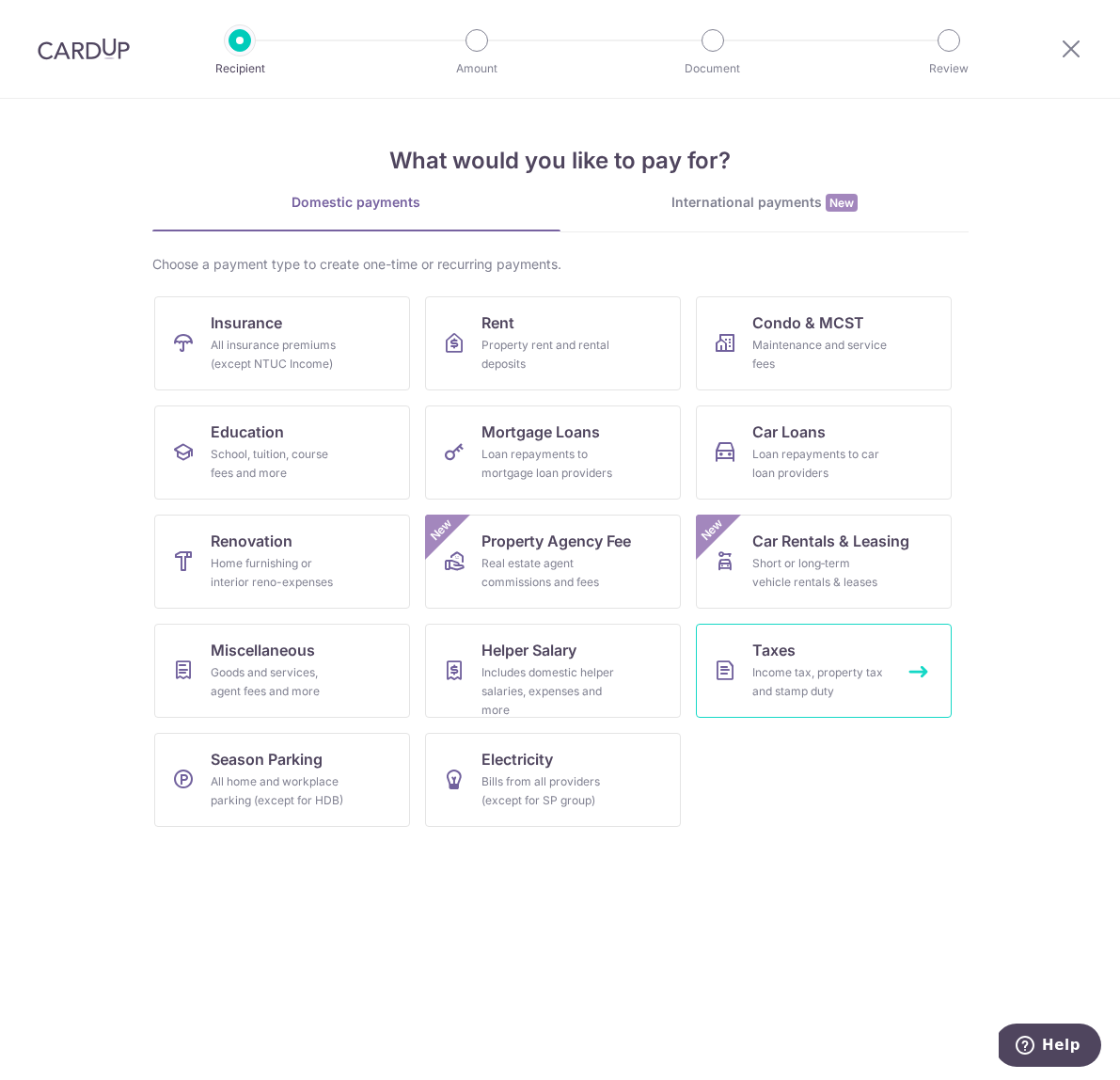
click at [796, 674] on div "Income tax, property tax and stamp duty" at bounding box center [819, 682] width 135 height 37
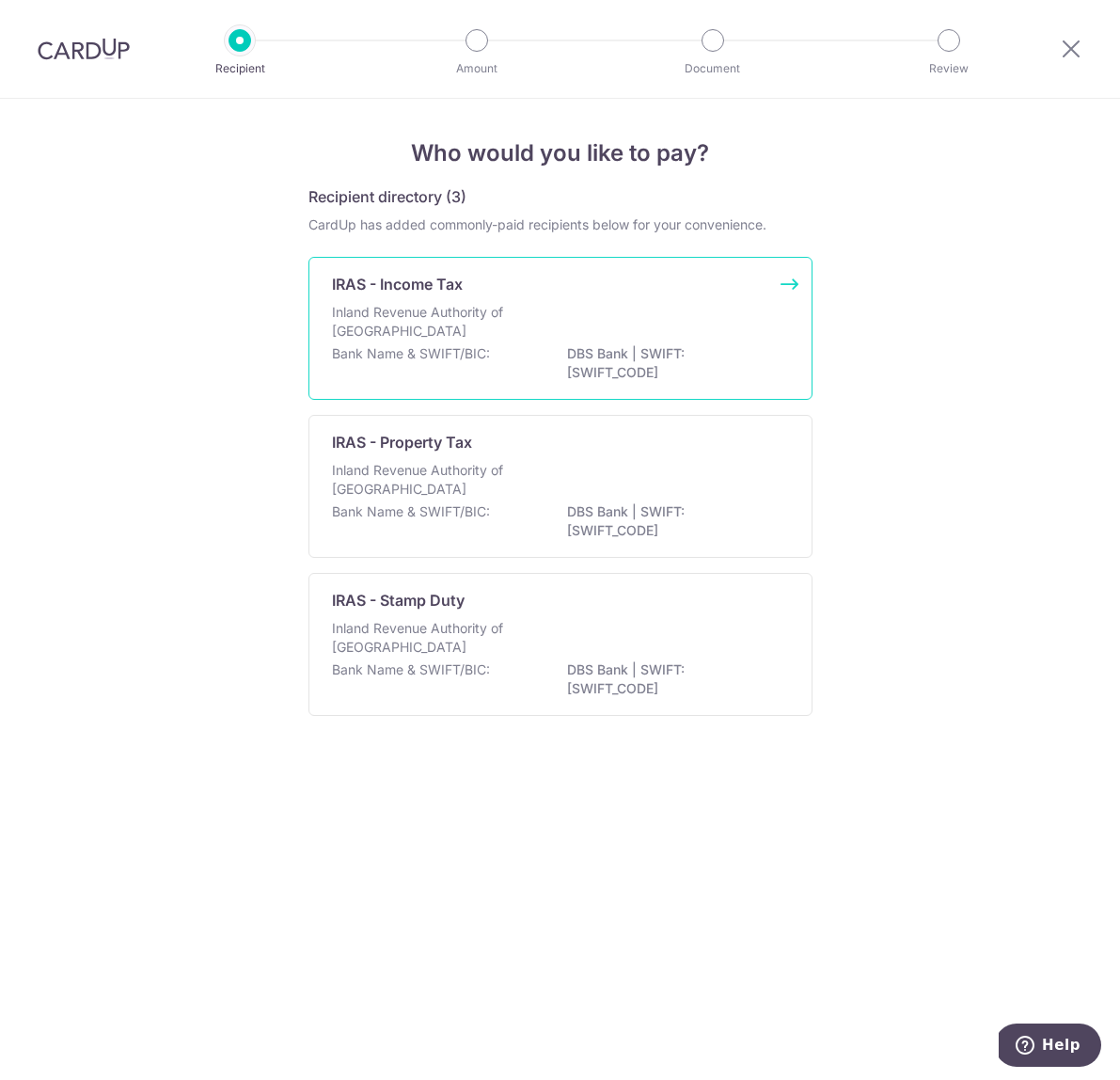
click at [490, 304] on p "Inland Revenue Authority of [GEOGRAPHIC_DATA]" at bounding box center [432, 321] width 199 height 37
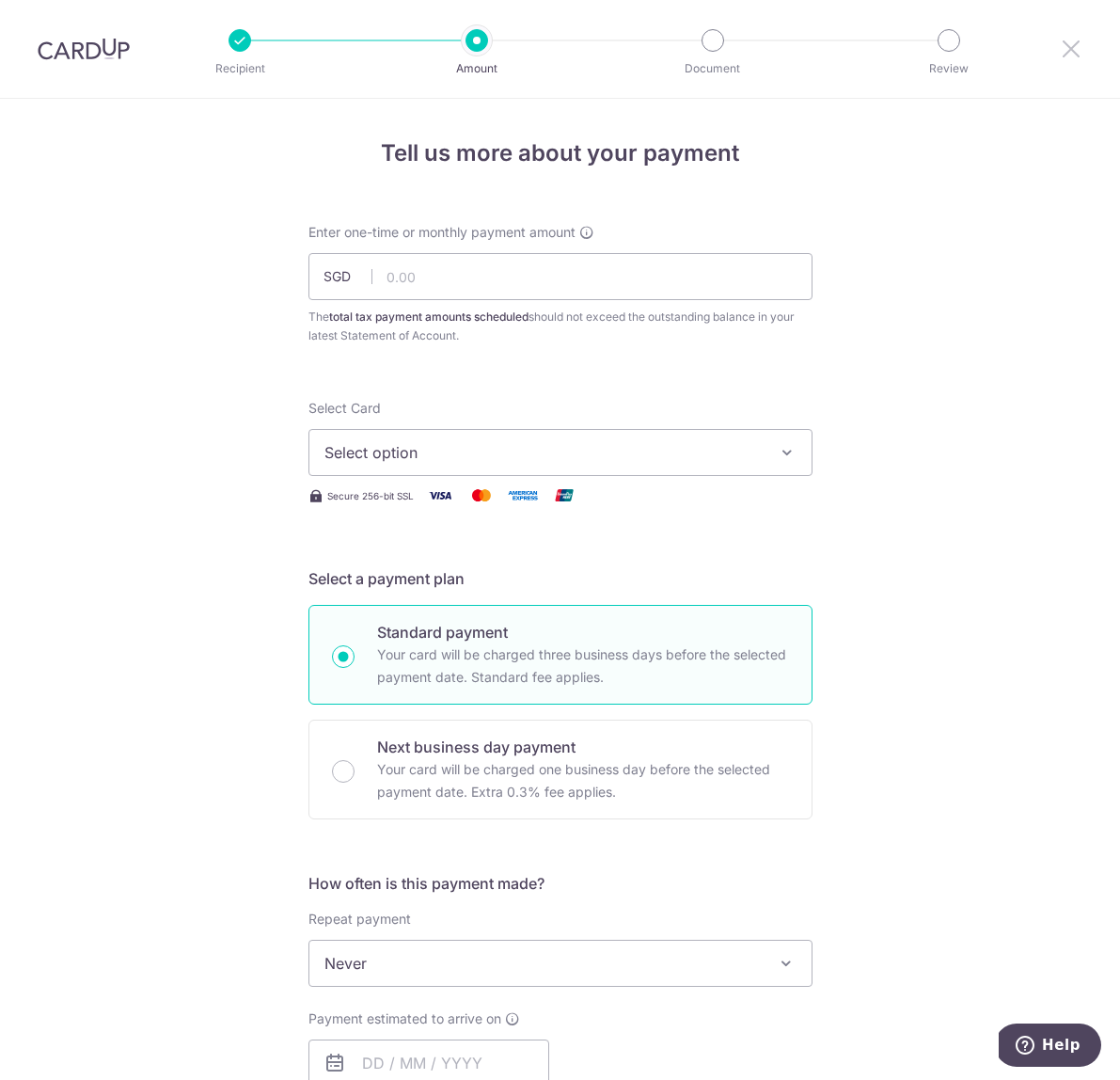
click at [1072, 46] on icon at bounding box center [1071, 48] width 23 height 24
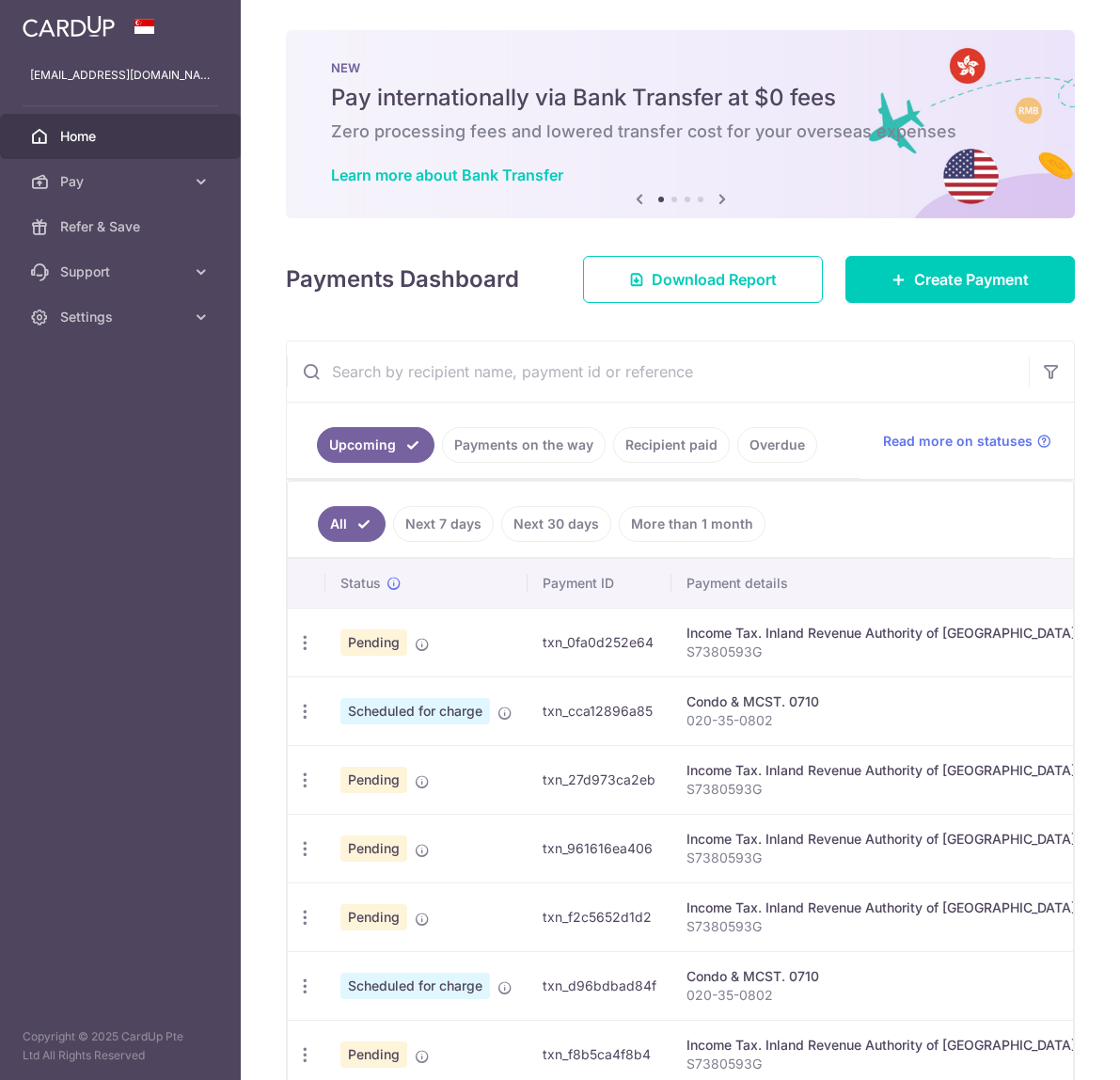
click at [723, 197] on icon at bounding box center [723, 199] width 23 height 24
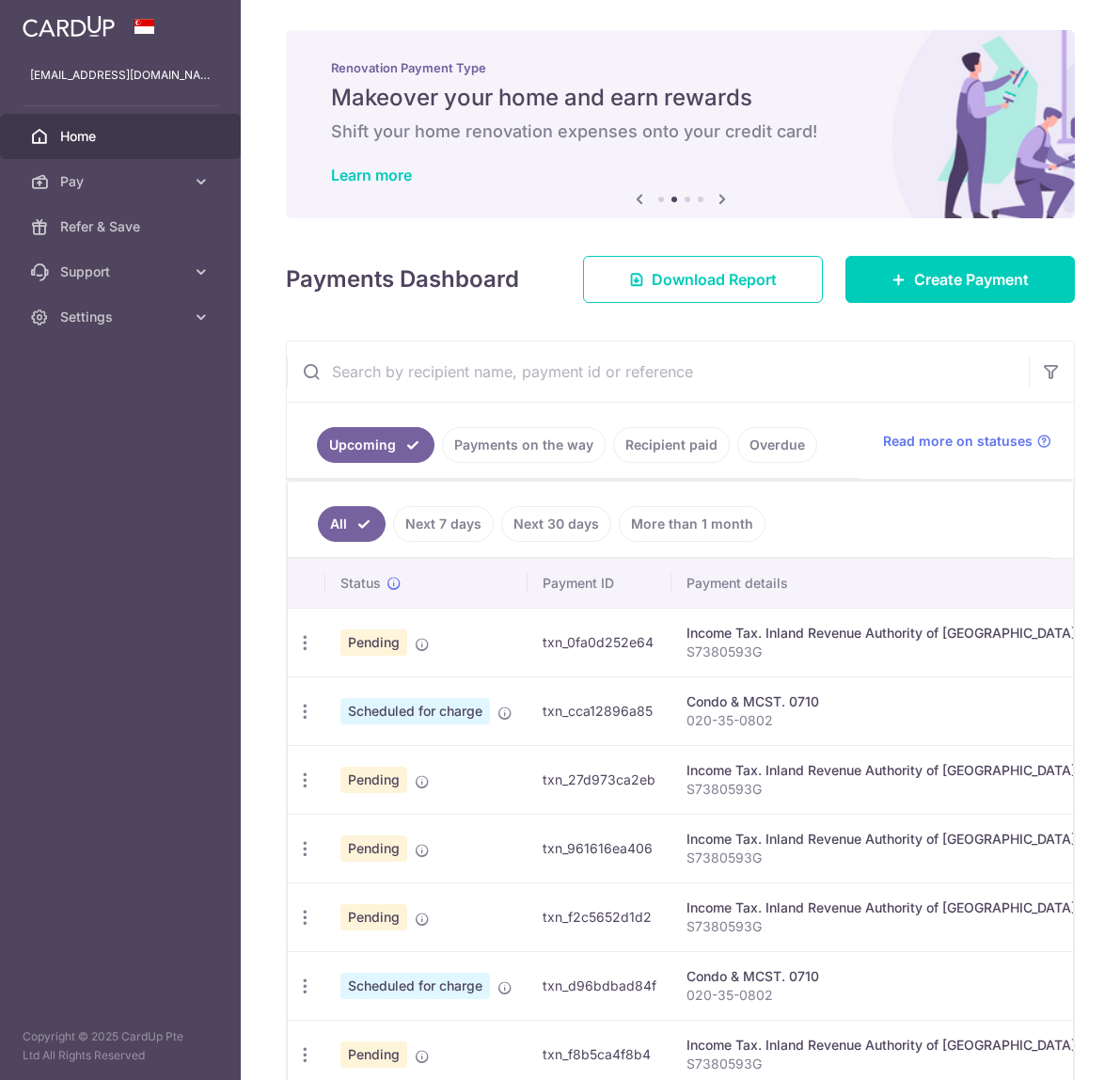
click at [723, 197] on icon at bounding box center [723, 199] width 23 height 24
click at [203, 180] on icon at bounding box center [201, 182] width 19 height 19
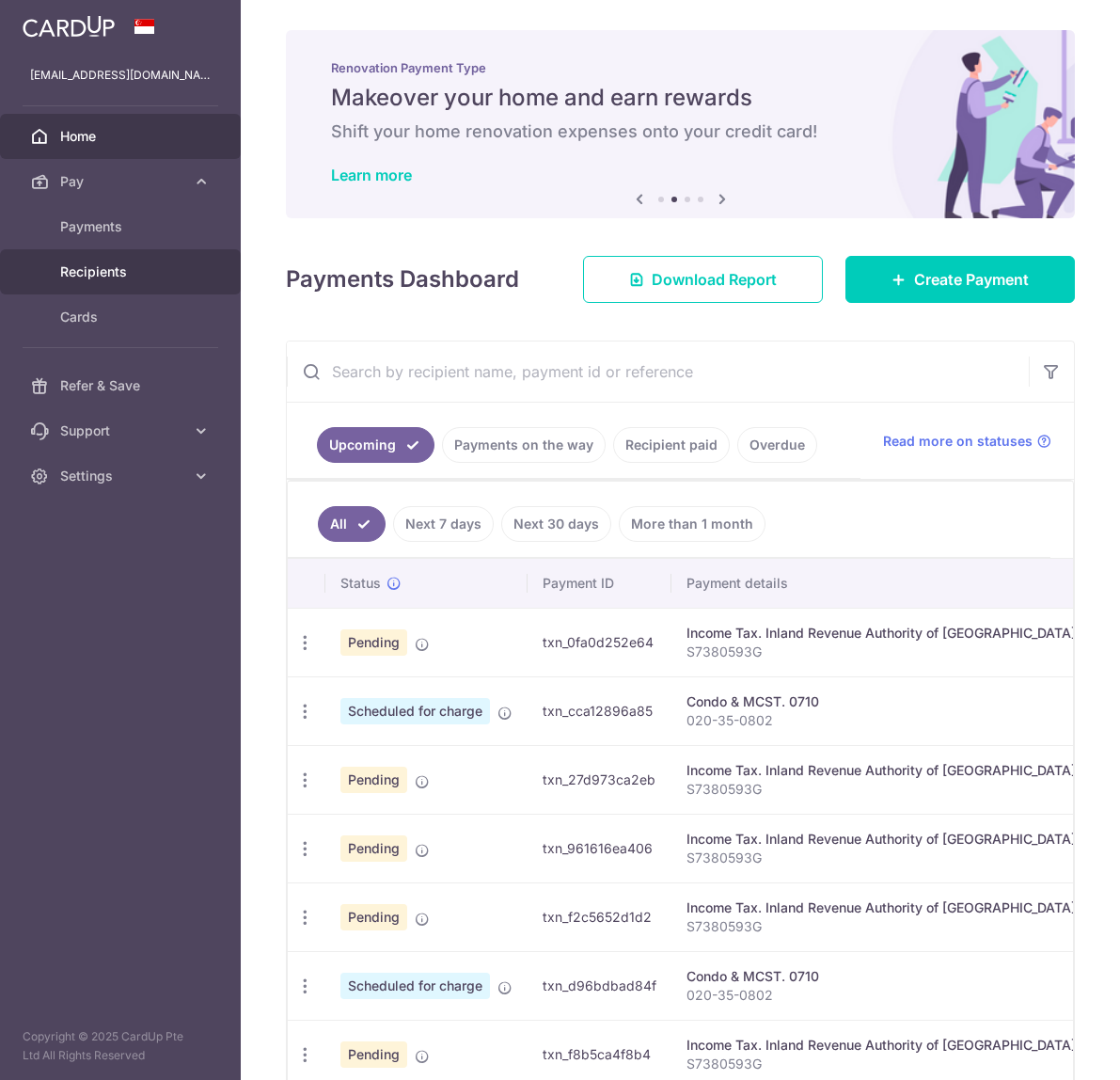
click at [123, 269] on span "Recipients" at bounding box center [123, 272] width 124 height 19
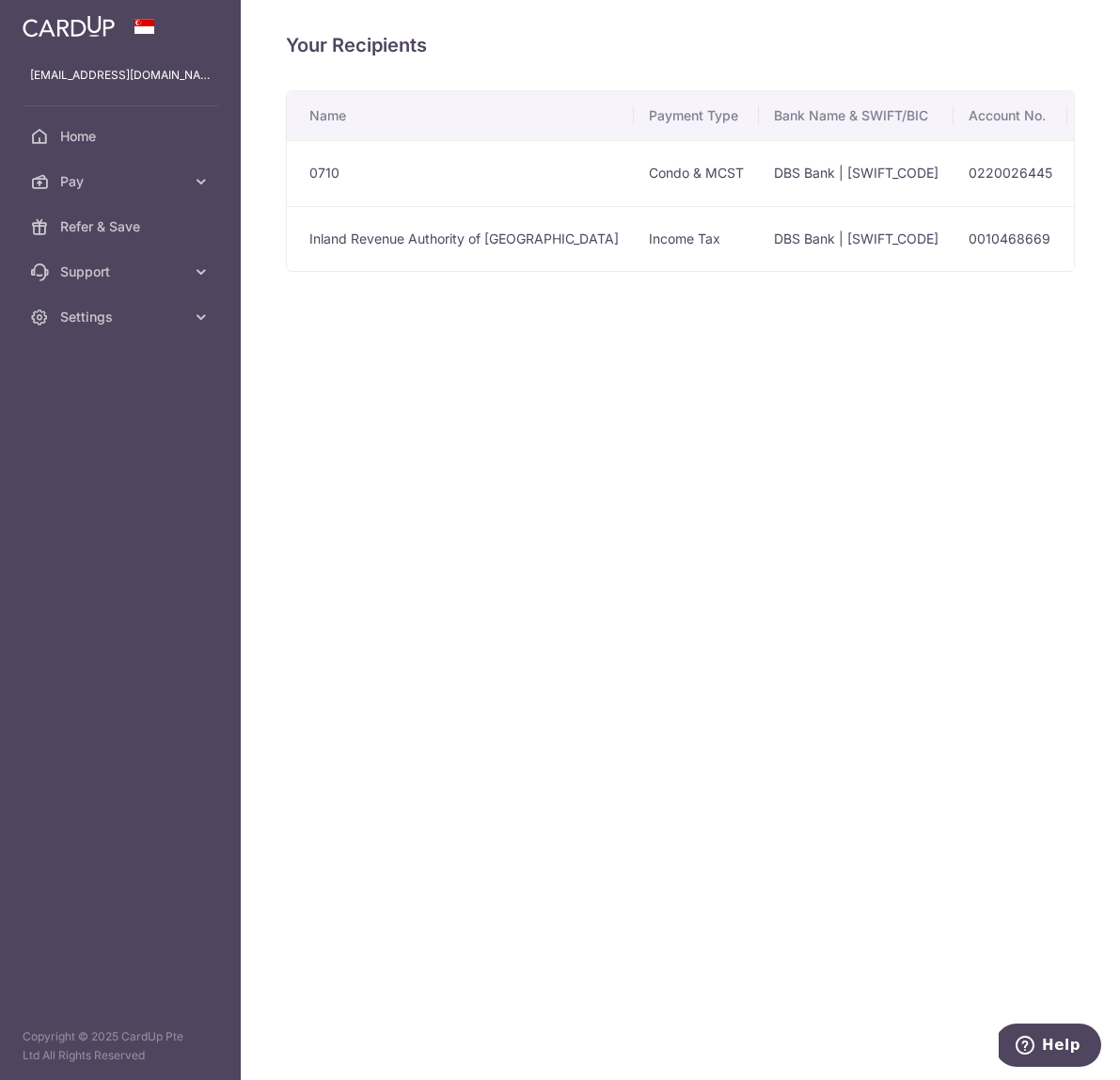
click at [456, 242] on td "Inland Revenue Authority of [GEOGRAPHIC_DATA]" at bounding box center [460, 238] width 347 height 66
click at [486, 232] on td "Inland Revenue Authority of [GEOGRAPHIC_DATA]" at bounding box center [460, 238] width 347 height 66
click at [71, 134] on span "Home" at bounding box center [123, 137] width 124 height 19
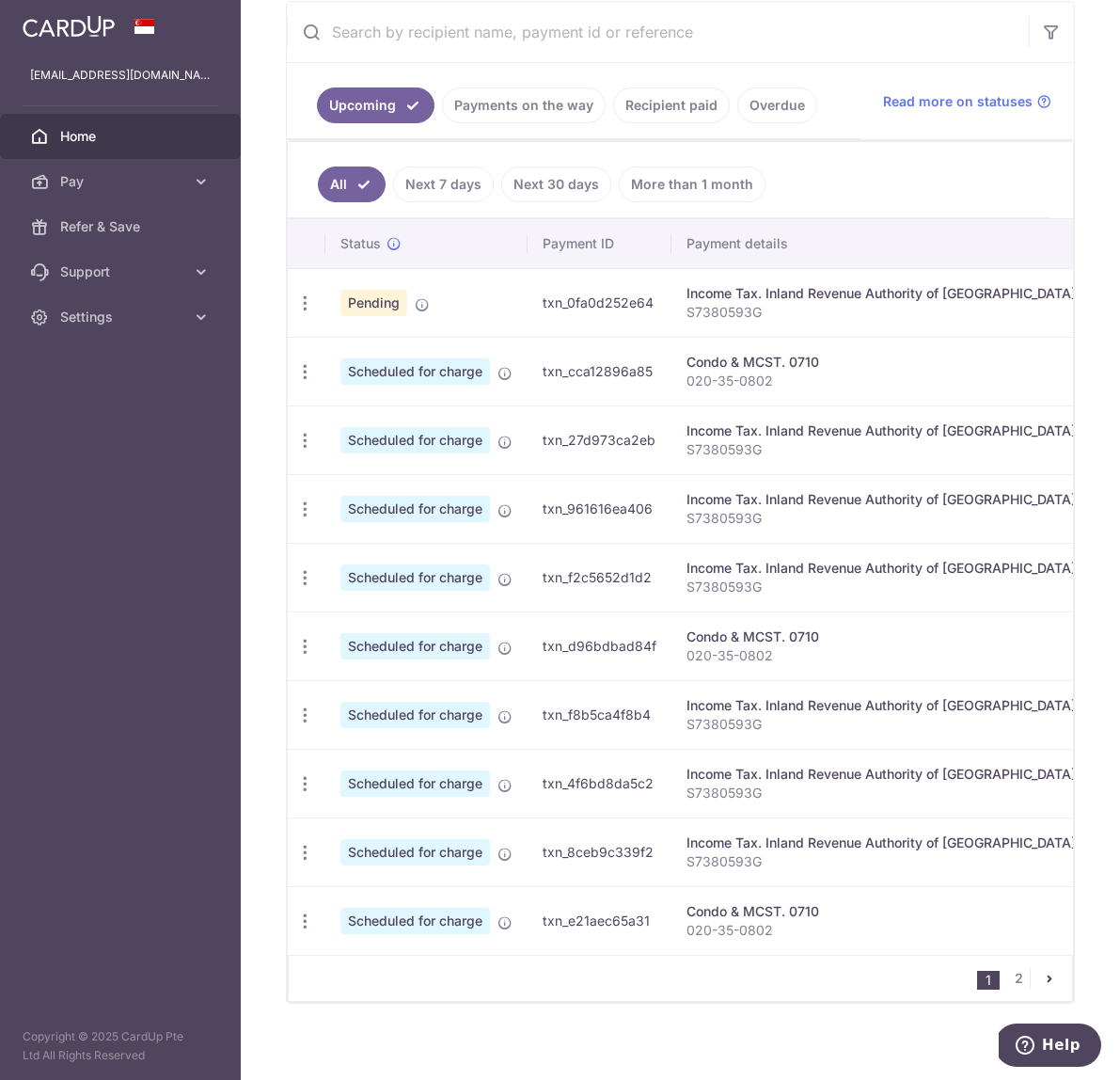
scroll to position [374, 0]
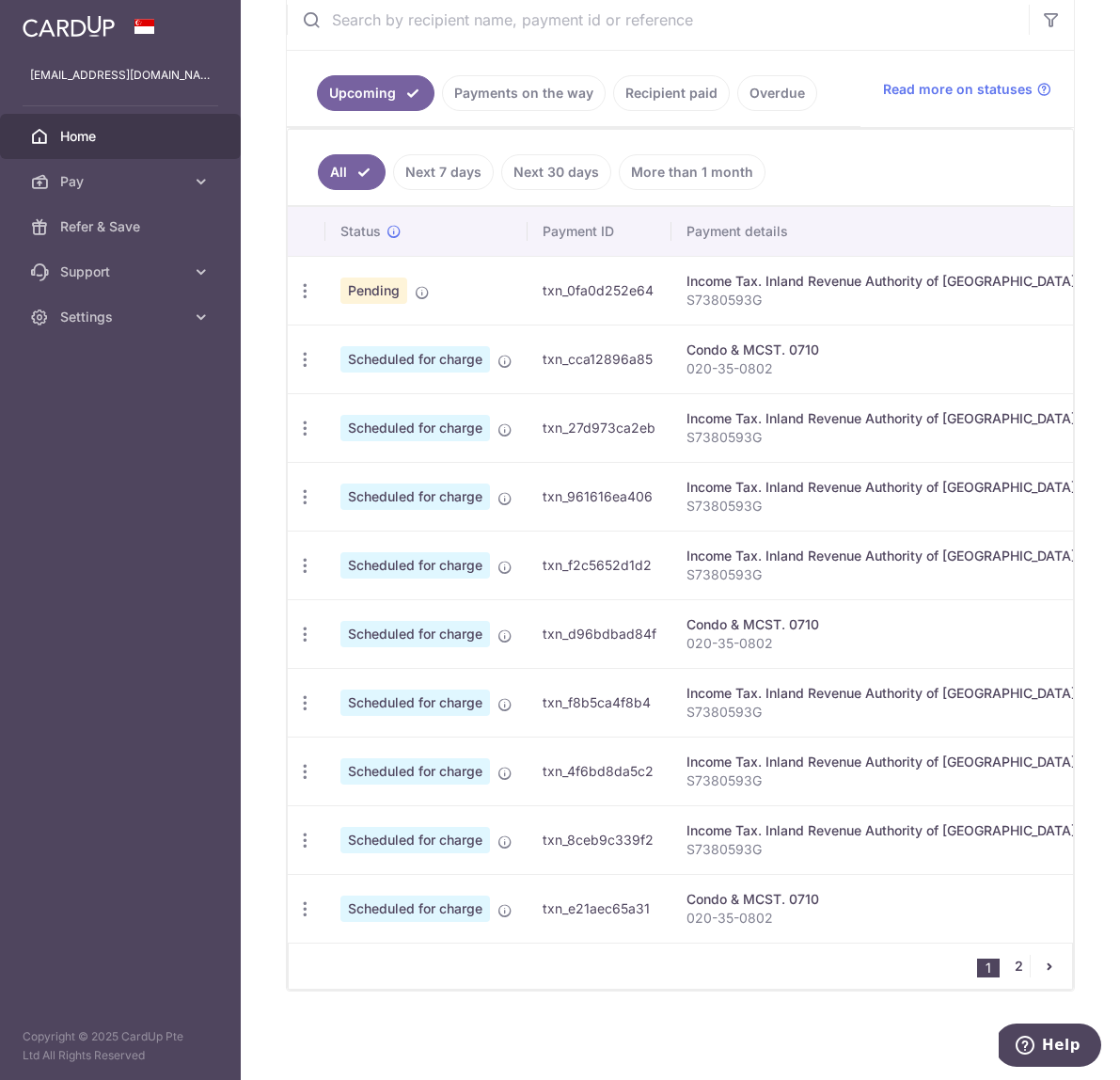
click at [1028, 964] on link "2" at bounding box center [1019, 966] width 23 height 23
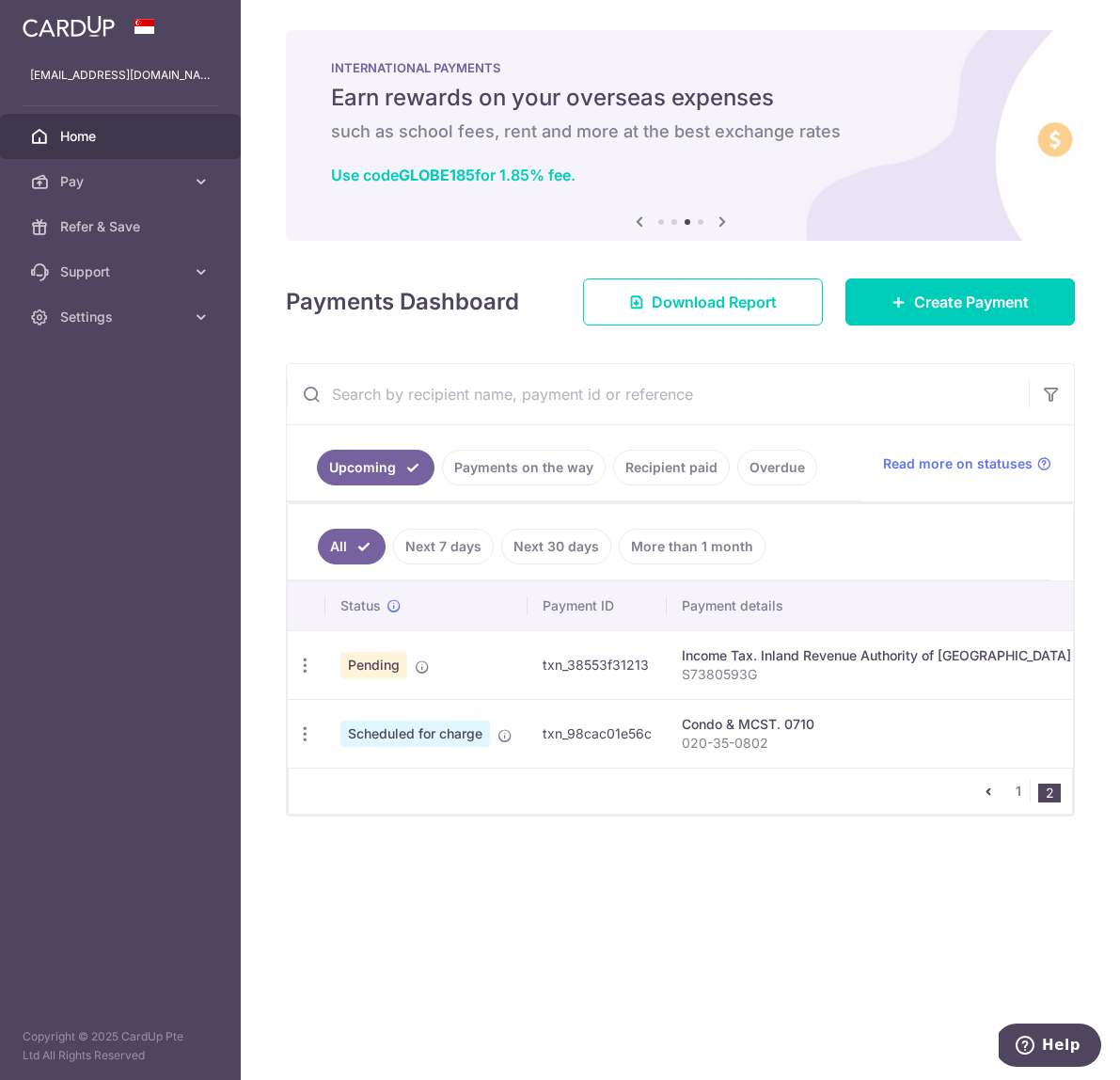
click at [986, 788] on icon "pager" at bounding box center [989, 791] width 15 height 15
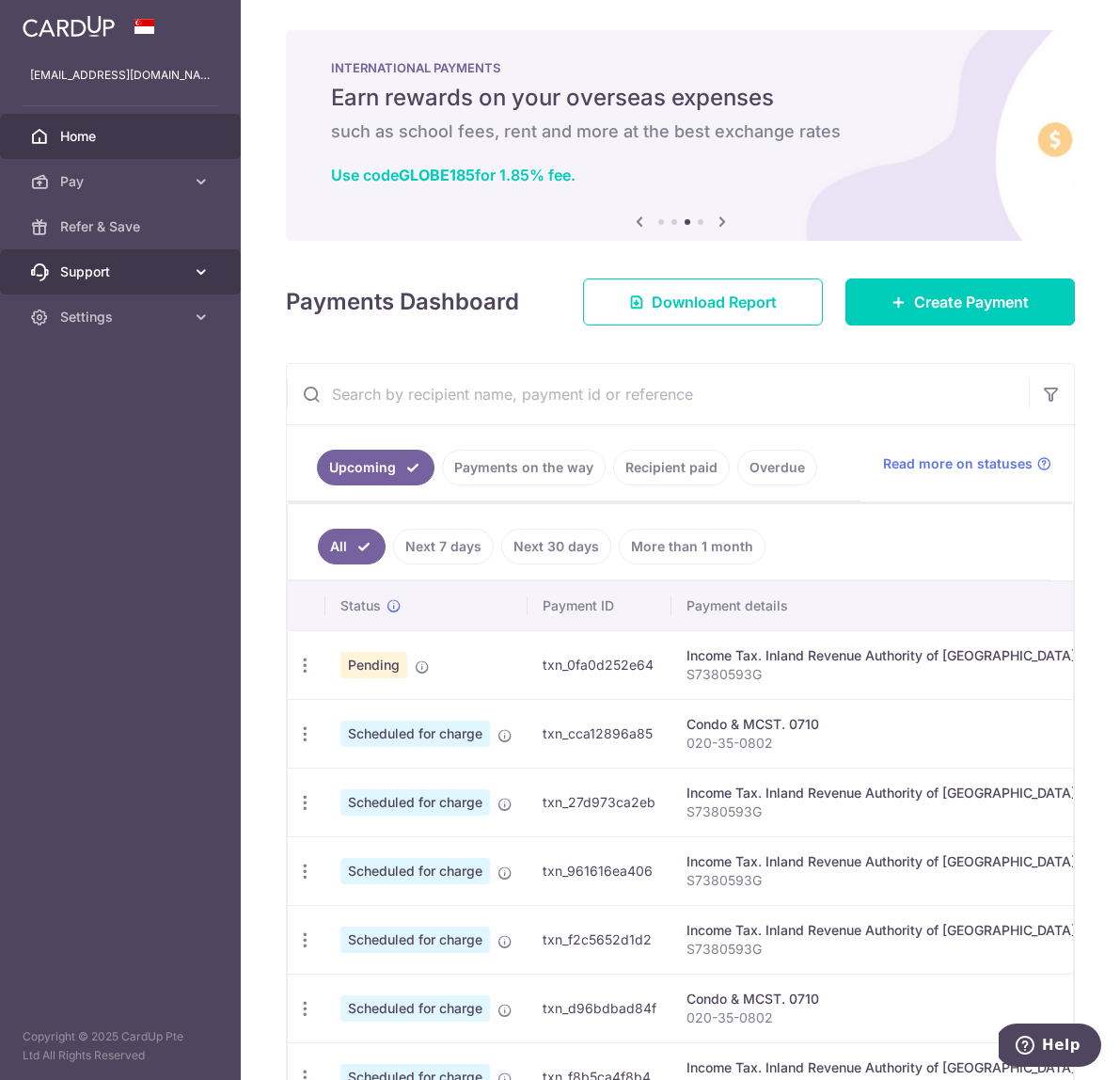
click at [203, 276] on icon at bounding box center [201, 272] width 19 height 19
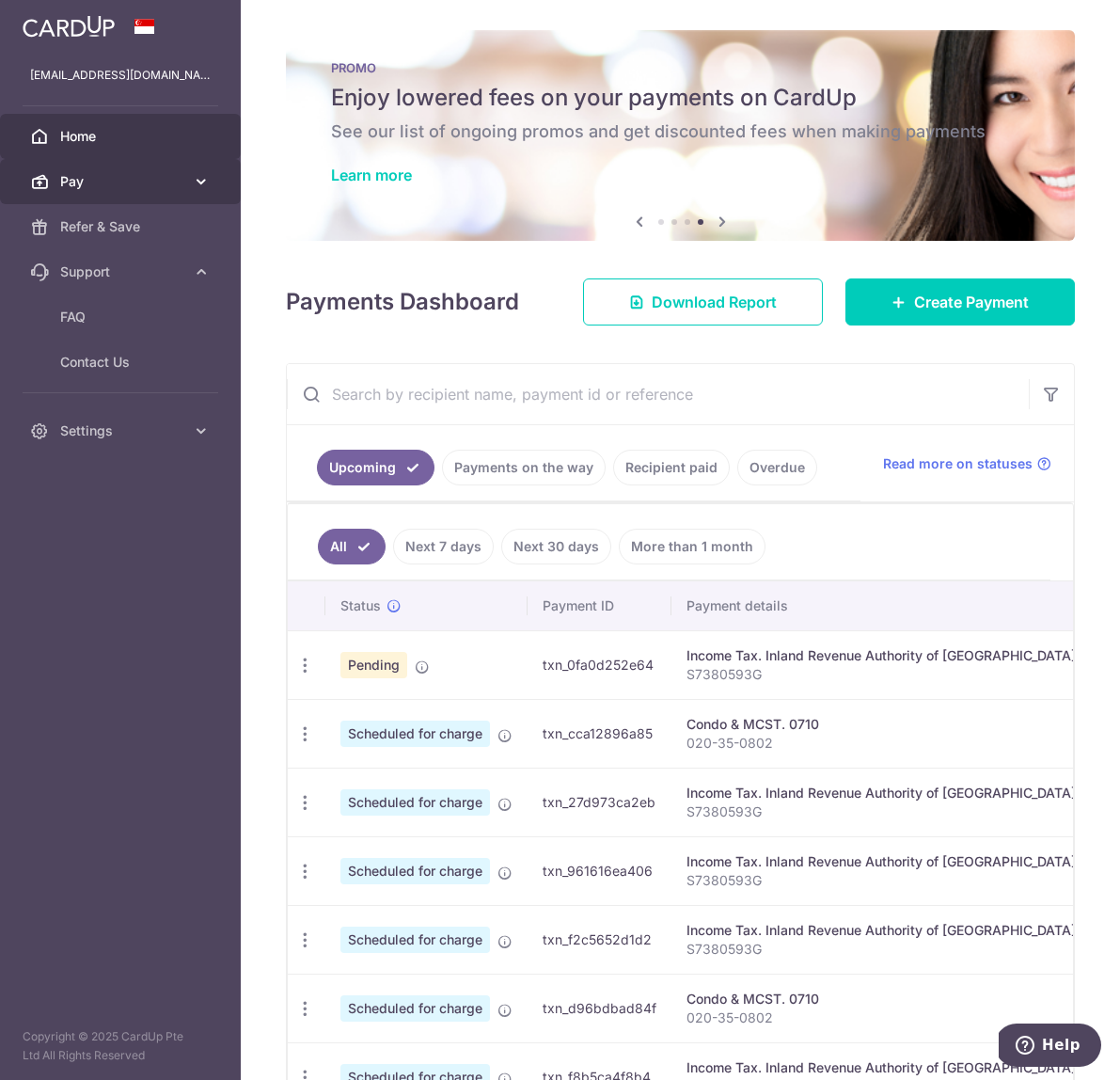
click at [192, 177] on icon at bounding box center [201, 182] width 19 height 19
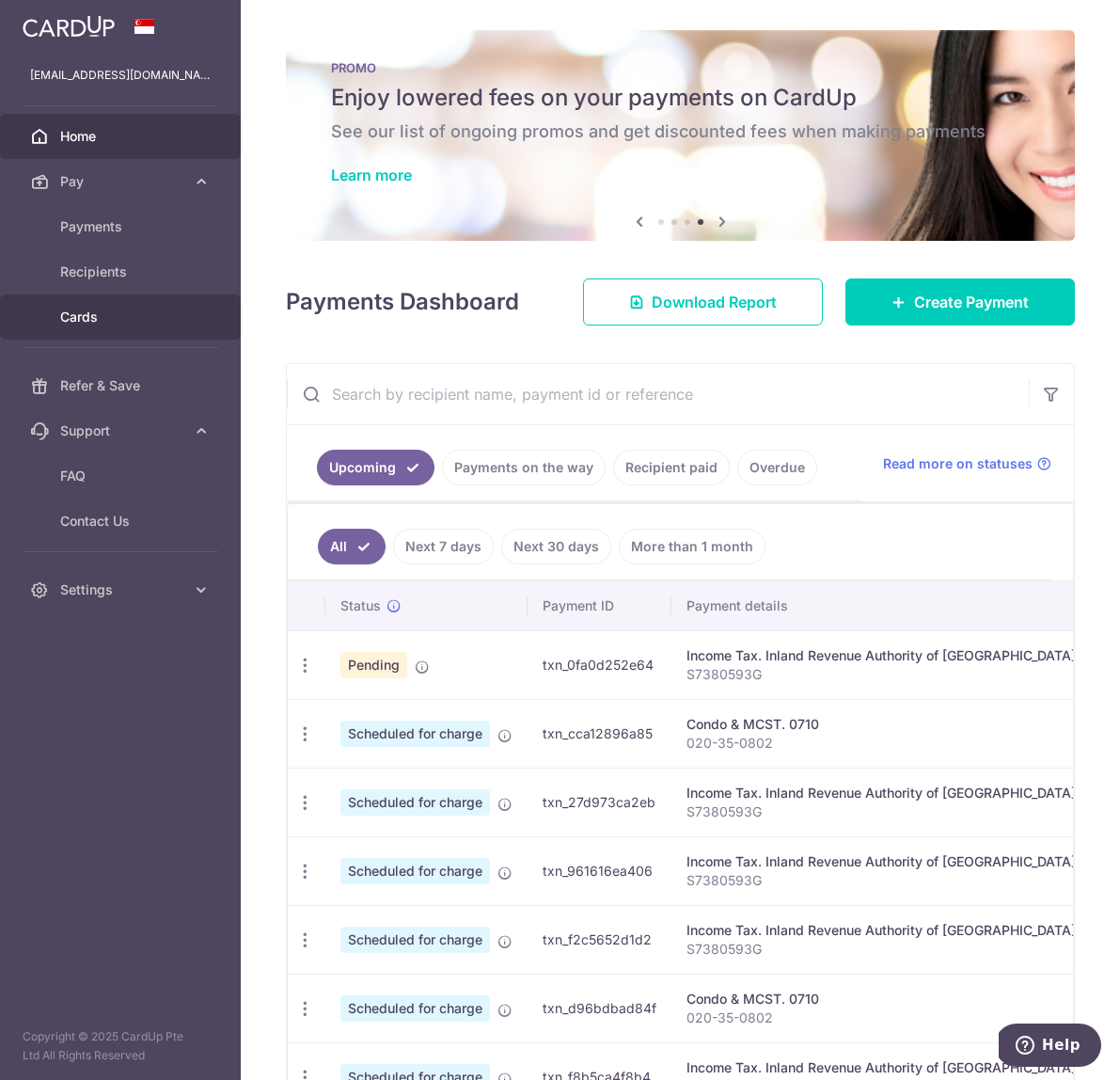
click at [100, 319] on span "Cards" at bounding box center [123, 317] width 124 height 19
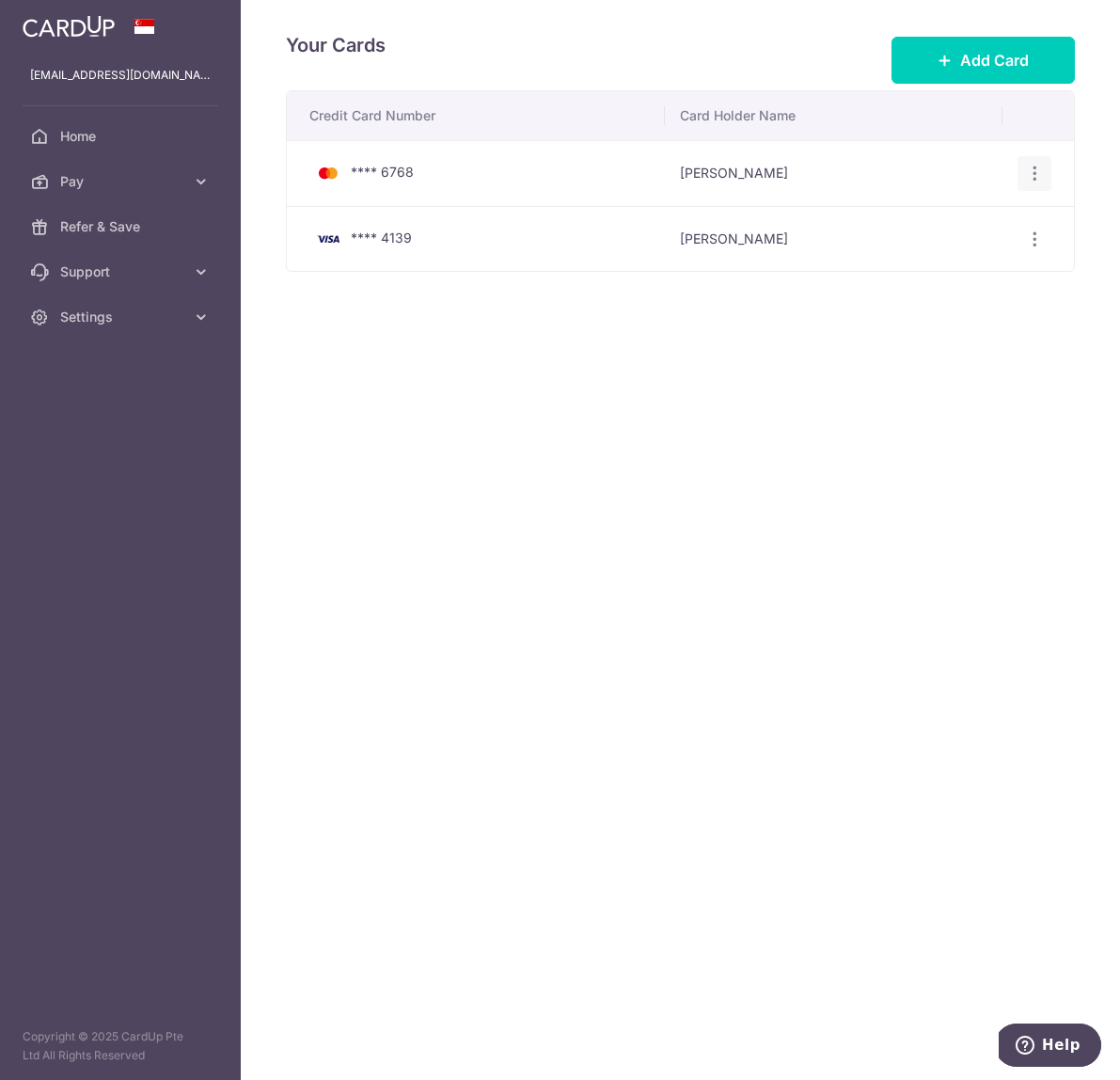
click at [1040, 177] on icon "button" at bounding box center [1035, 173] width 20 height 20
click at [980, 221] on span "View/Edit" at bounding box center [972, 226] width 128 height 23
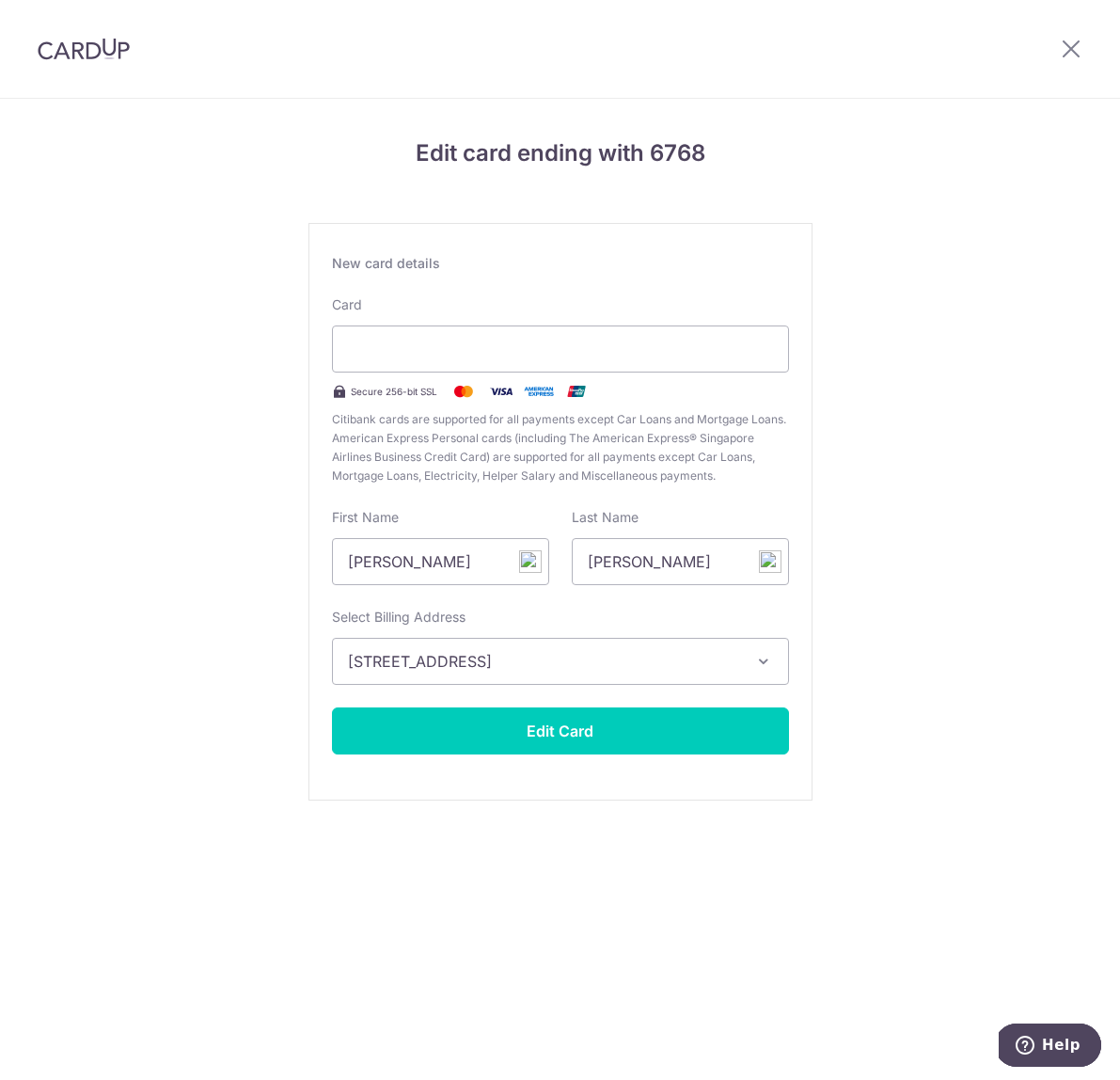
drag, startPoint x: 997, startPoint y: 631, endPoint x: 987, endPoint y: 630, distance: 10.0
click at [996, 631] on div "Edit card ending with 6768 New card details Card Secure 256-bit SSL Citibank ca…" at bounding box center [560, 493] width 1120 height 790
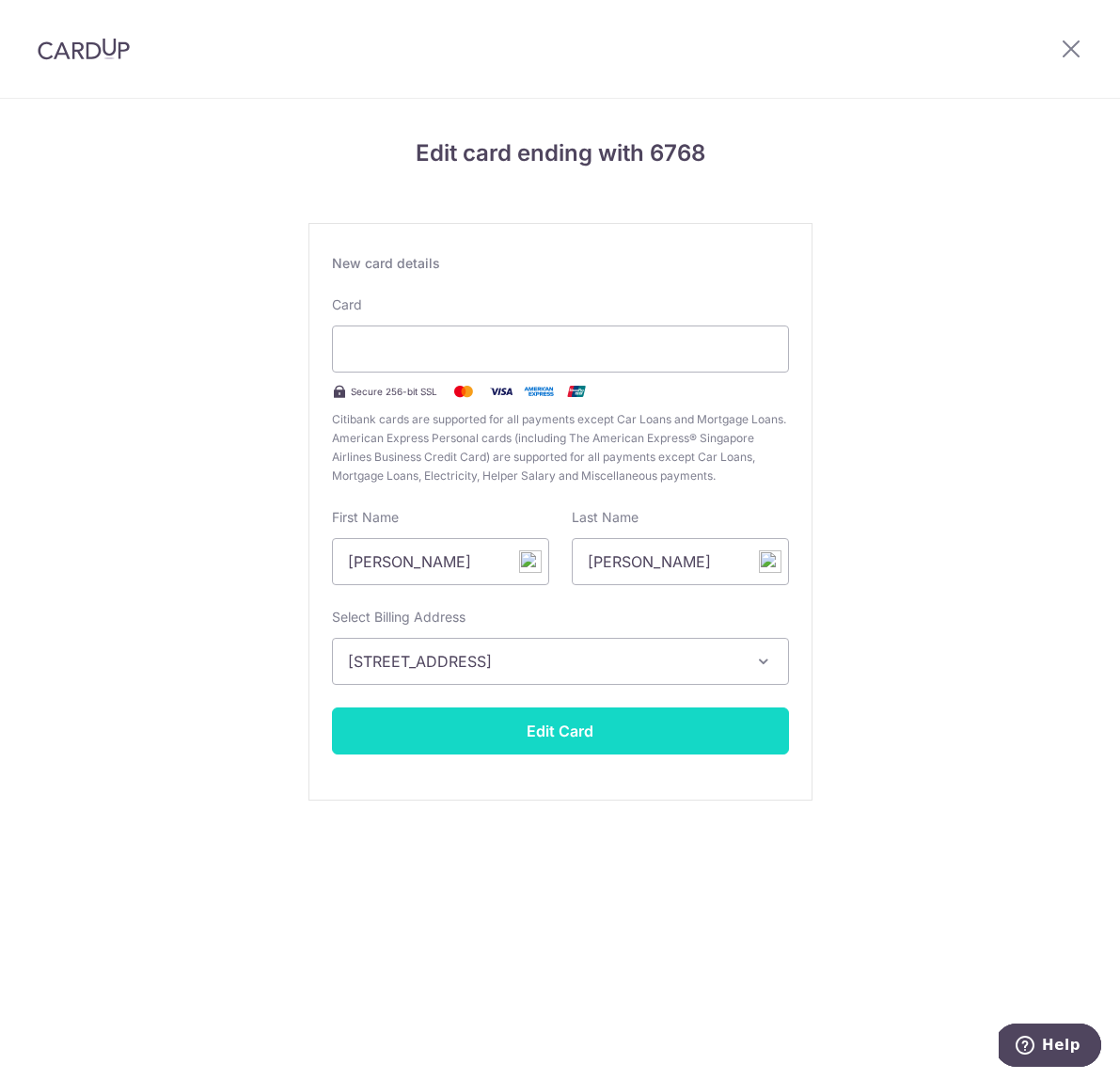
click at [579, 733] on button "Edit Card" at bounding box center [560, 731] width 457 height 47
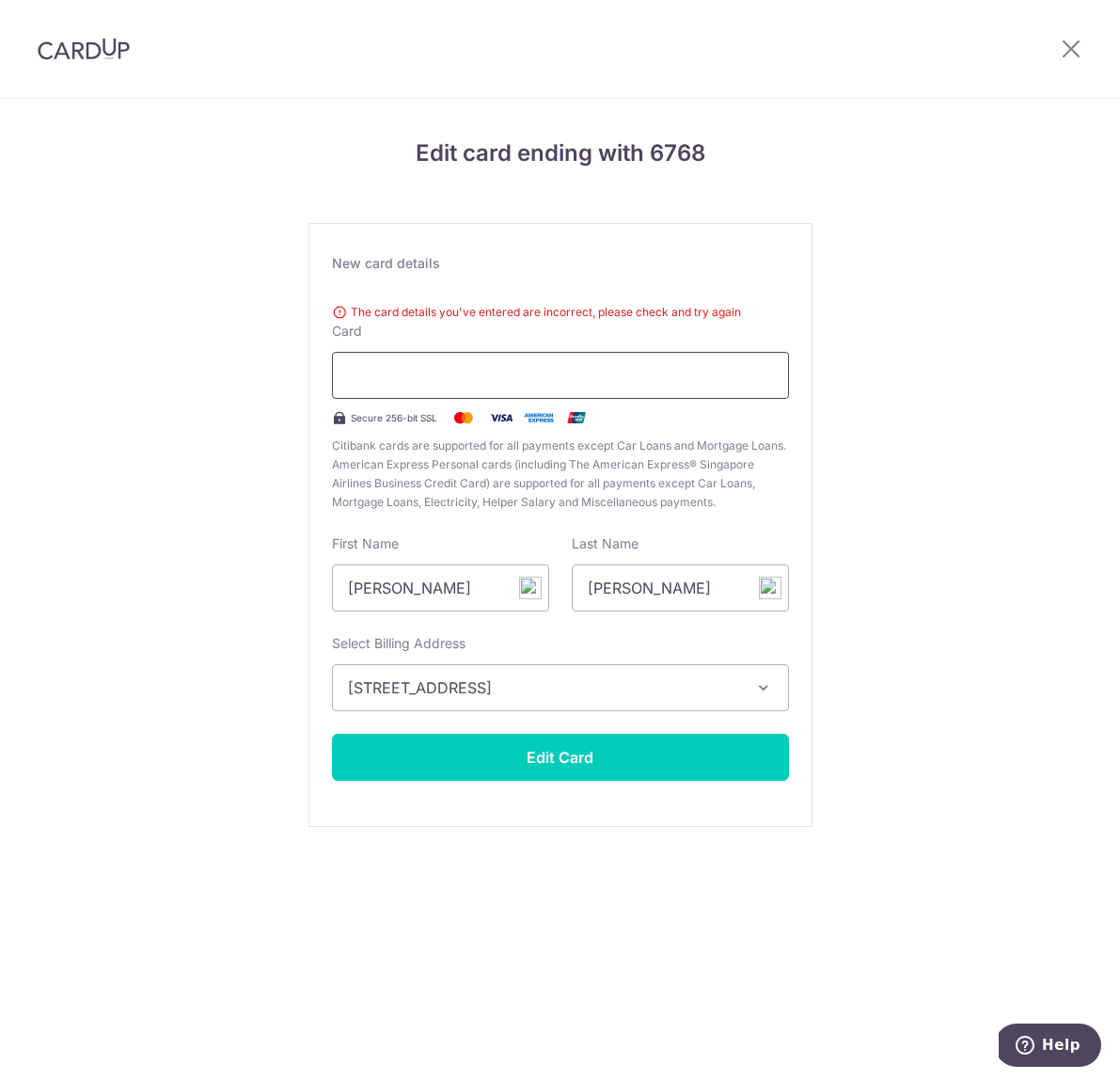
click at [430, 364] on iframe at bounding box center [561, 375] width 425 height 23
click at [930, 339] on div "Edit card ending with 6768 New card details The card details you've entered are…" at bounding box center [560, 506] width 1120 height 817
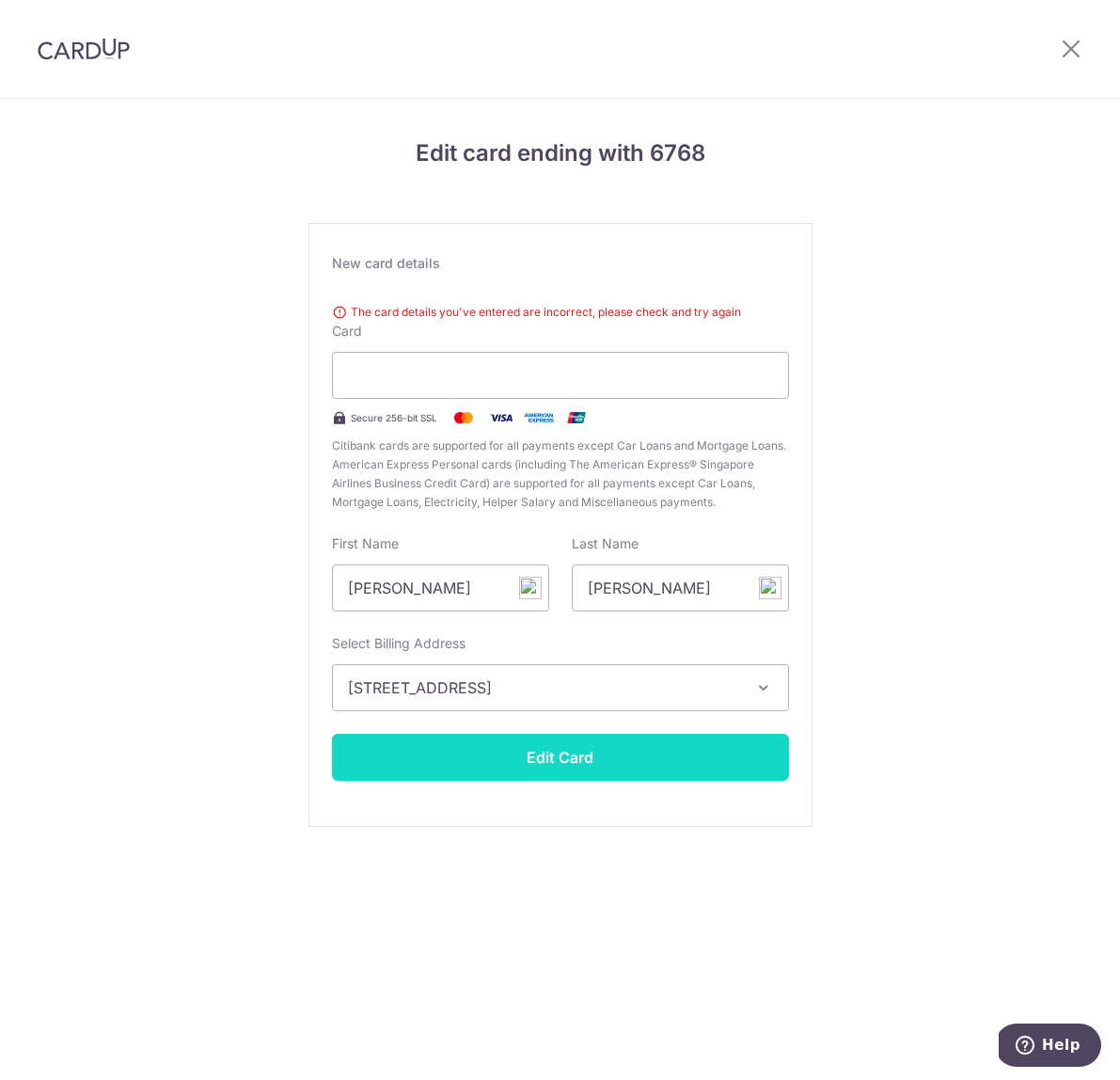
click at [578, 763] on button "Edit Card" at bounding box center [560, 756] width 457 height 47
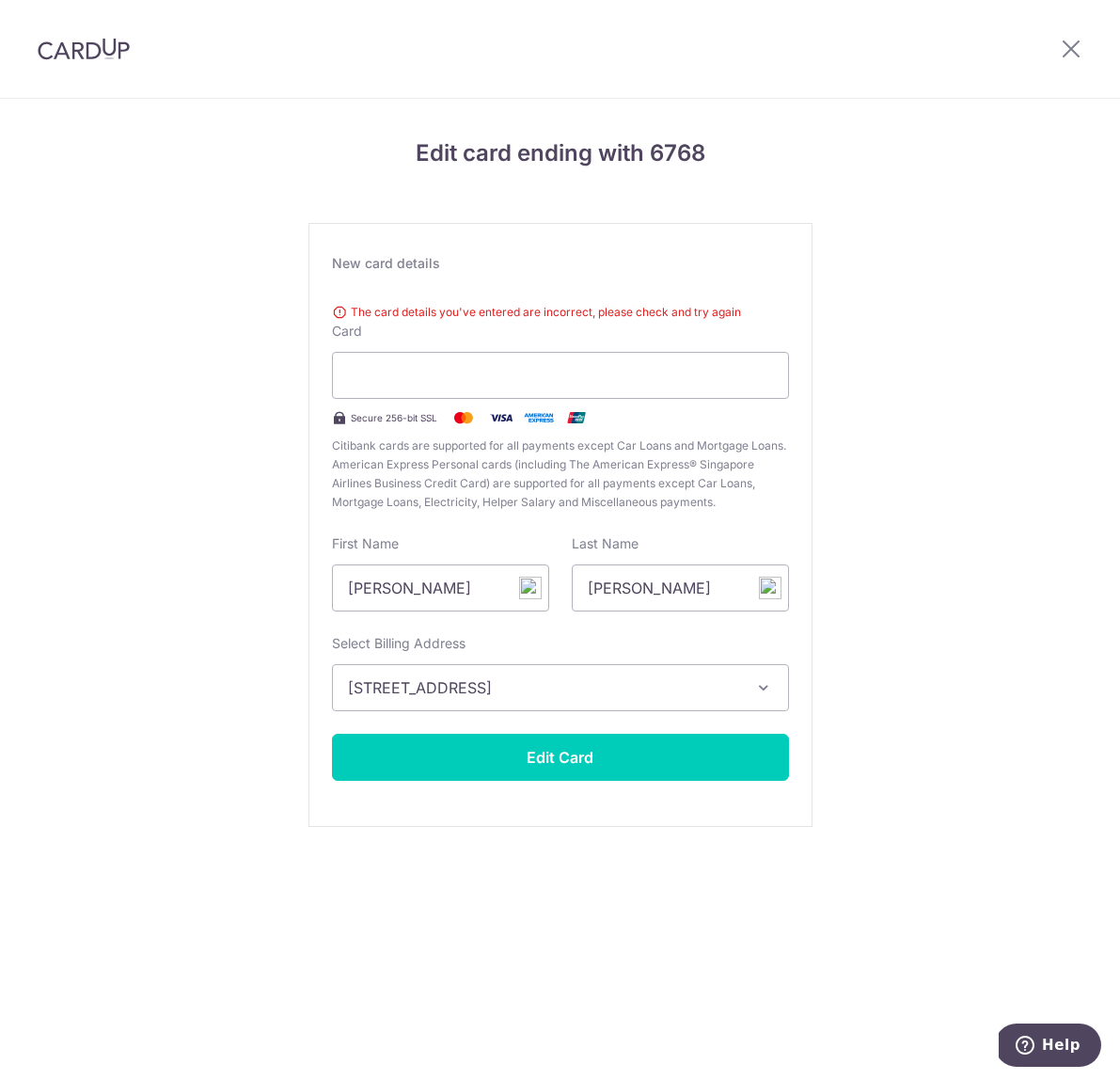
click at [922, 298] on div "Edit card ending with 6768 New card details The card details you've entered are…" at bounding box center [560, 506] width 1120 height 817
click at [431, 588] on input "[PERSON_NAME]" at bounding box center [440, 587] width 217 height 47
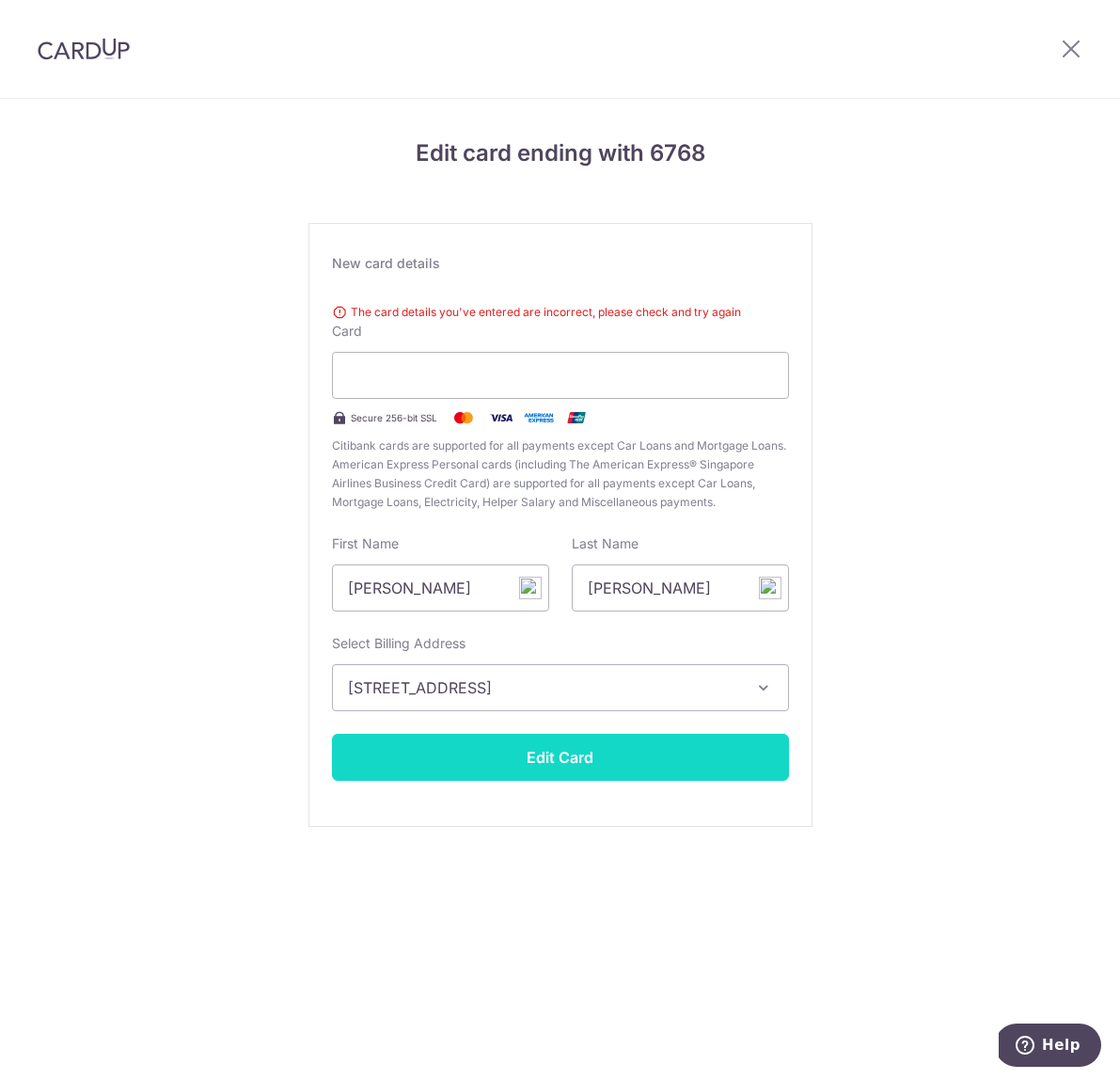
click at [560, 754] on button "Edit Card" at bounding box center [560, 756] width 457 height 47
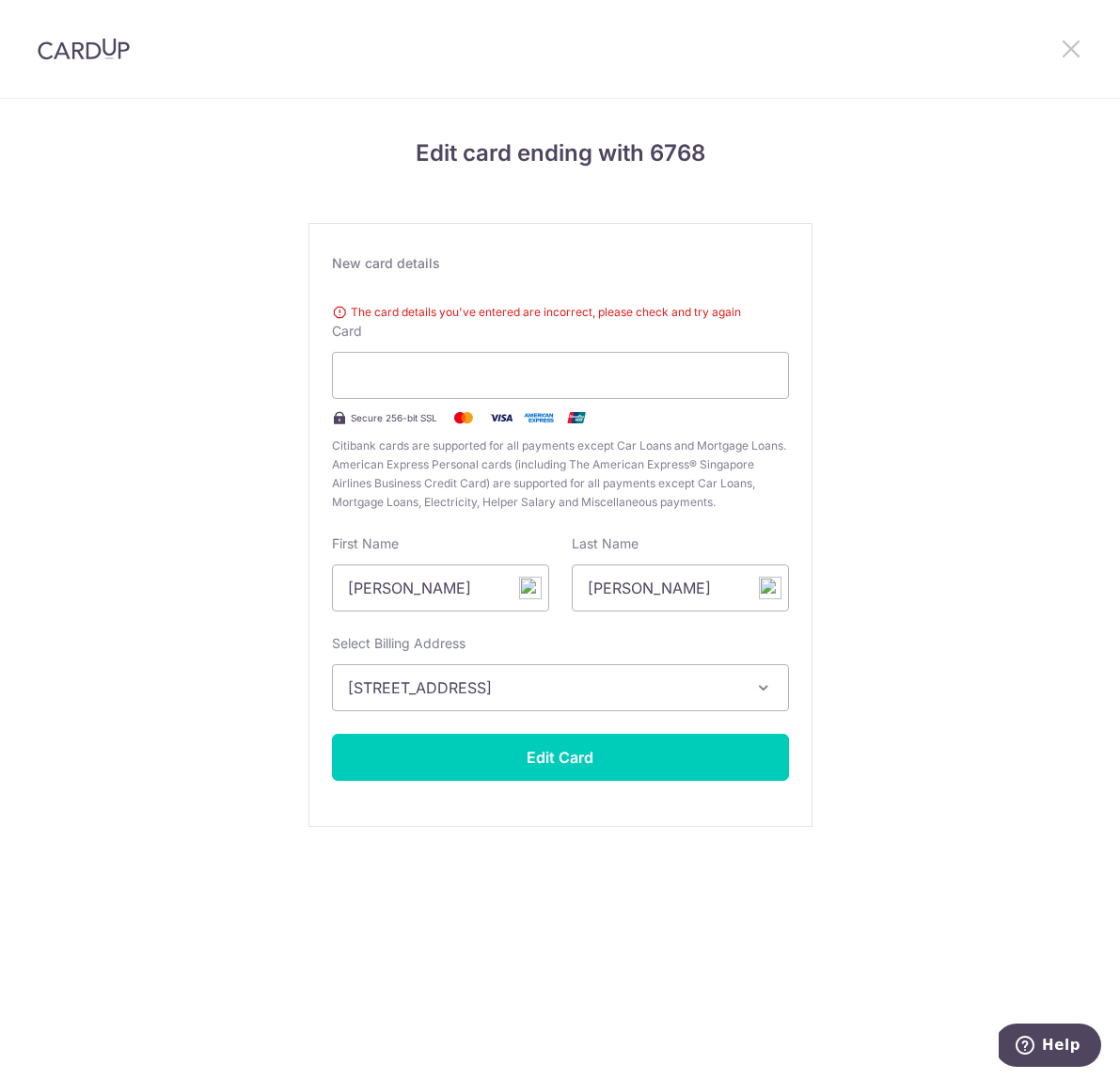
click at [1073, 49] on icon at bounding box center [1071, 48] width 23 height 24
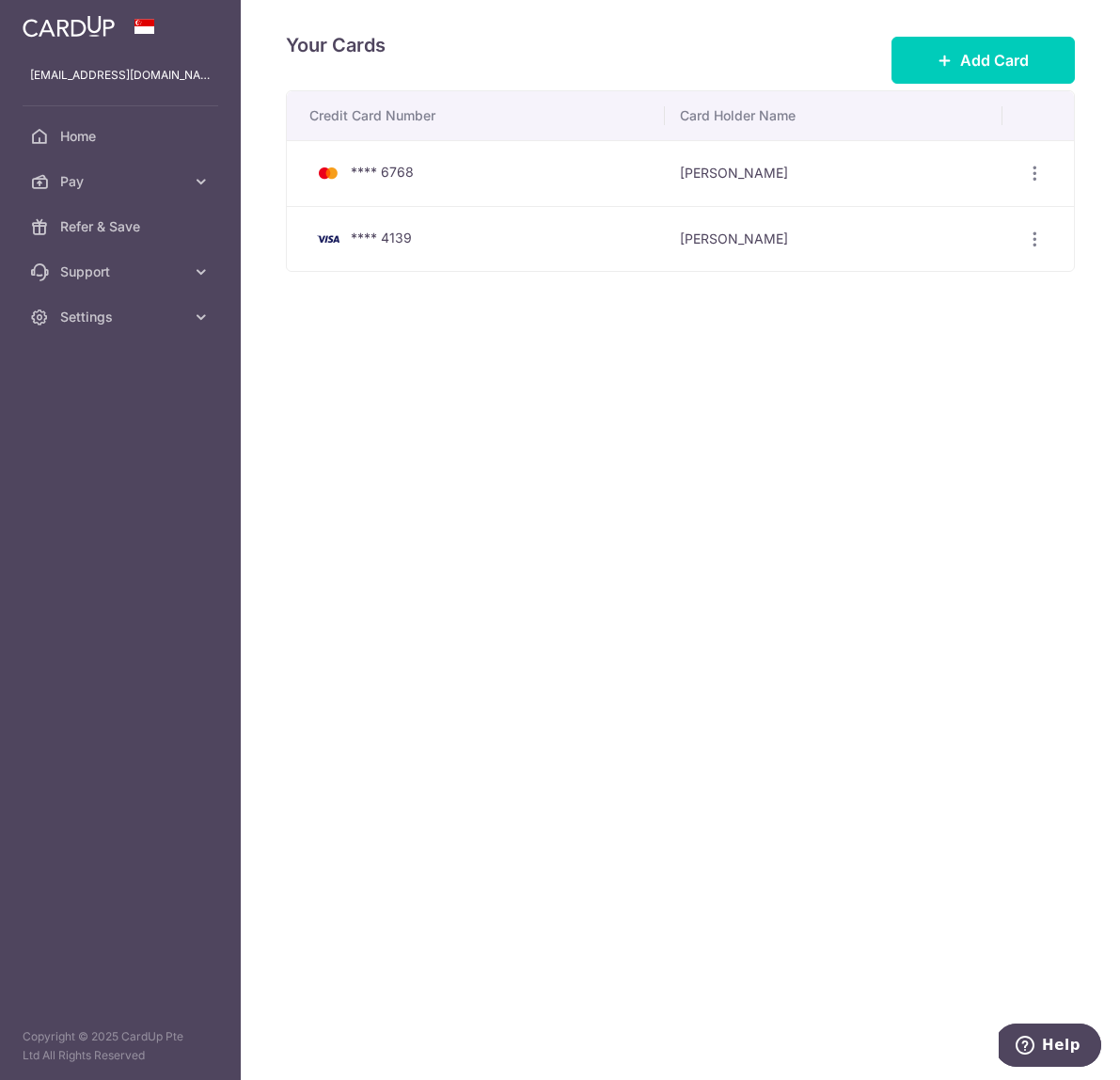
click at [815, 465] on div "Your Cards Add Card Credit Card Number Card Holder Name **** 6768 Peng Khuan Ye…" at bounding box center [681, 540] width 880 height 1080
click at [103, 143] on span "Home" at bounding box center [123, 137] width 124 height 19
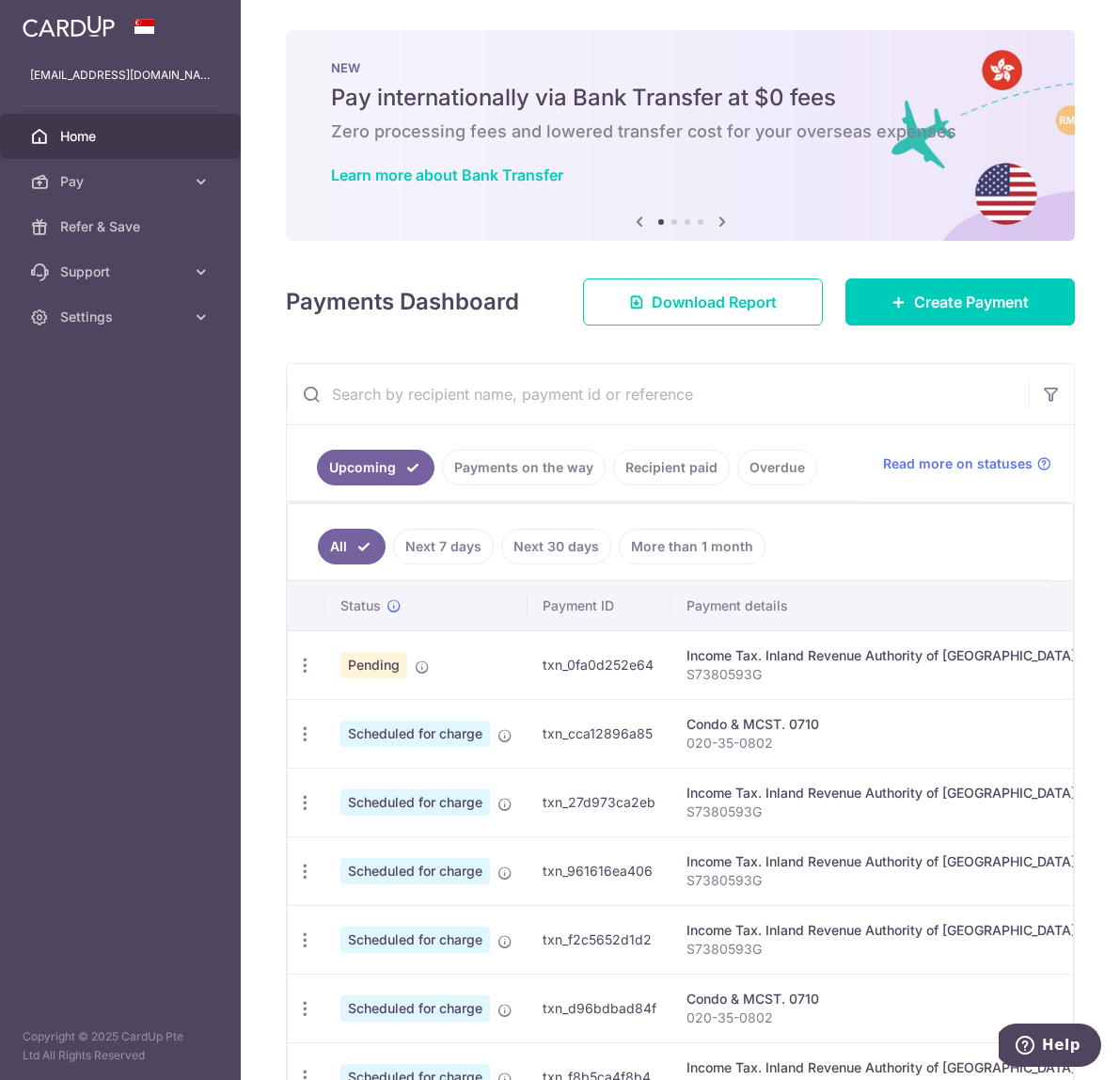
click at [598, 431] on ul "Upcoming Payments on the way Recipient paid Overdue" at bounding box center [573, 463] width 573 height 77
click at [699, 298] on span "Download Report" at bounding box center [714, 303] width 125 height 23
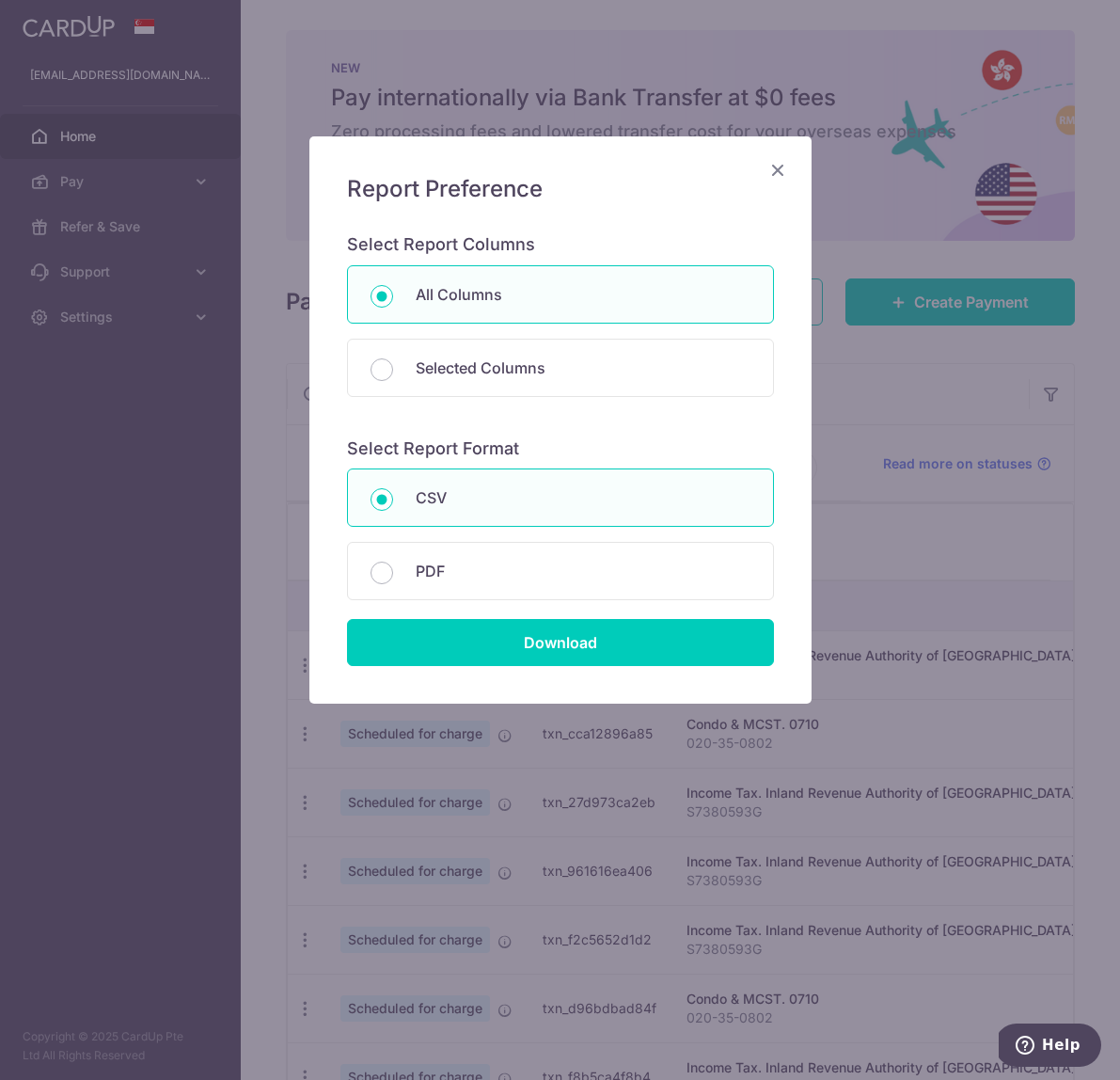
click at [779, 179] on icon "Close" at bounding box center [778, 169] width 23 height 24
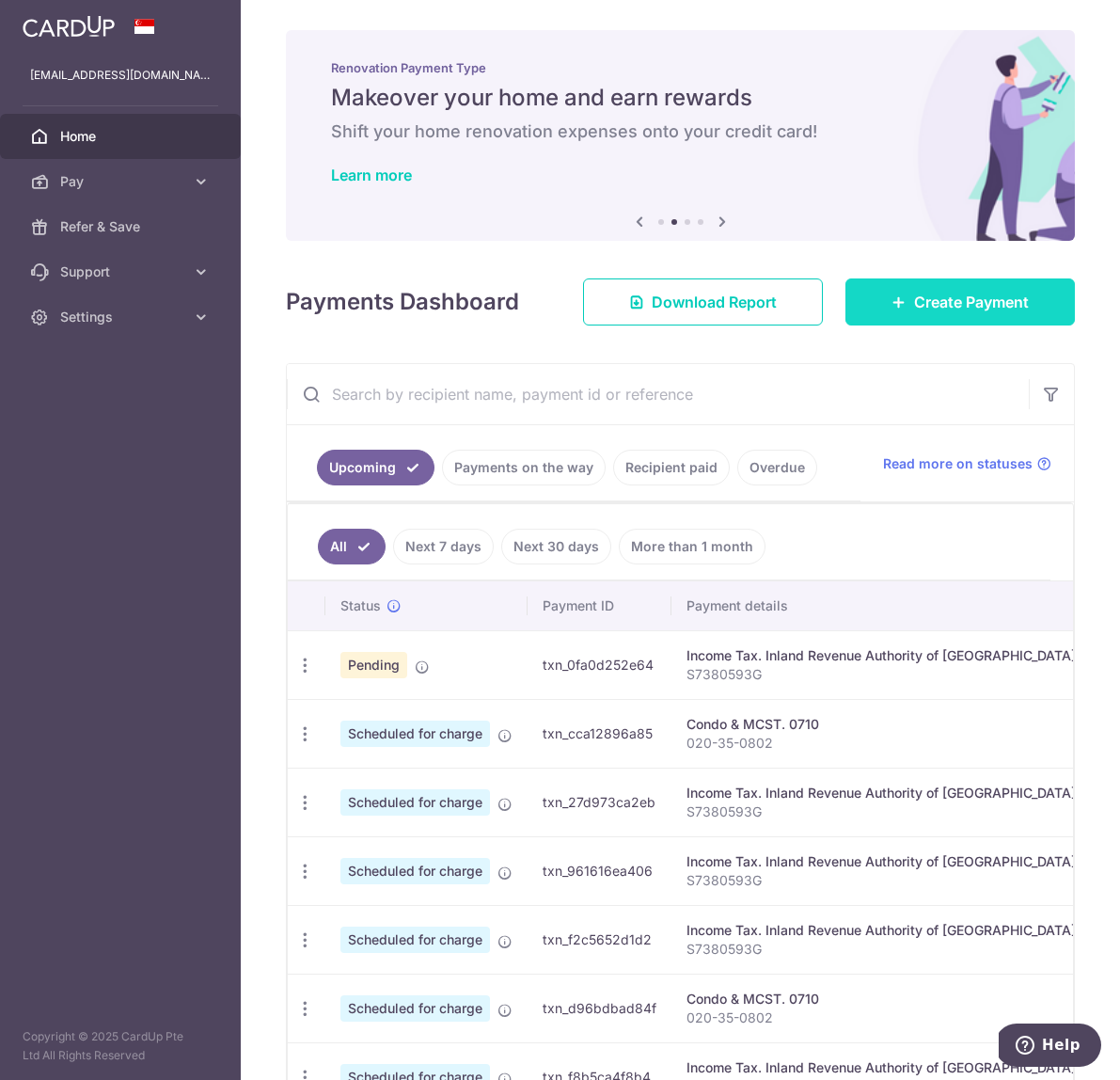
click at [879, 304] on link "Create Payment" at bounding box center [960, 302] width 230 height 47
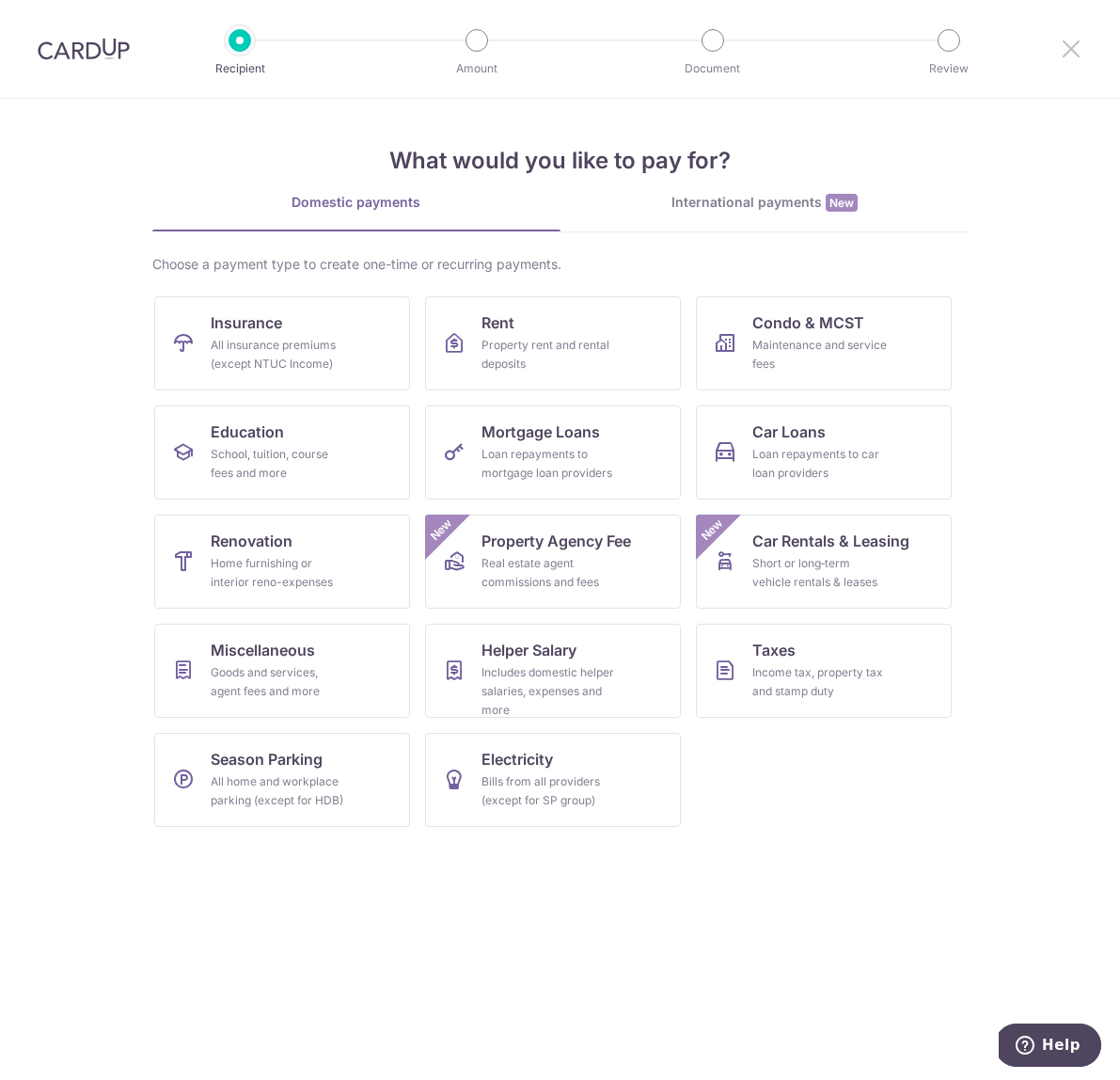
click at [1071, 48] on icon at bounding box center [1071, 48] width 23 height 24
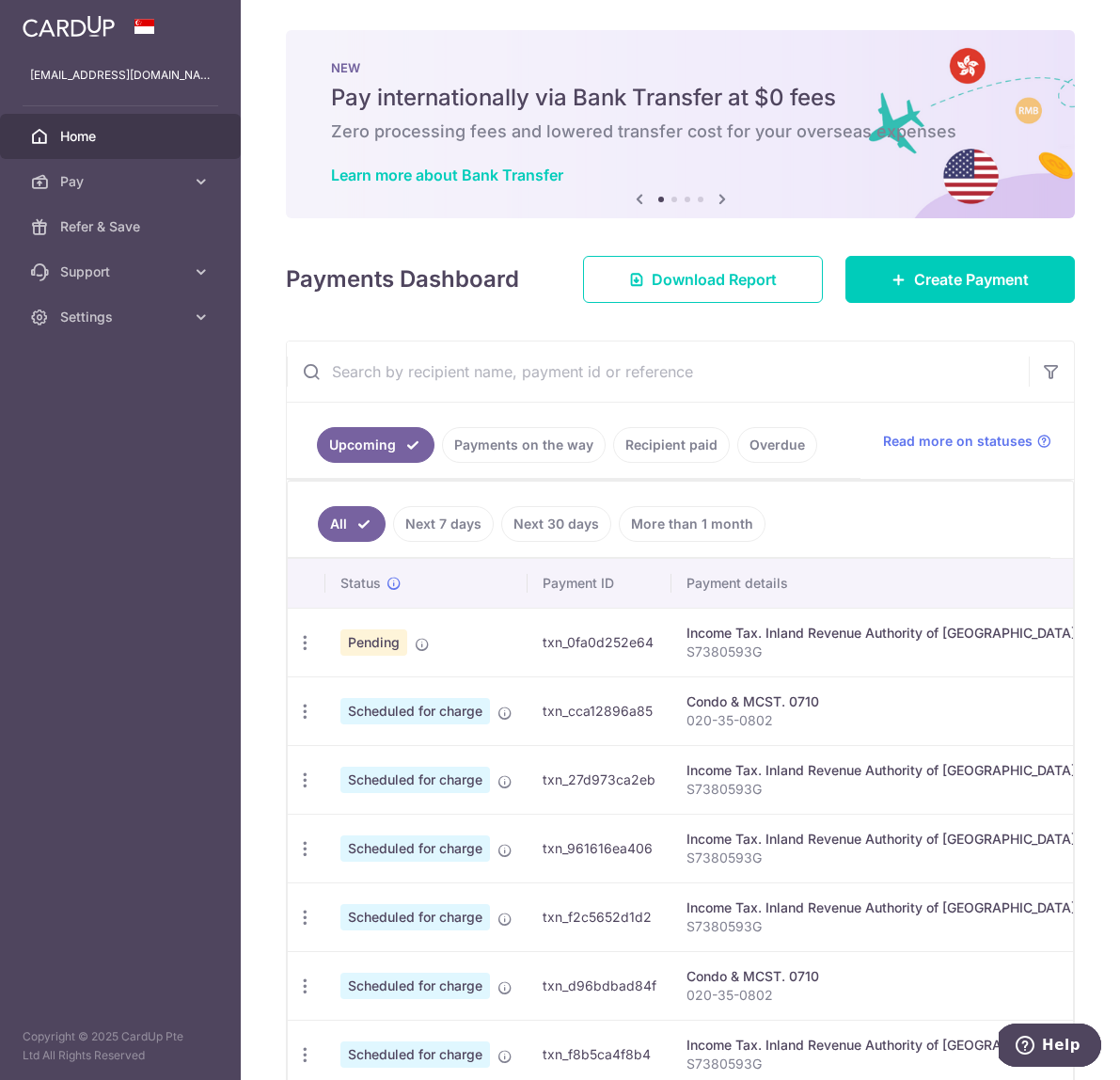
scroll to position [351, 0]
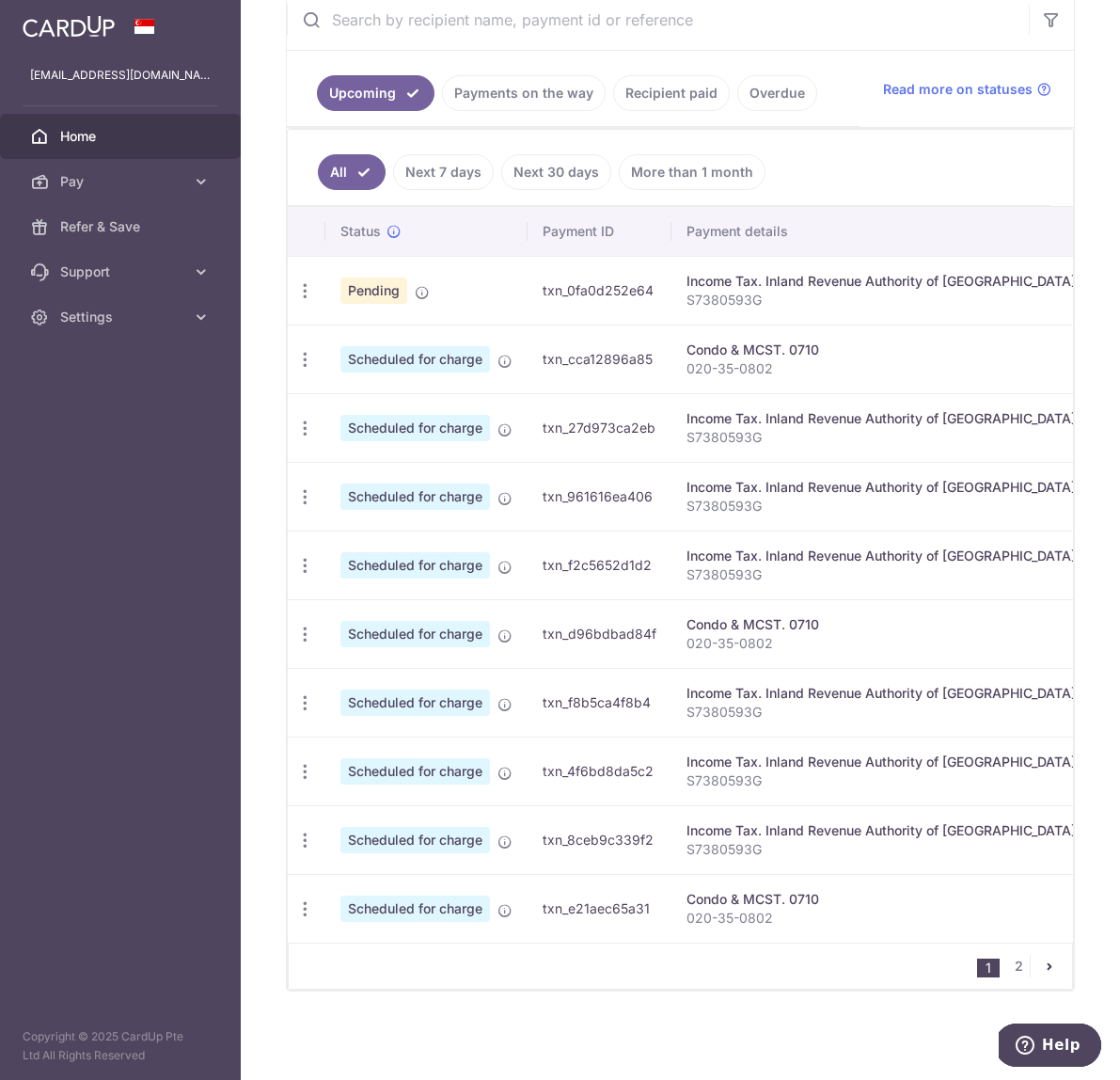
click at [1059, 973] on link "pager" at bounding box center [1050, 966] width 23 height 23
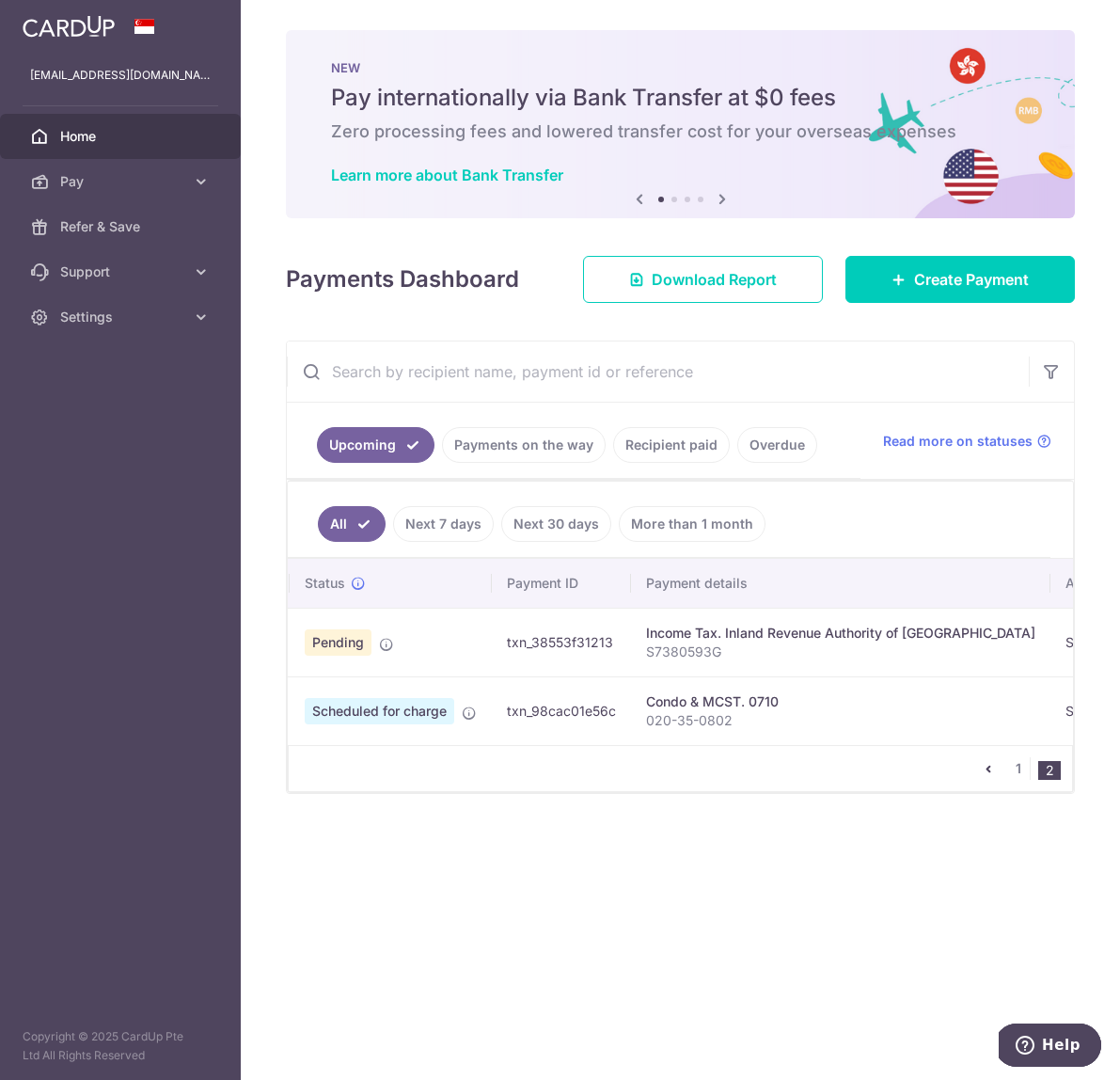
scroll to position [0, 0]
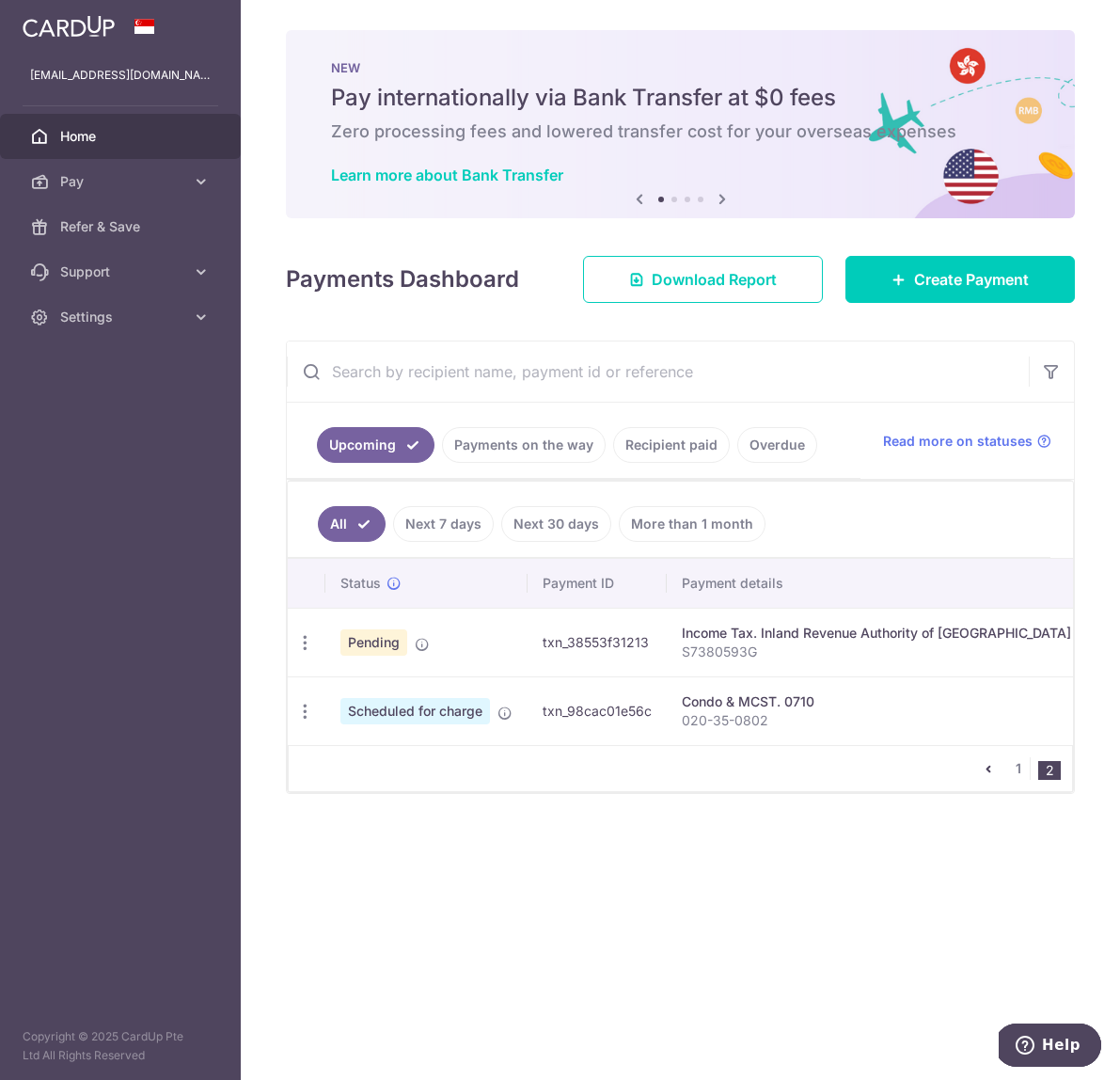
click at [55, 26] on img at bounding box center [69, 27] width 92 height 23
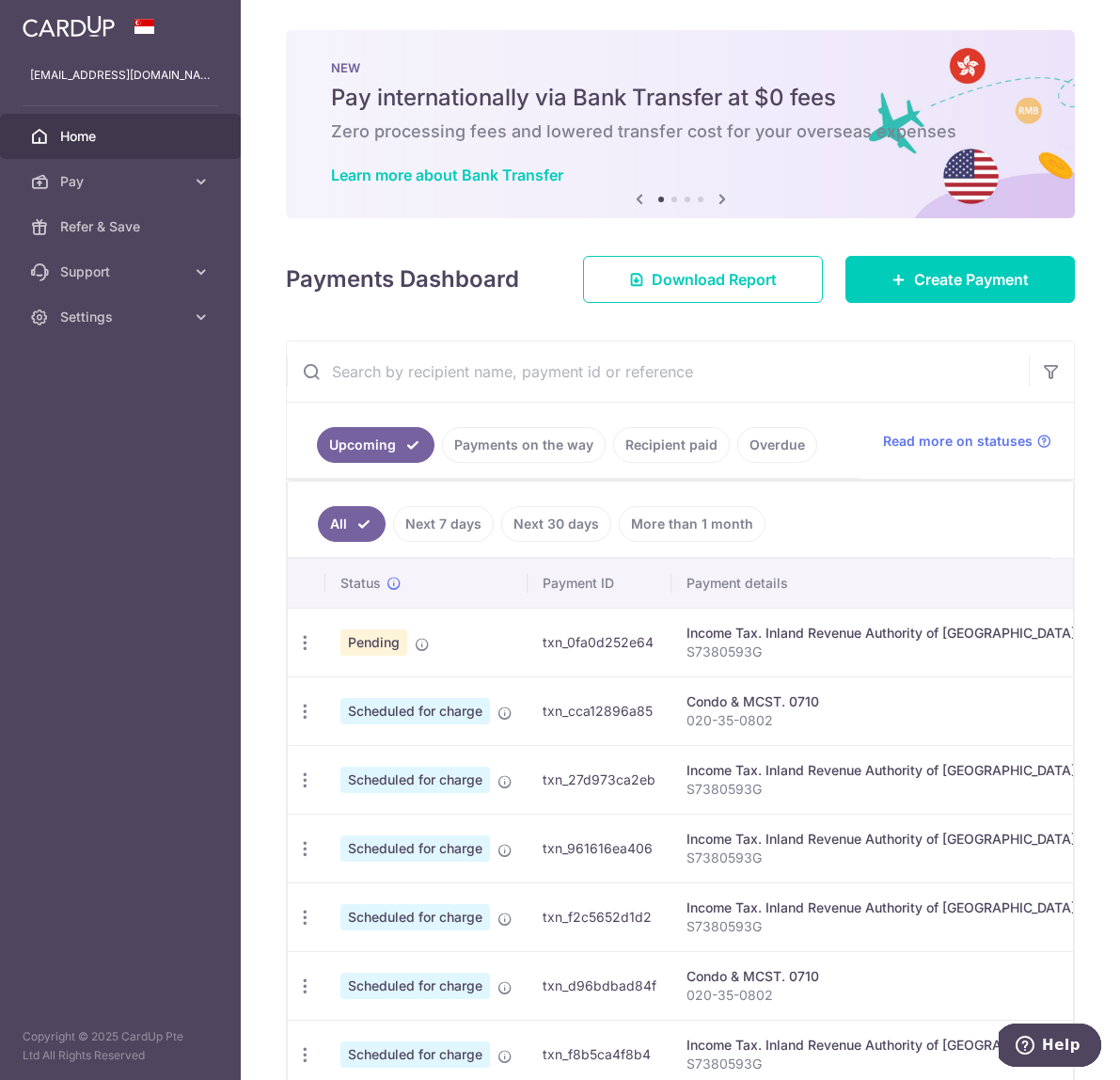
click at [724, 195] on icon at bounding box center [723, 199] width 23 height 24
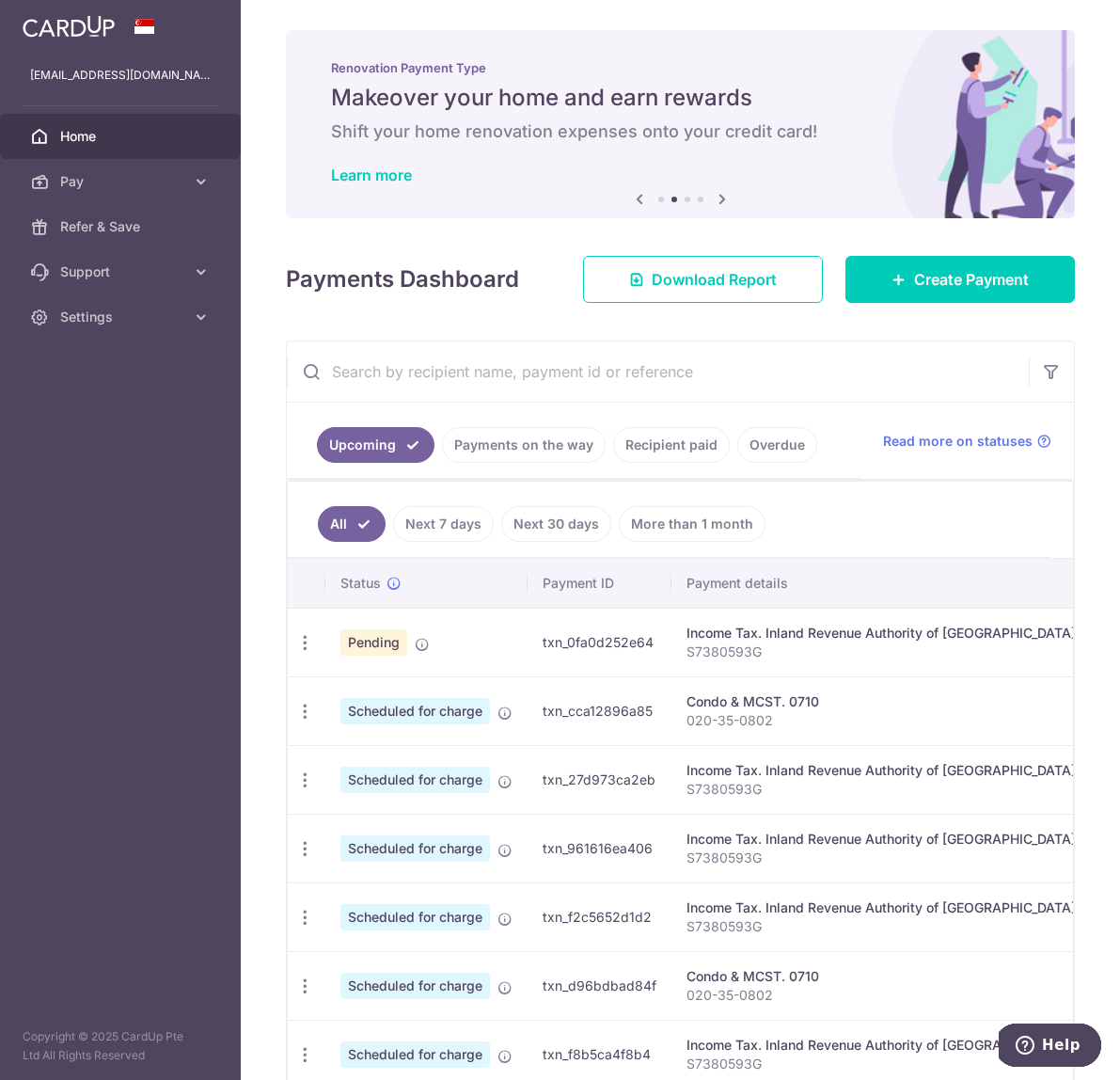
click at [724, 195] on icon at bounding box center [723, 199] width 23 height 24
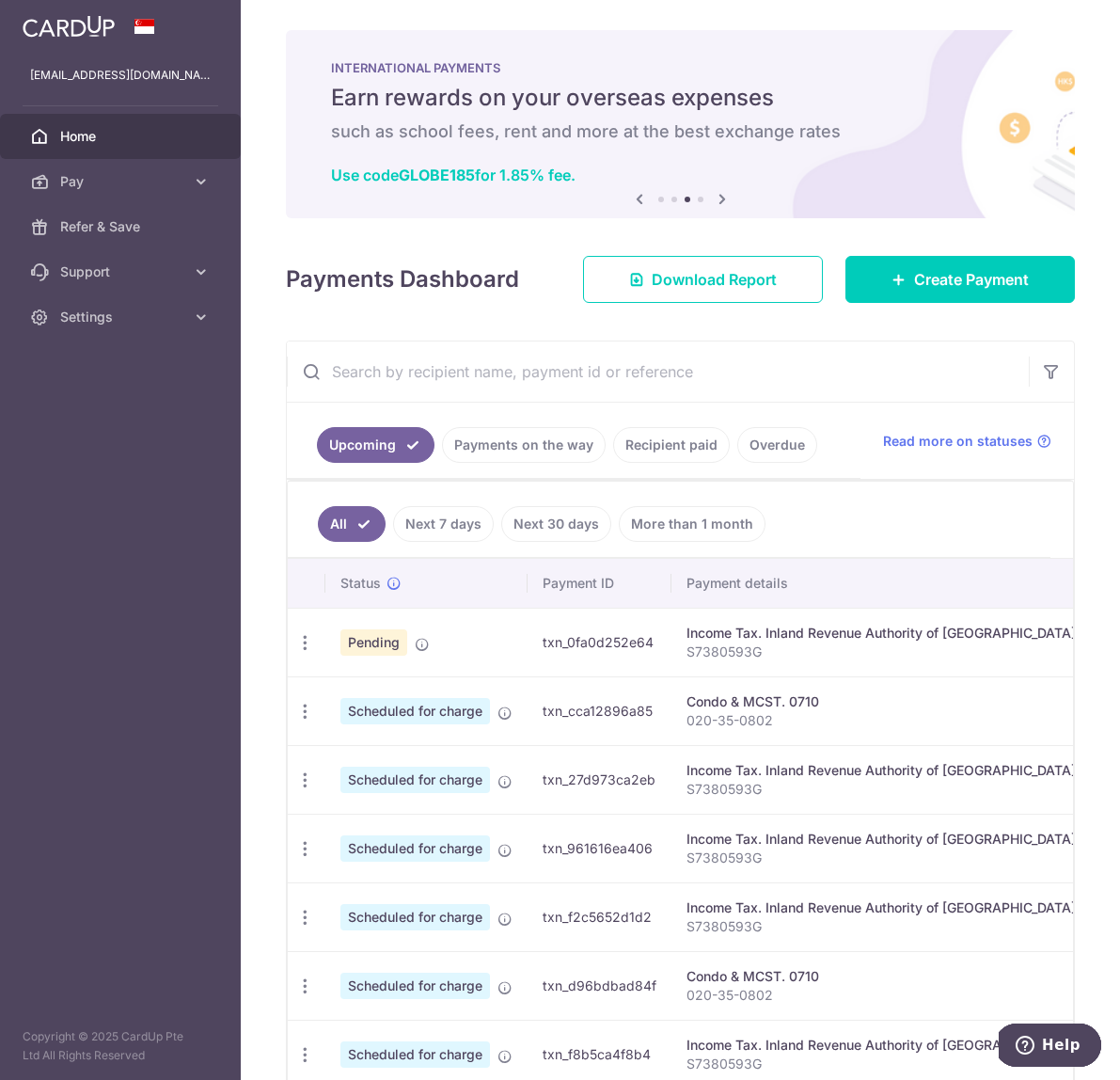
click at [724, 195] on icon at bounding box center [723, 199] width 23 height 24
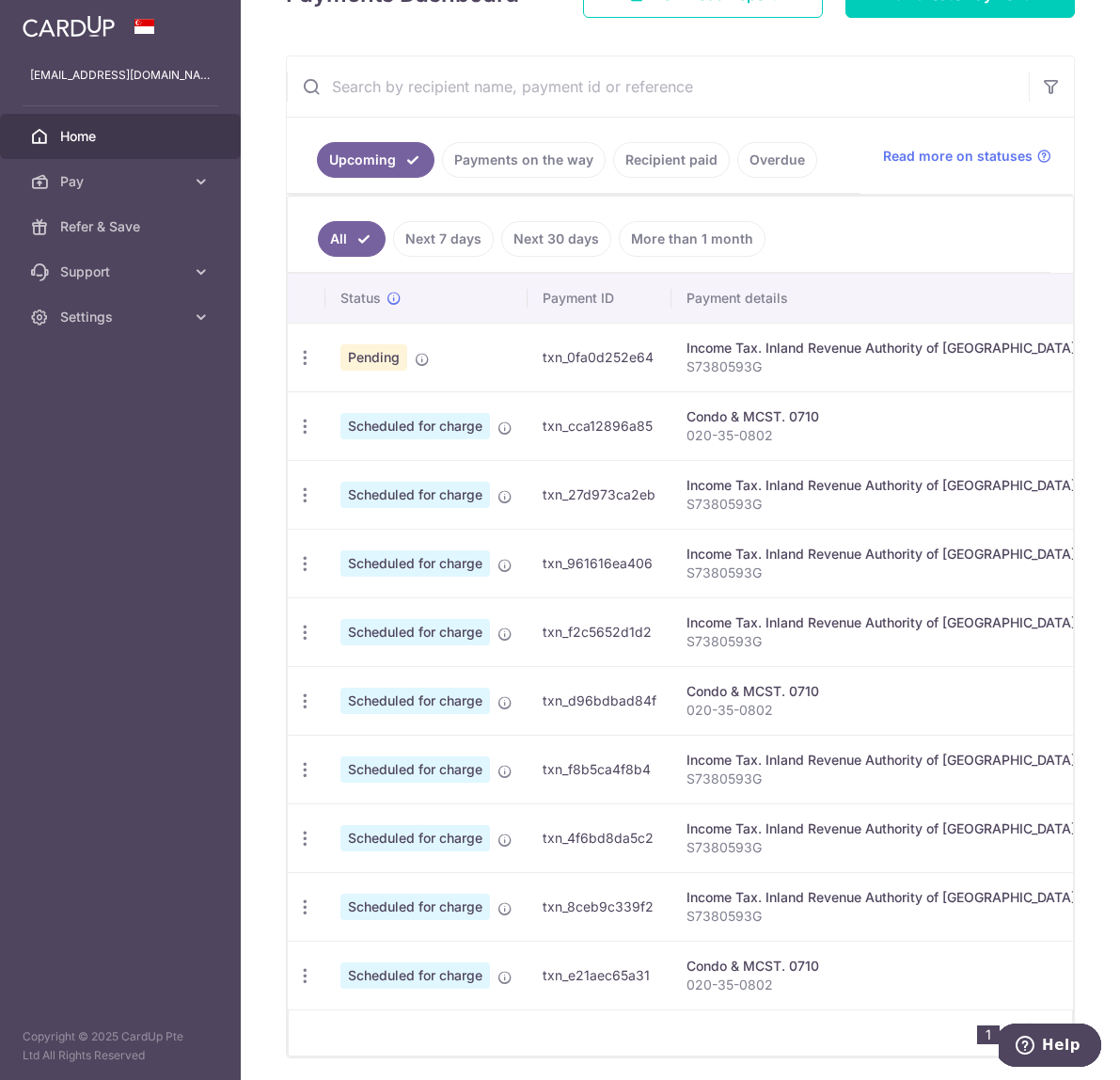
scroll to position [351, 0]
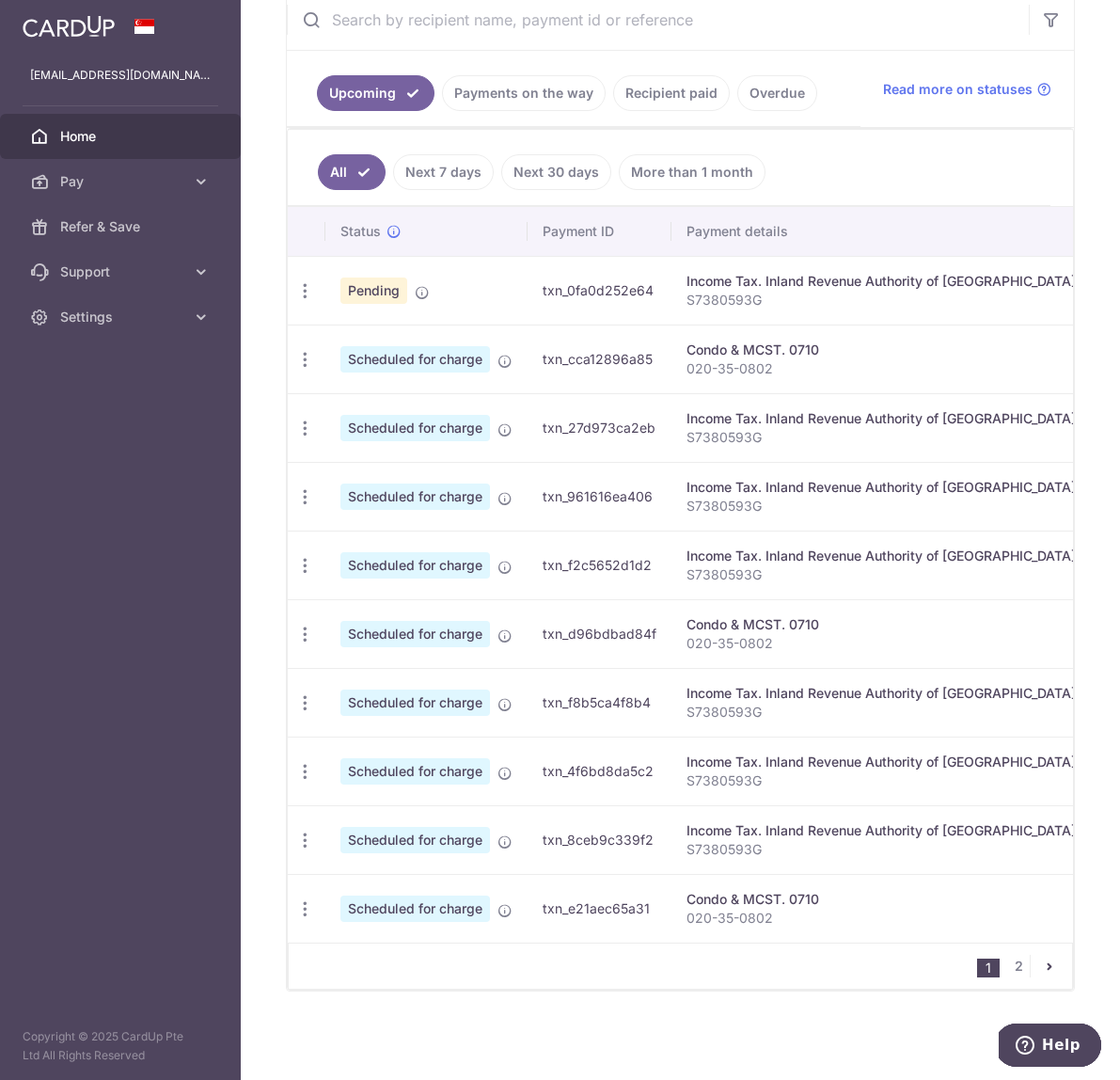
click at [1044, 965] on icon "pager" at bounding box center [1050, 966] width 15 height 15
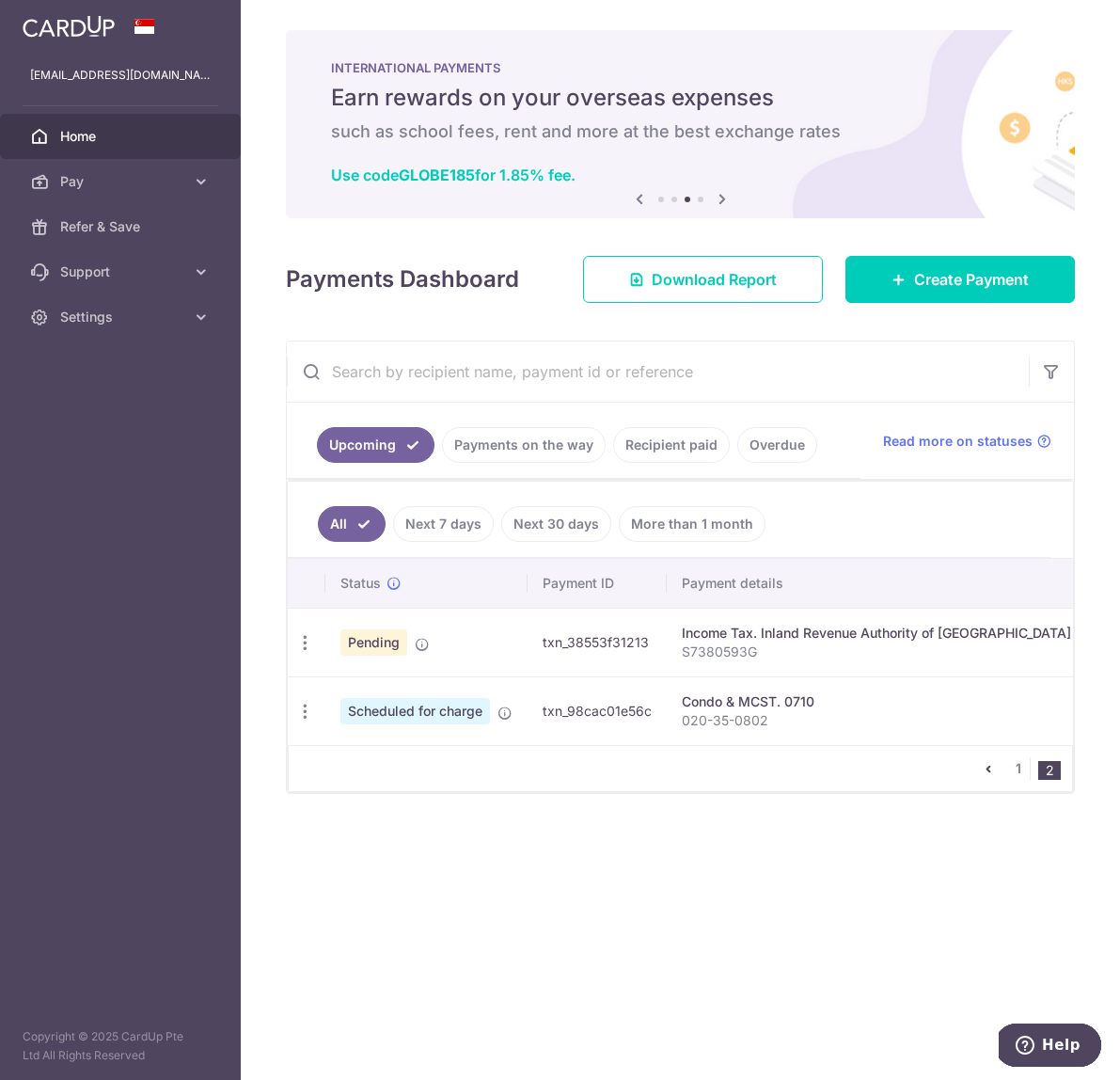
click at [994, 771] on icon "pager" at bounding box center [989, 769] width 15 height 15
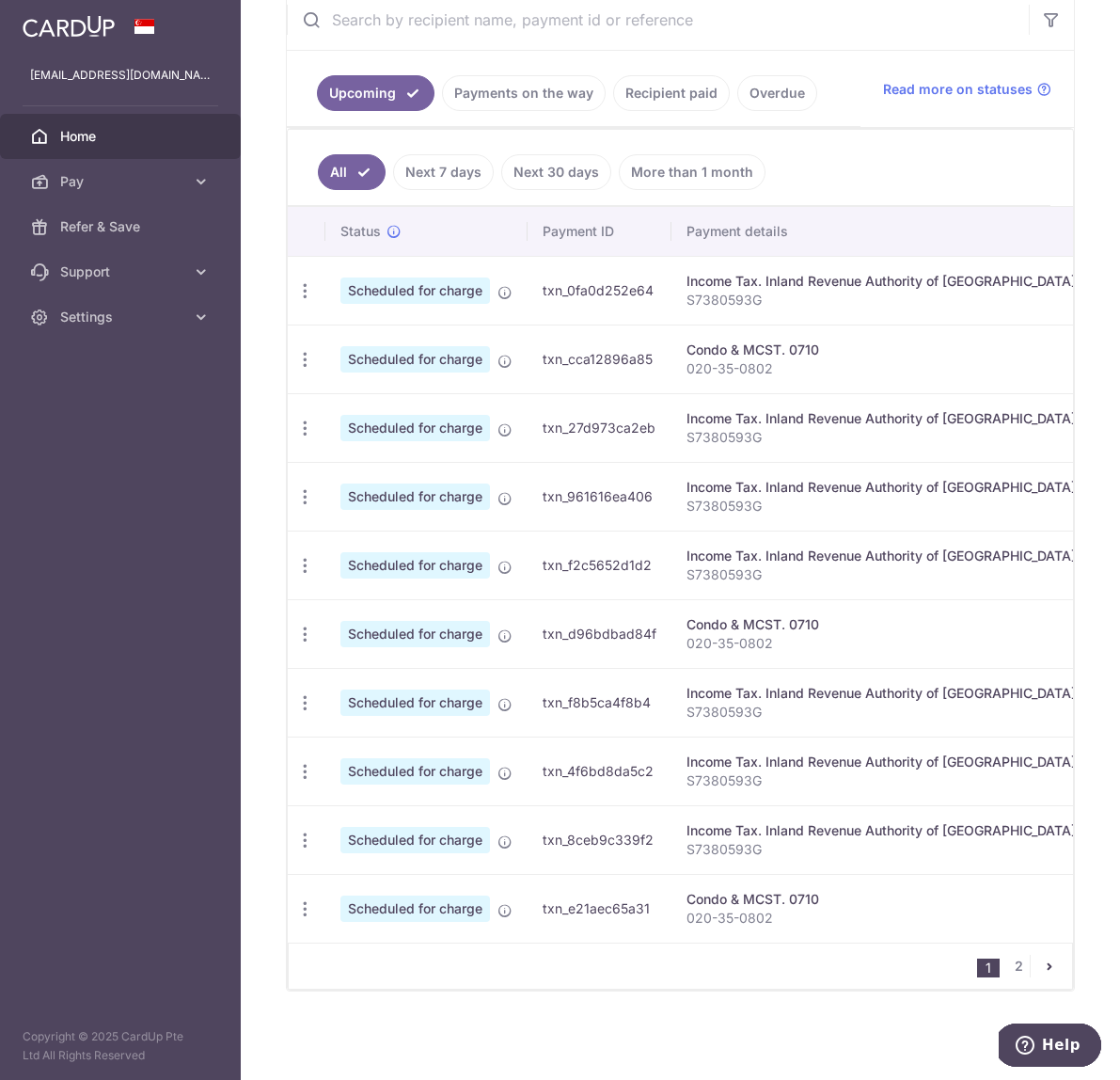
scroll to position [351, 0]
click at [126, 270] on span "Support" at bounding box center [123, 272] width 124 height 19
click at [117, 352] on span "Contact Us" at bounding box center [123, 362] width 124 height 19
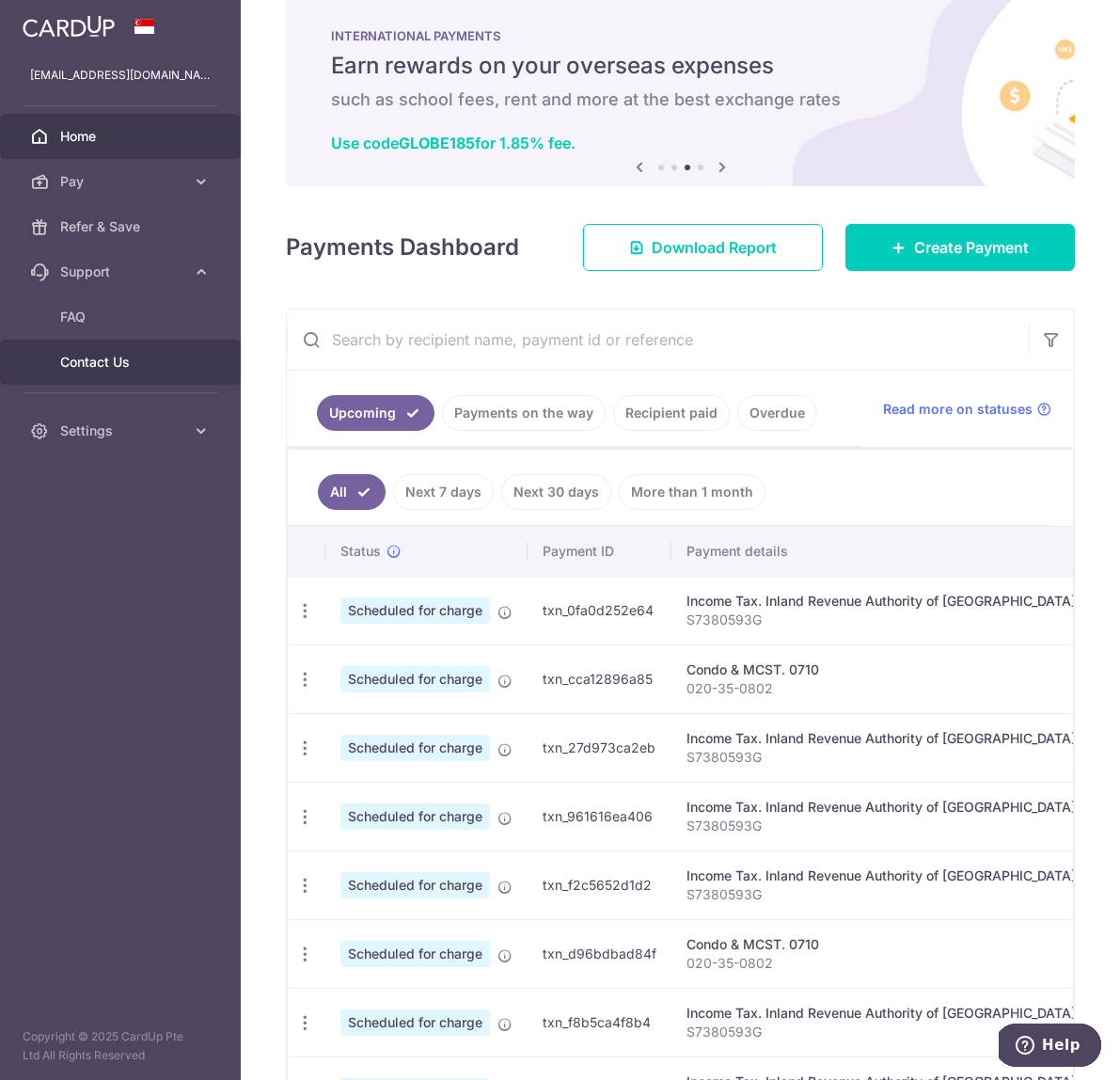
scroll to position [0, 0]
